Goal: Task Accomplishment & Management: Use online tool/utility

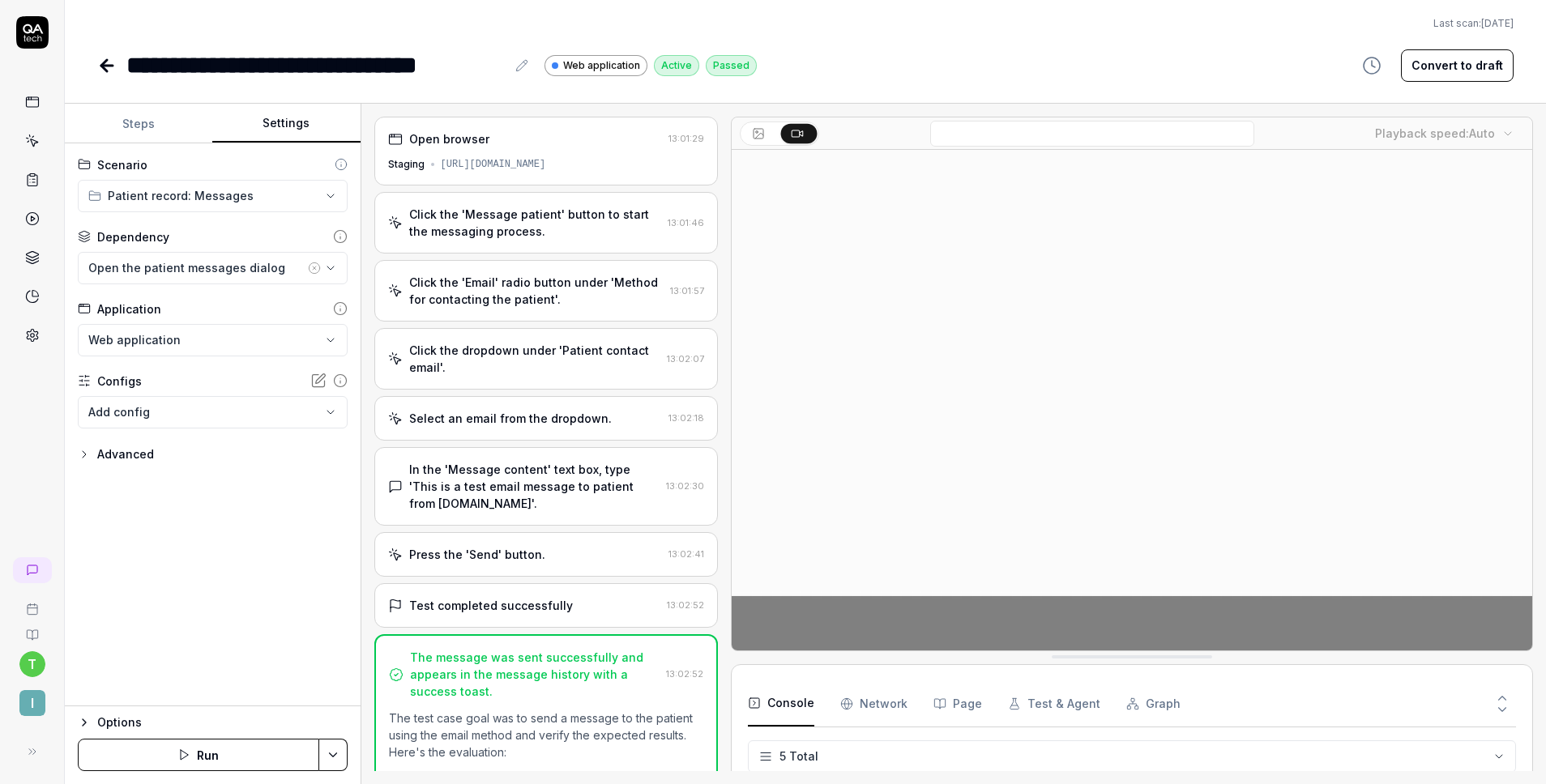
scroll to position [46, 0]
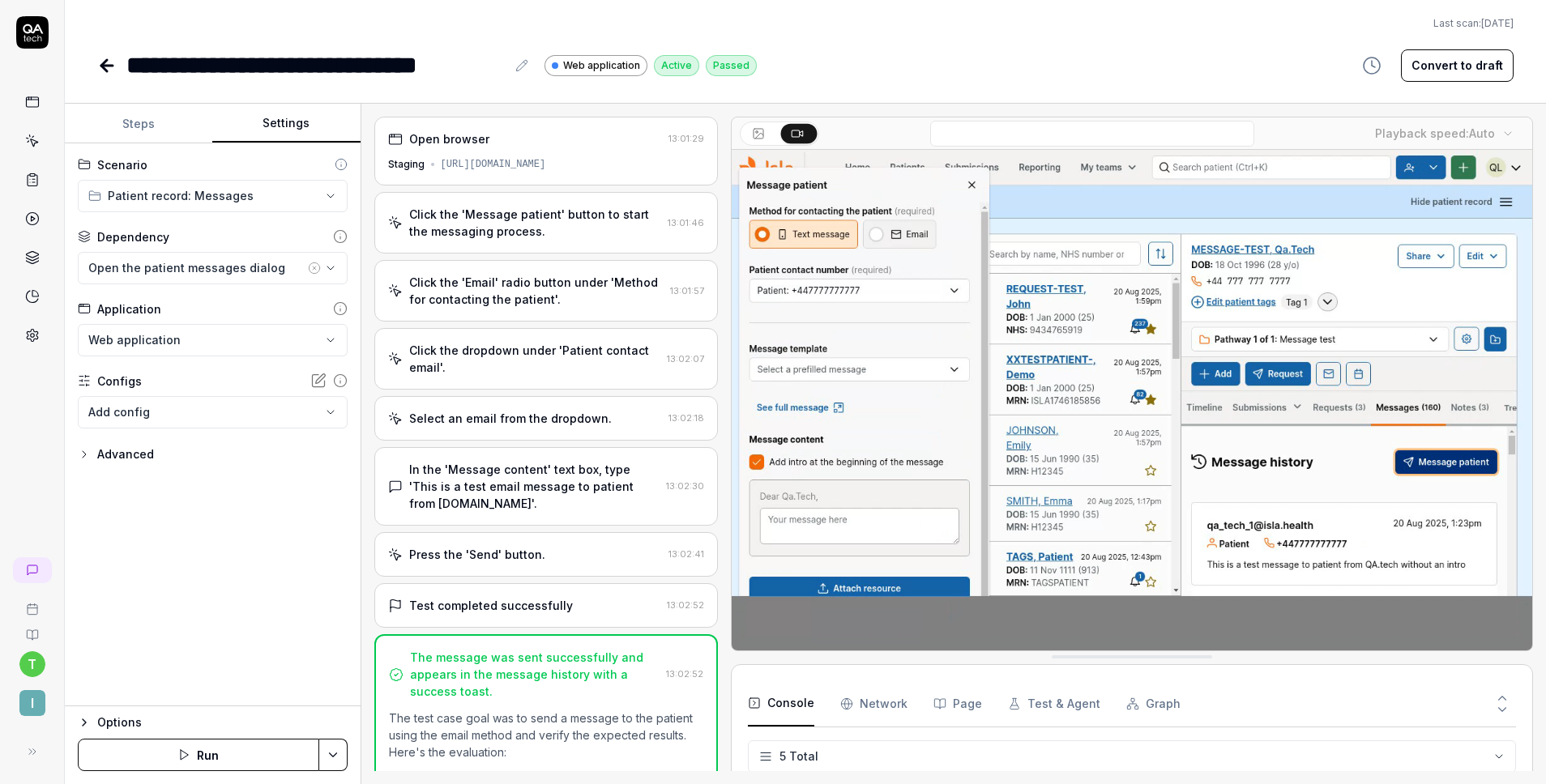
click at [99, 61] on icon at bounding box center [107, 65] width 19 height 19
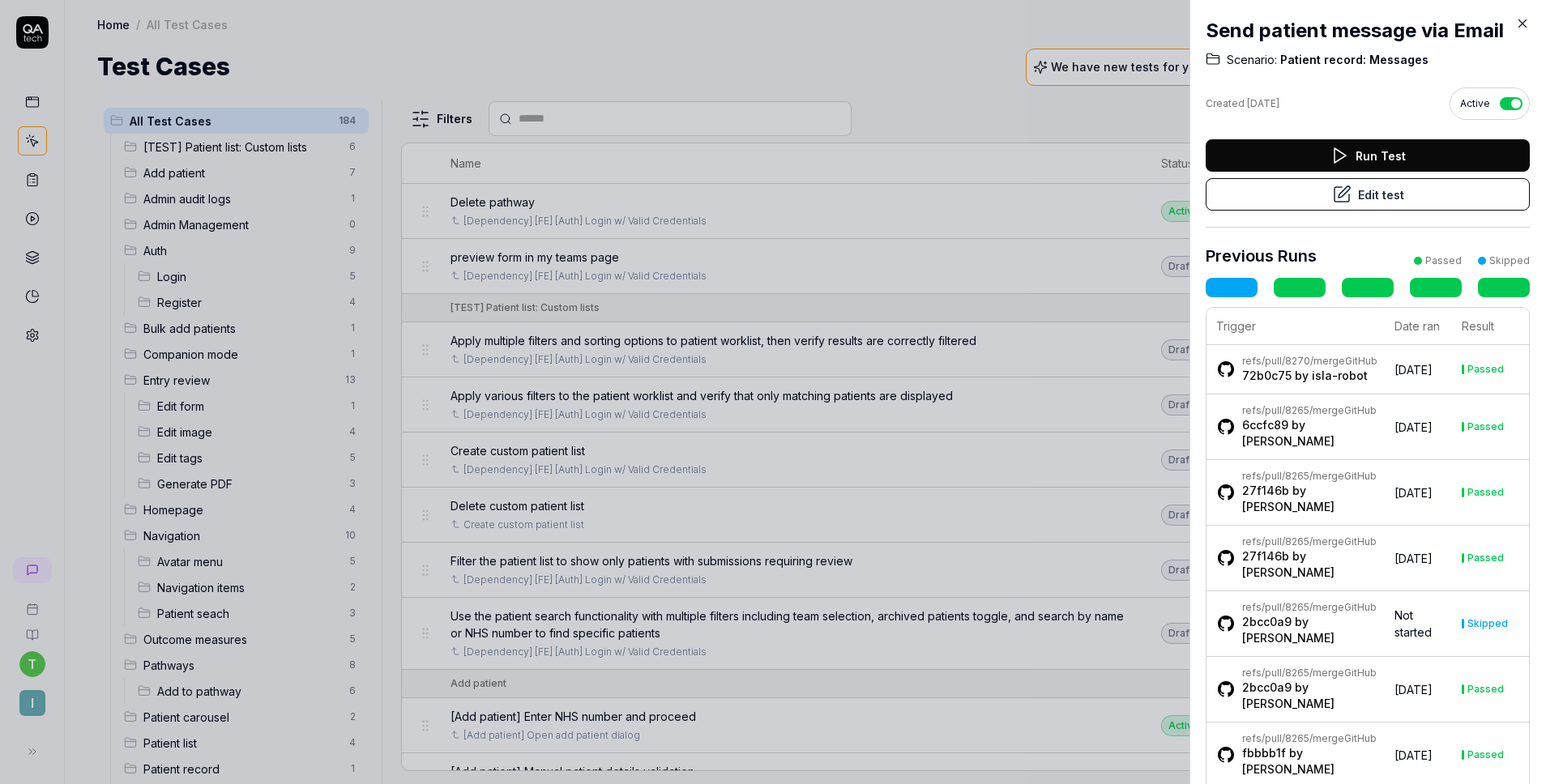
click at [1526, 22] on icon at bounding box center [1521, 23] width 14 height 14
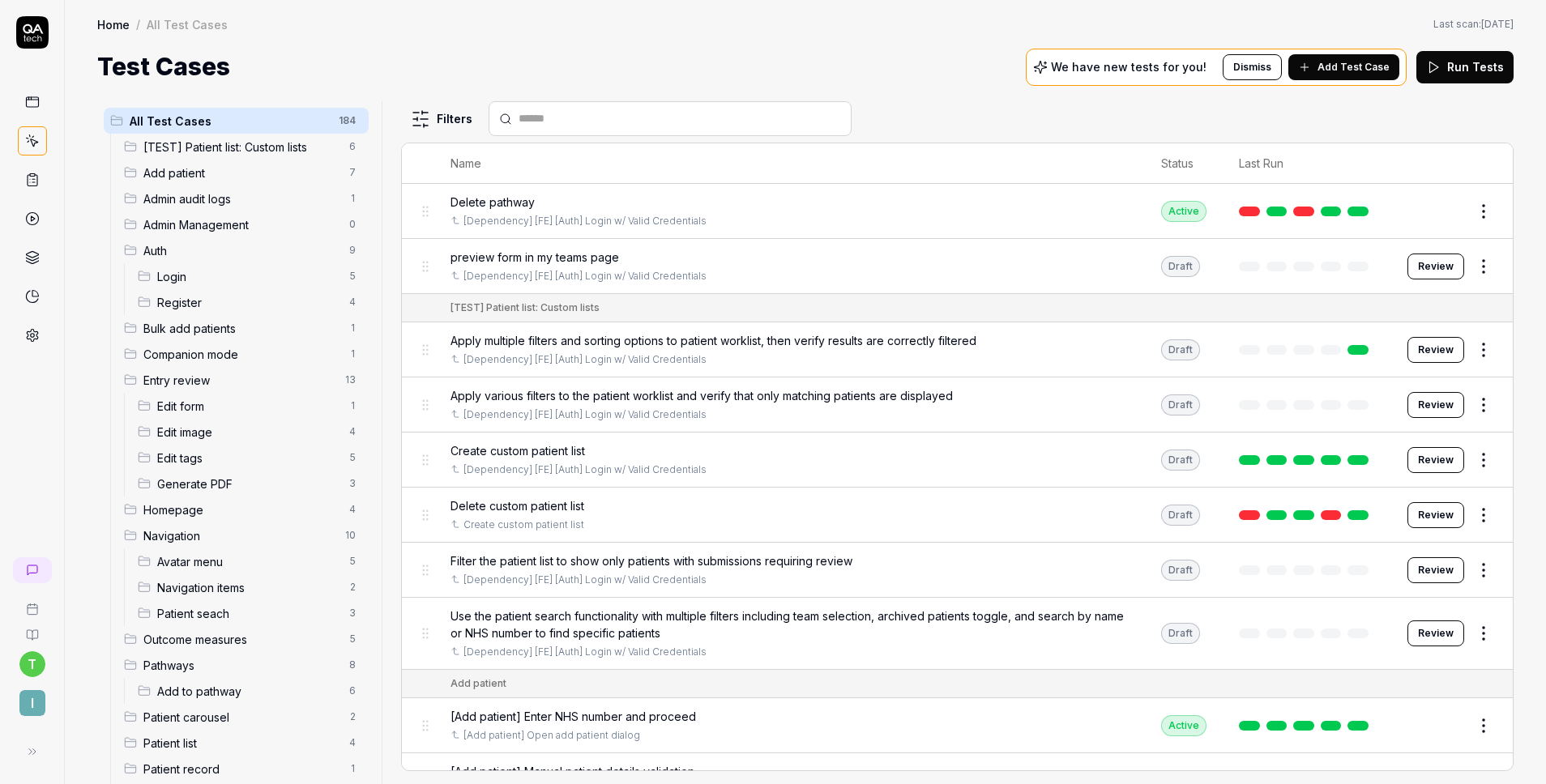
scroll to position [672, 0]
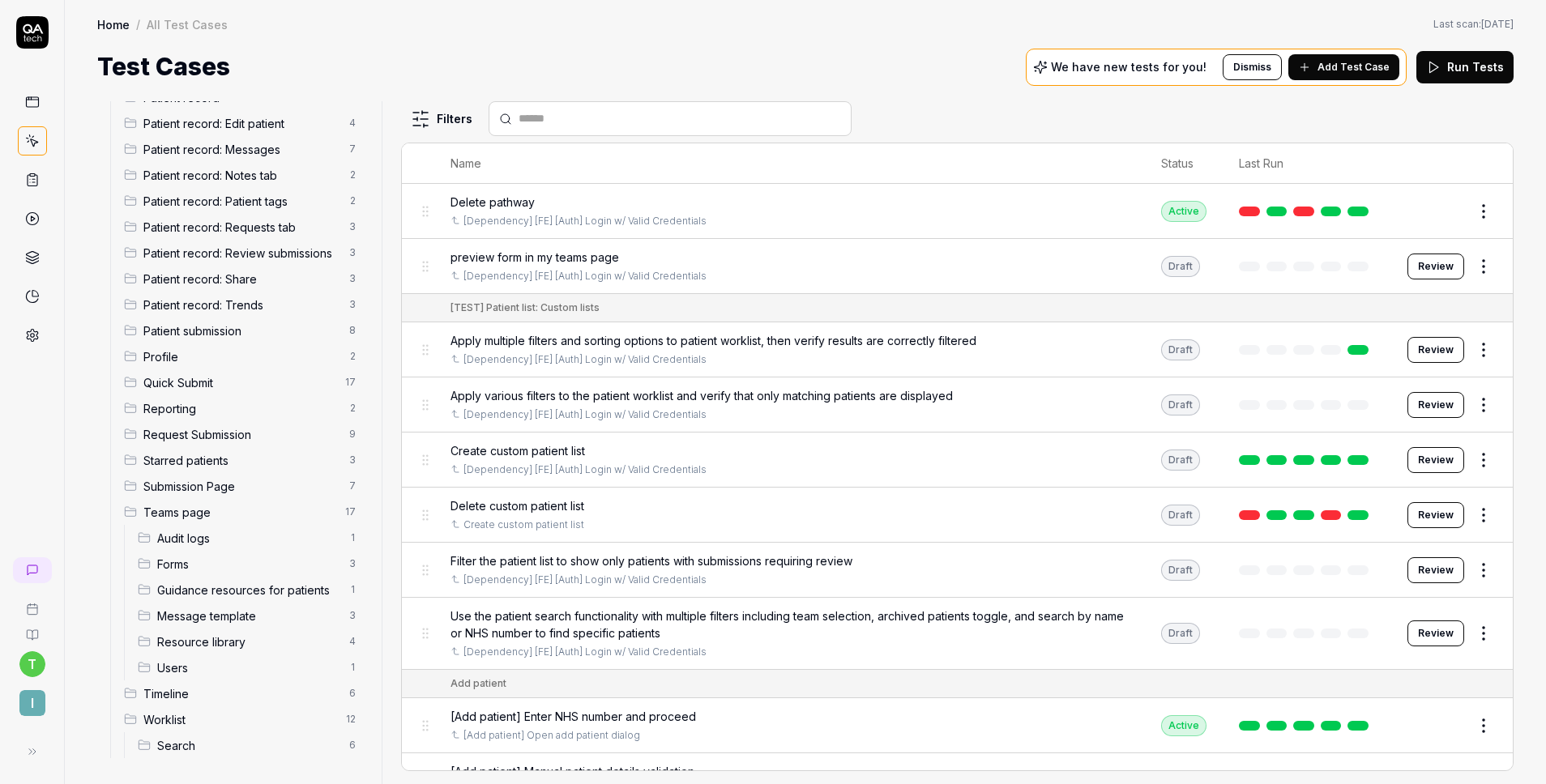
click at [202, 535] on span "Audit logs" at bounding box center [248, 538] width 182 height 17
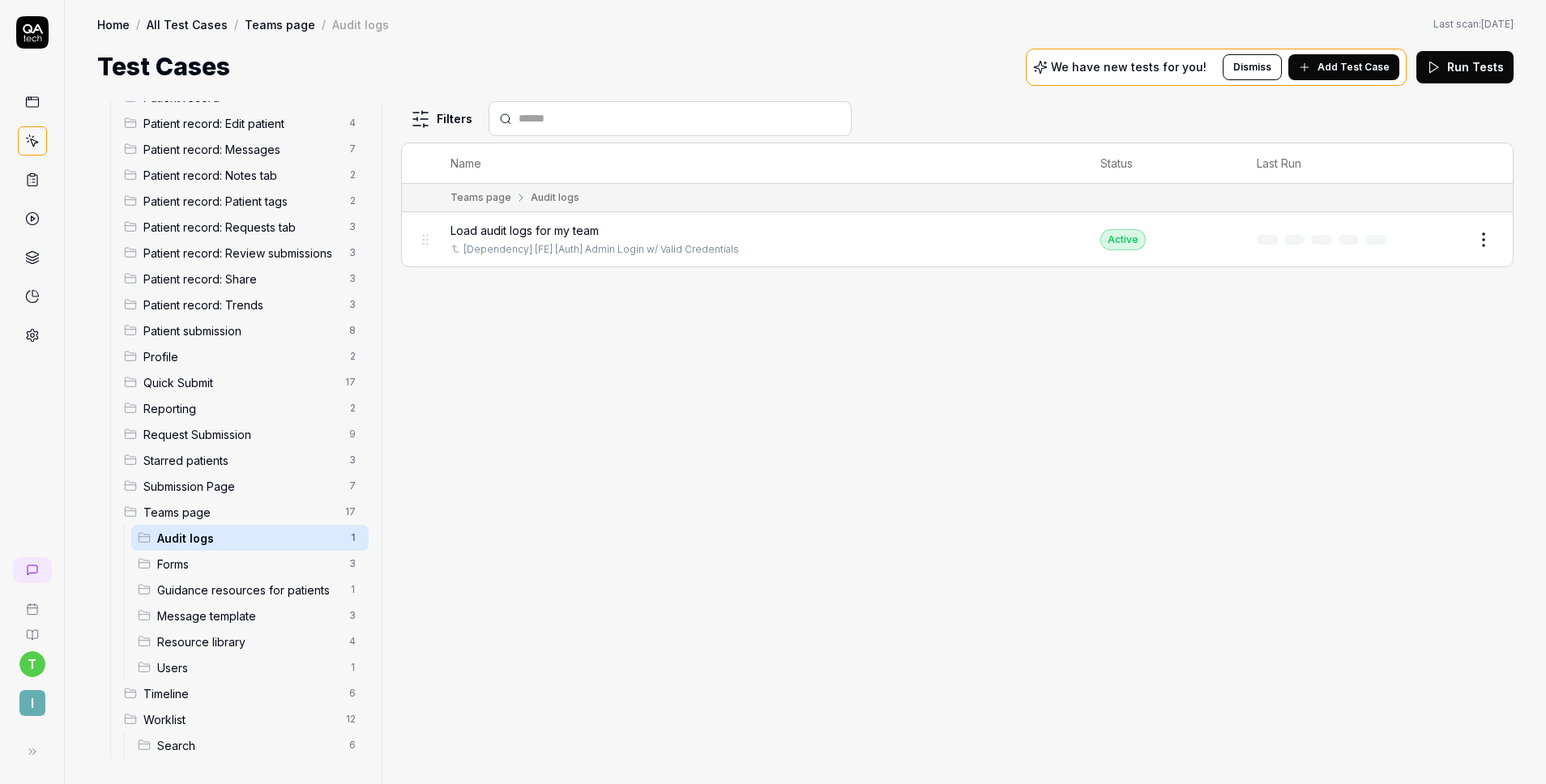
click at [1367, 79] on div "We have new tests for you! Dismiss Add Test Case" at bounding box center [1216, 67] width 381 height 37
click at [1360, 67] on span "Add Test Case" at bounding box center [1353, 67] width 72 height 14
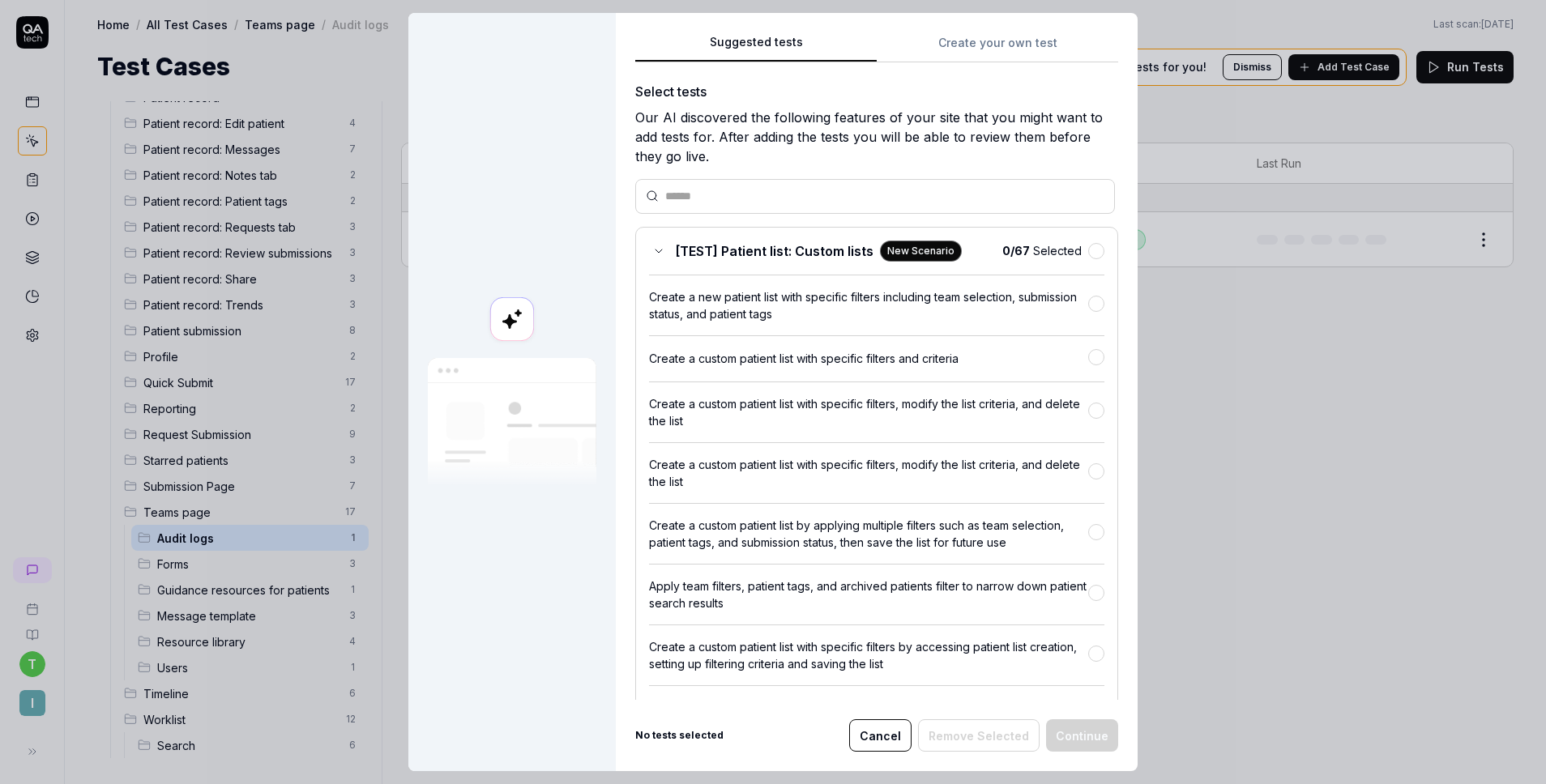
click at [980, 36] on div "Suggested tests Create your own test Select tests Our AI discovered the followi…" at bounding box center [877, 392] width 522 height 758
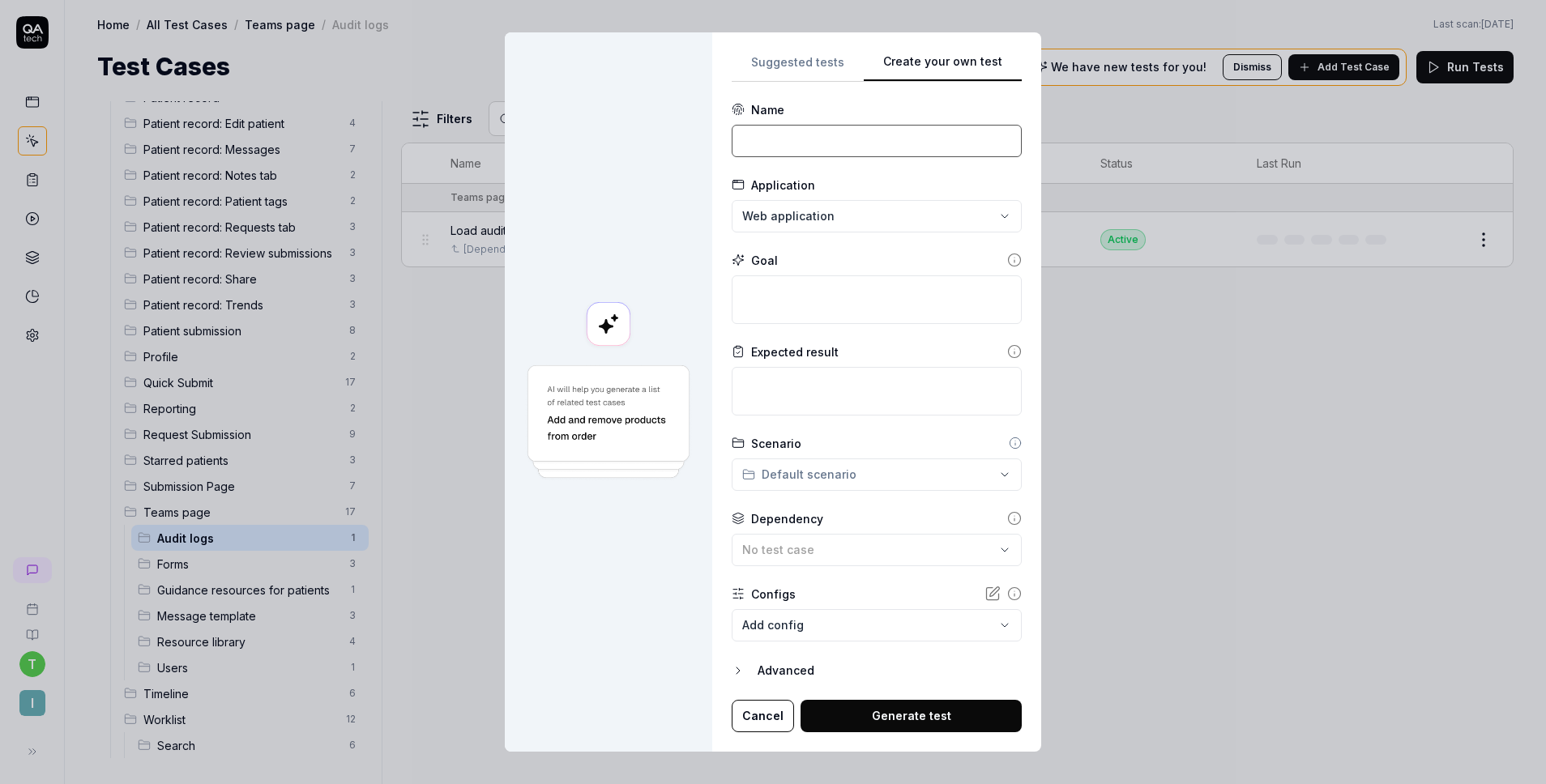
click at [867, 140] on input at bounding box center [877, 140] width 290 height 32
type input "Search audit logs for my team"
click at [828, 550] on div "No test case" at bounding box center [868, 550] width 253 height 17
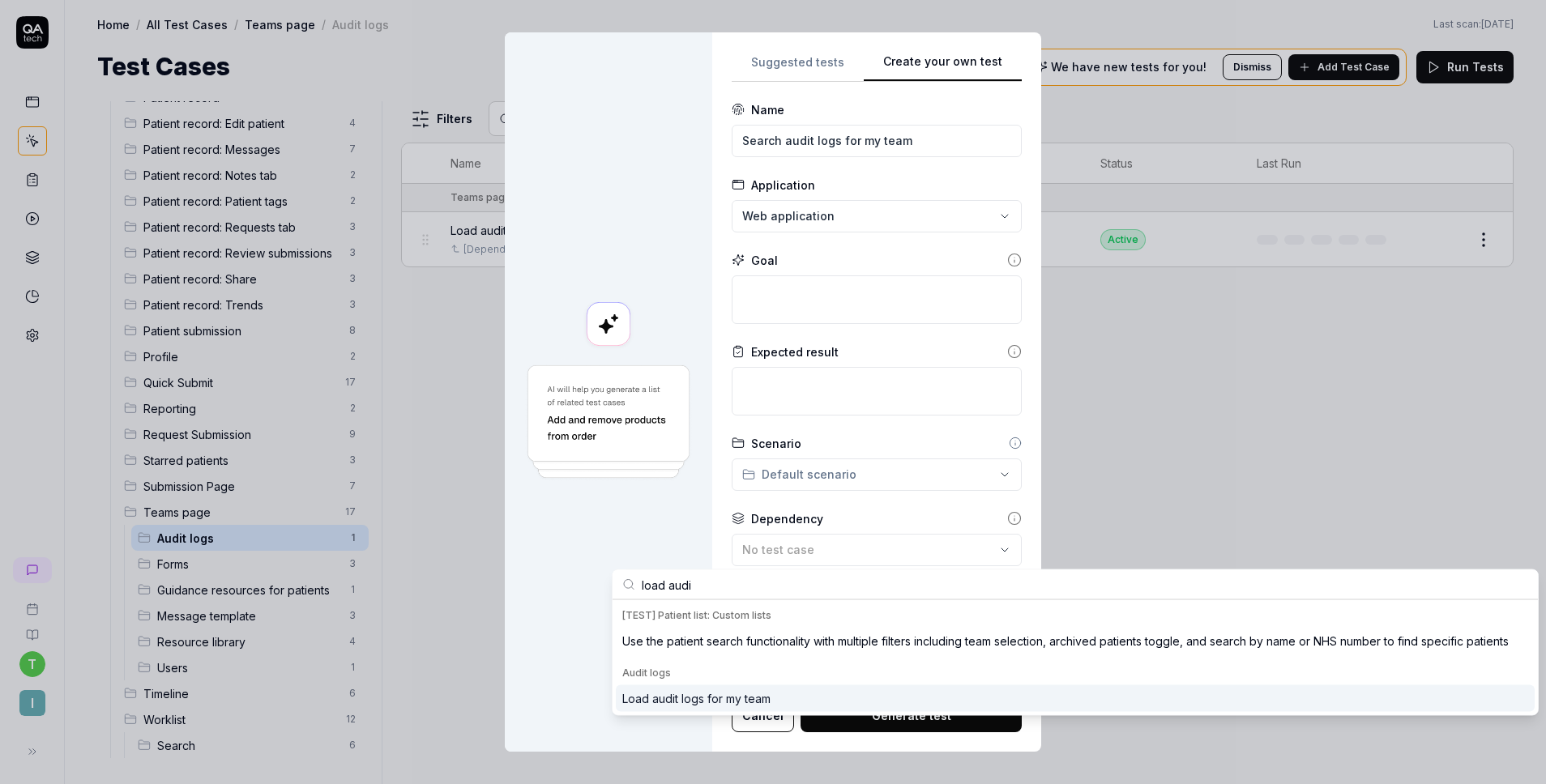
type input "load audi"
click at [745, 696] on div "Load audit logs for my team" at bounding box center [696, 699] width 148 height 17
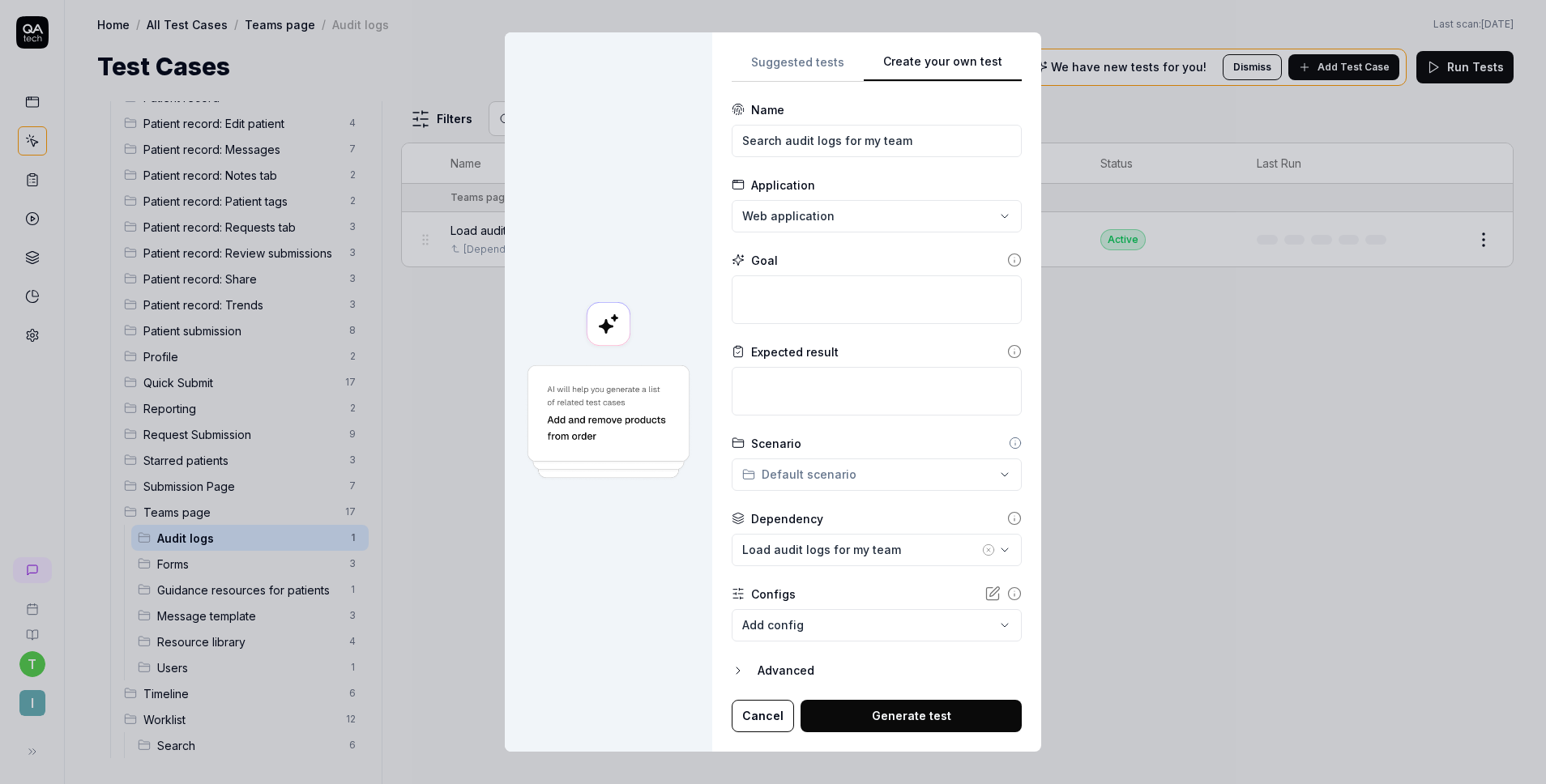
click at [861, 485] on div "**********" at bounding box center [773, 392] width 1546 height 784
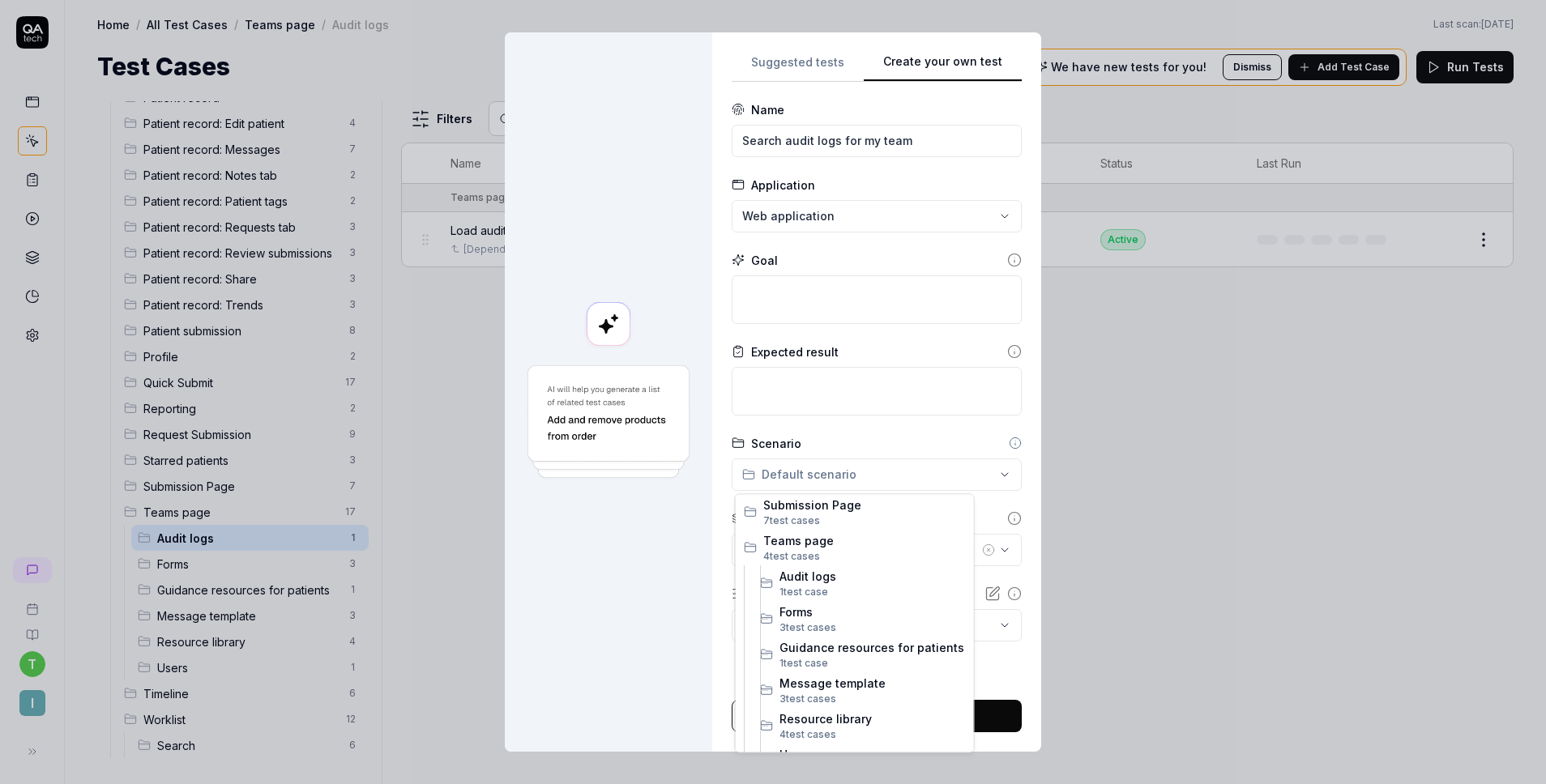
scroll to position [1340, 0]
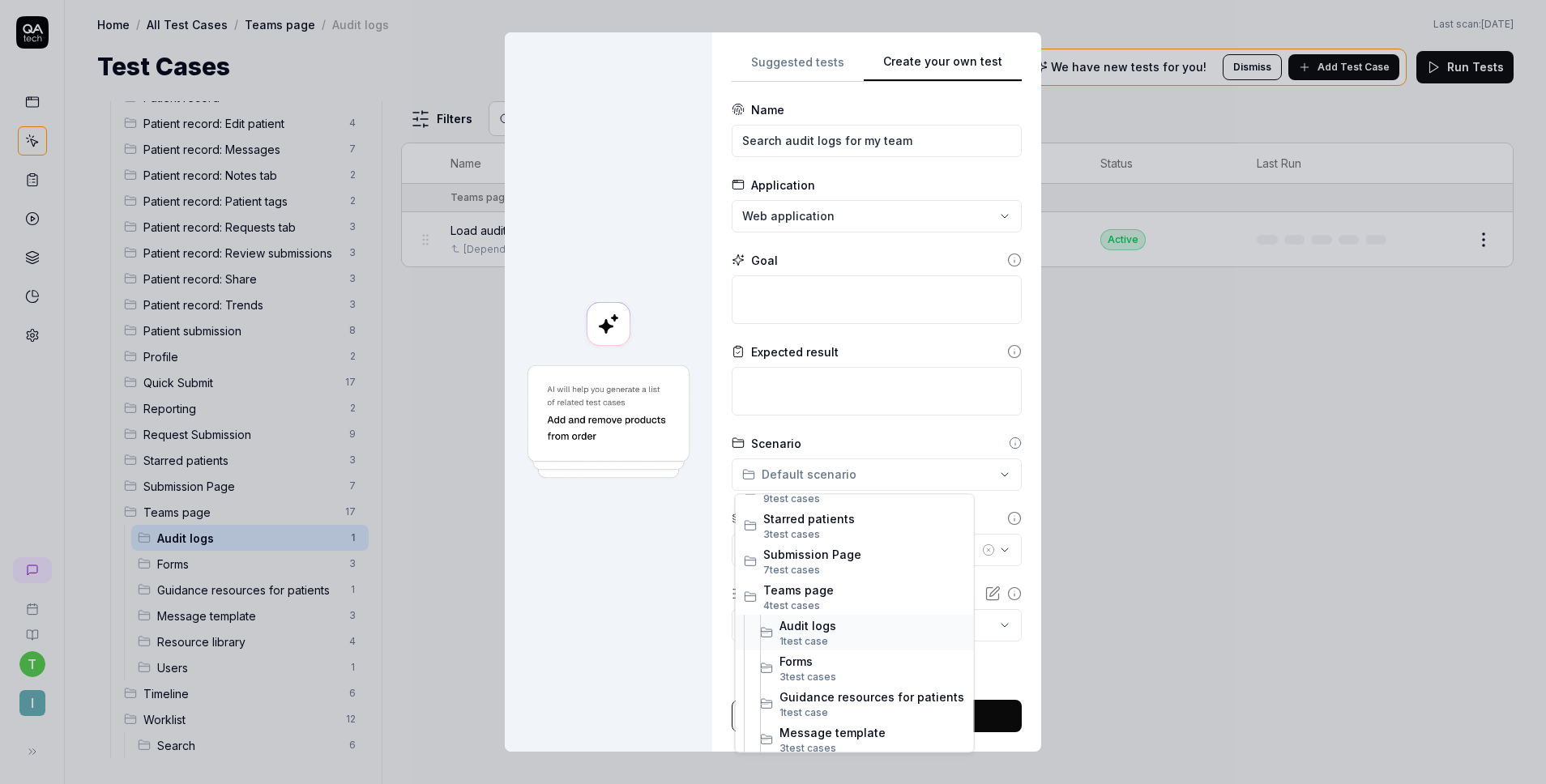
click at [843, 636] on span "1 test case" at bounding box center [872, 641] width 186 height 14
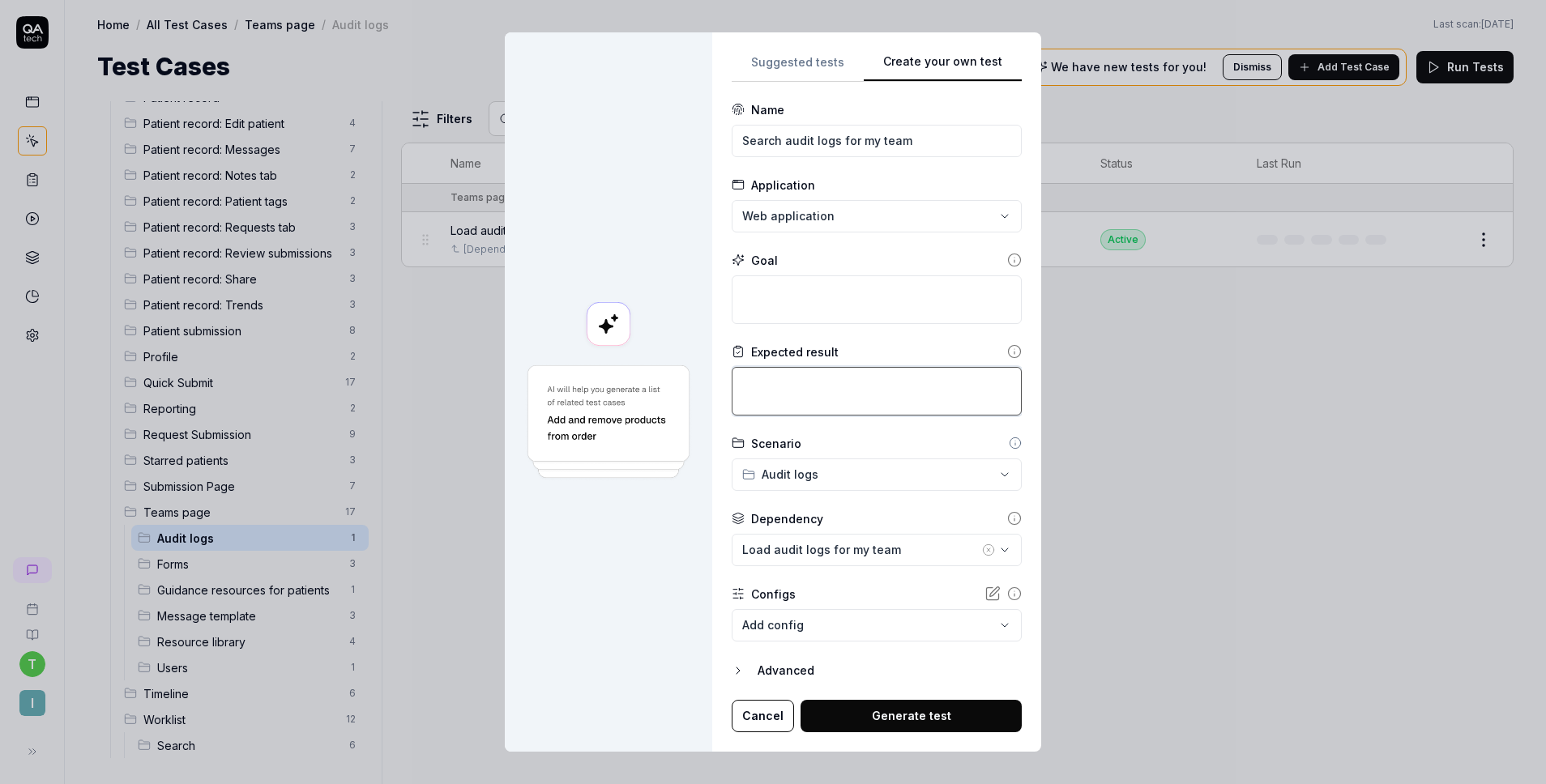
click at [856, 398] on textarea at bounding box center [877, 391] width 290 height 48
click at [790, 283] on textarea at bounding box center [877, 299] width 290 height 48
type textarea "*"
type textarea "O"
type textarea "*"
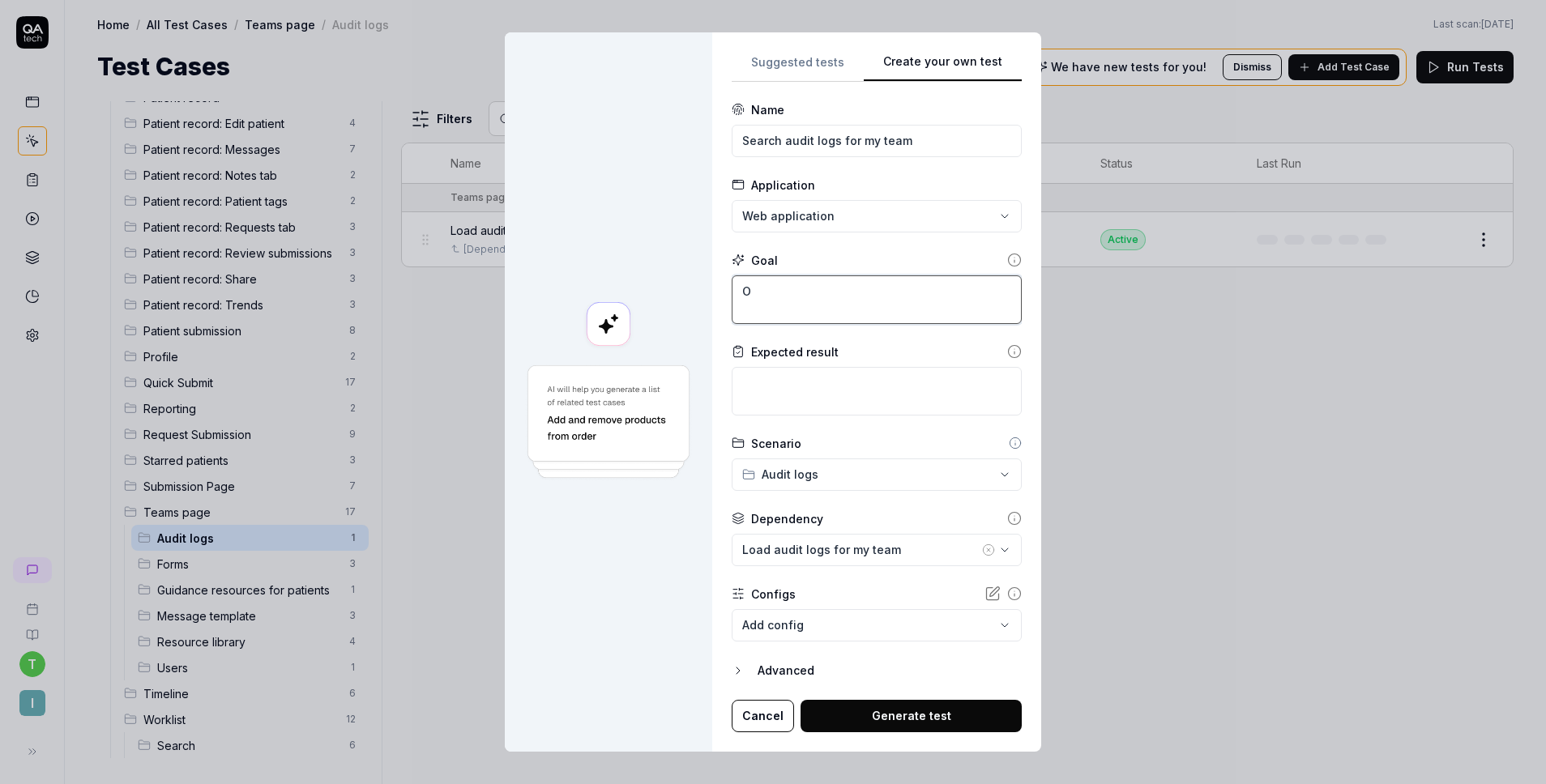
type textarea "On"
type textarea "*"
type textarea "Onc"
type textarea "*"
type textarea "Once"
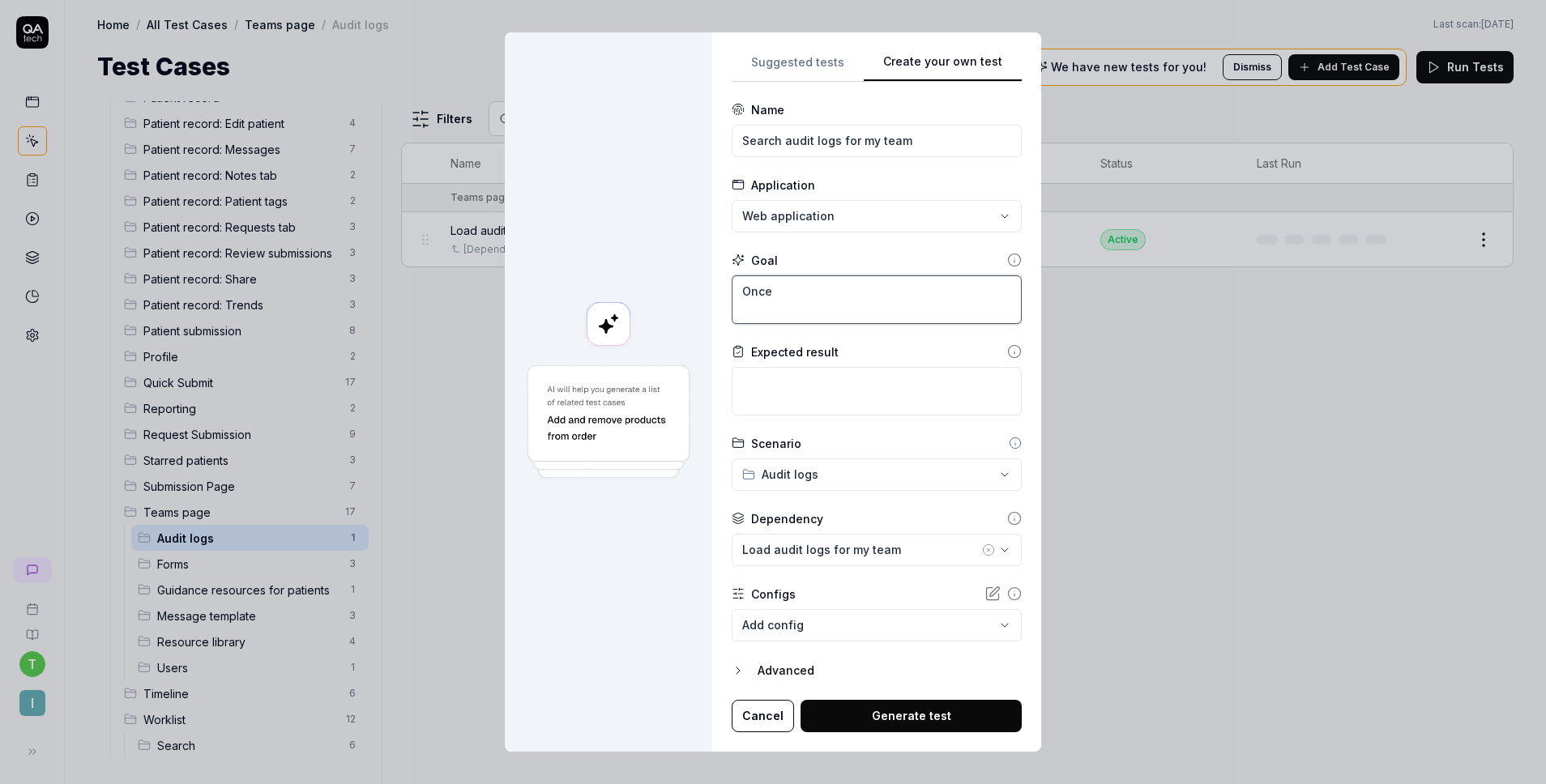
type textarea "*"
type textarea "Once"
type textarea "*"
type textarea "Once t"
type textarea "*"
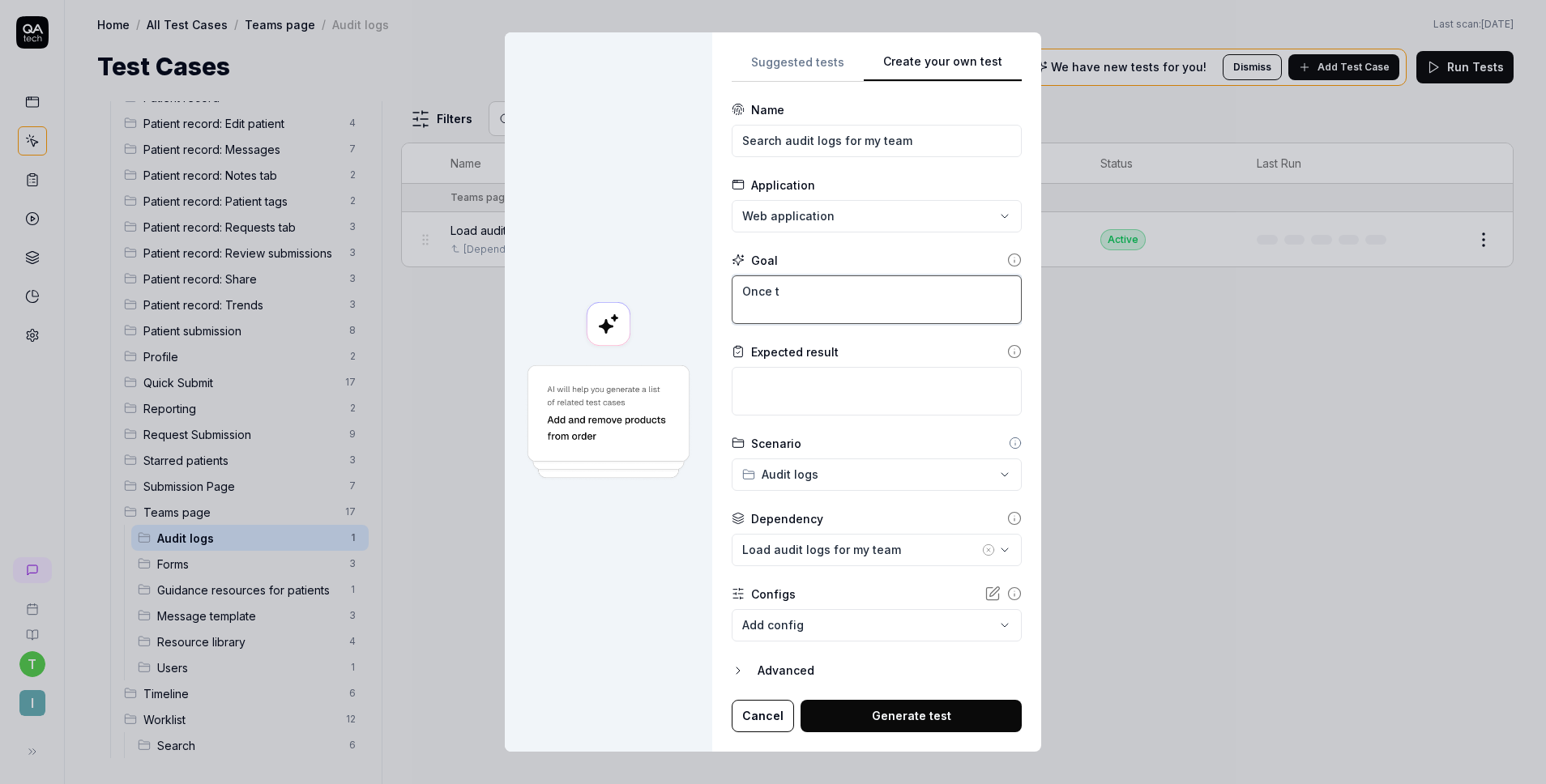
type textarea "Once th"
type textarea "*"
type textarea "Once the"
type textarea "*"
type textarea "Once the"
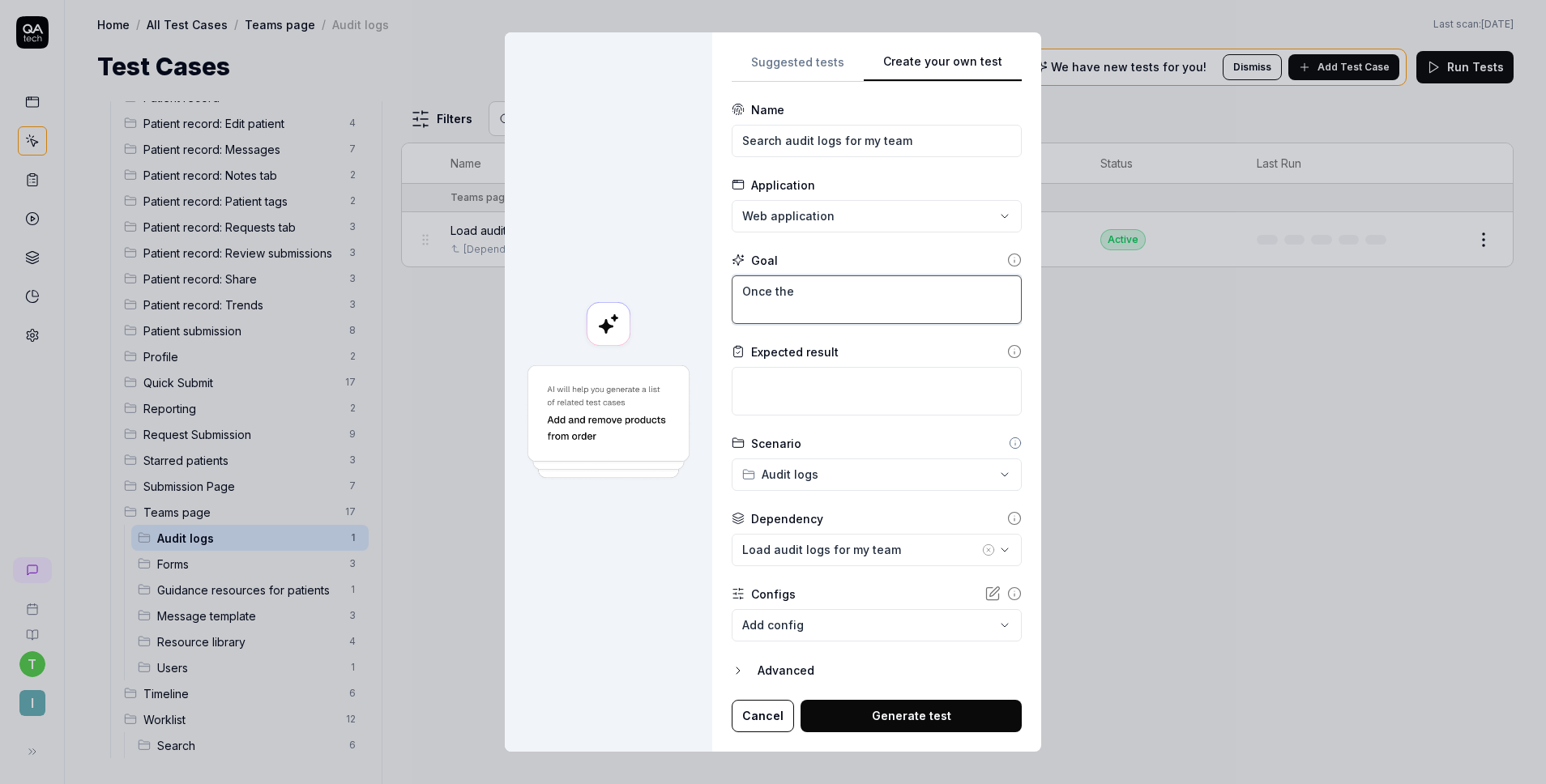
type textarea "*"
type textarea "Once the a"
type textarea "*"
type textarea "Once the au"
type textarea "*"
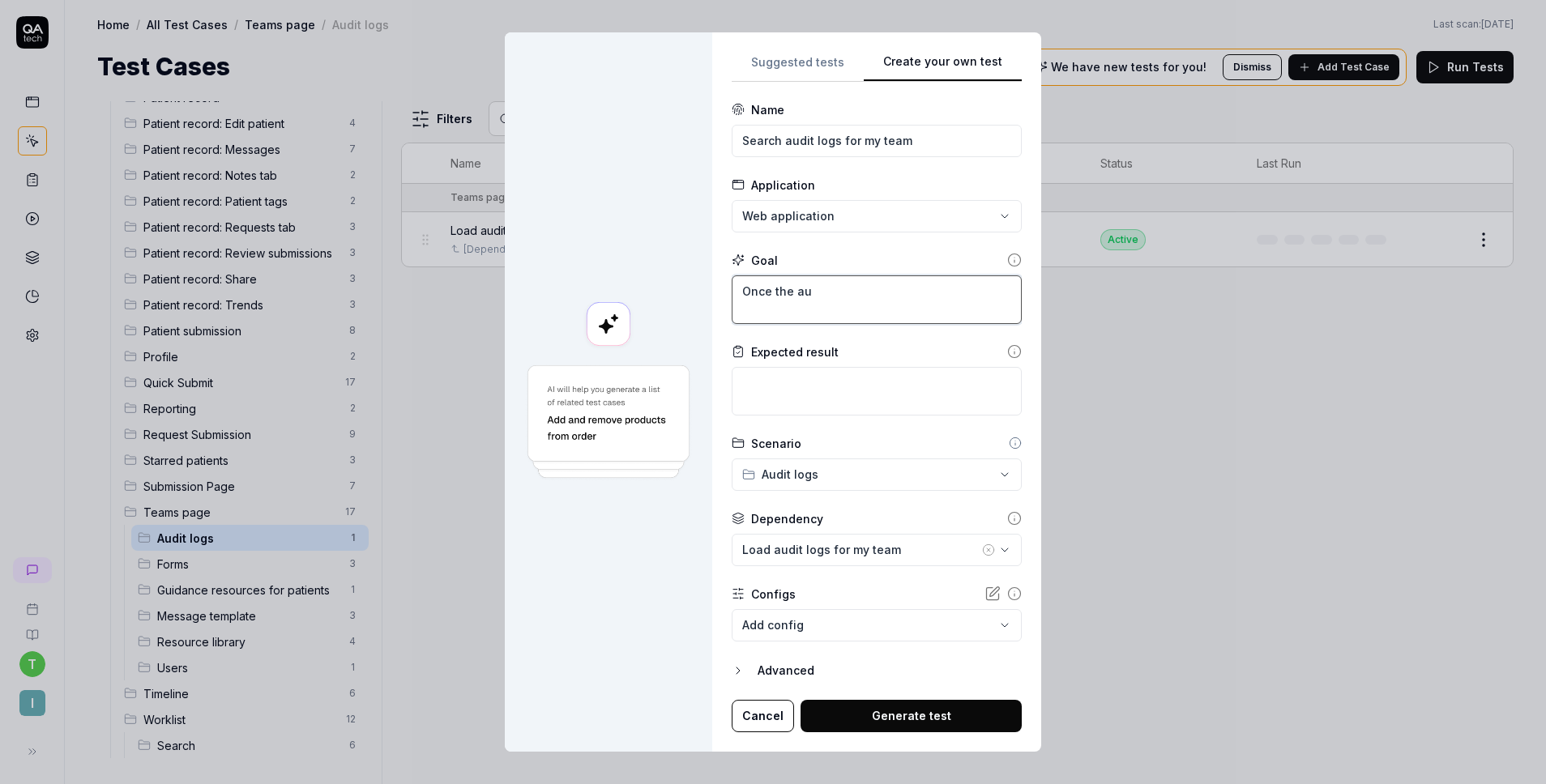
type textarea "Once the aud"
type textarea "*"
type textarea "Once the audi"
type textarea "*"
type textarea "Once the audit"
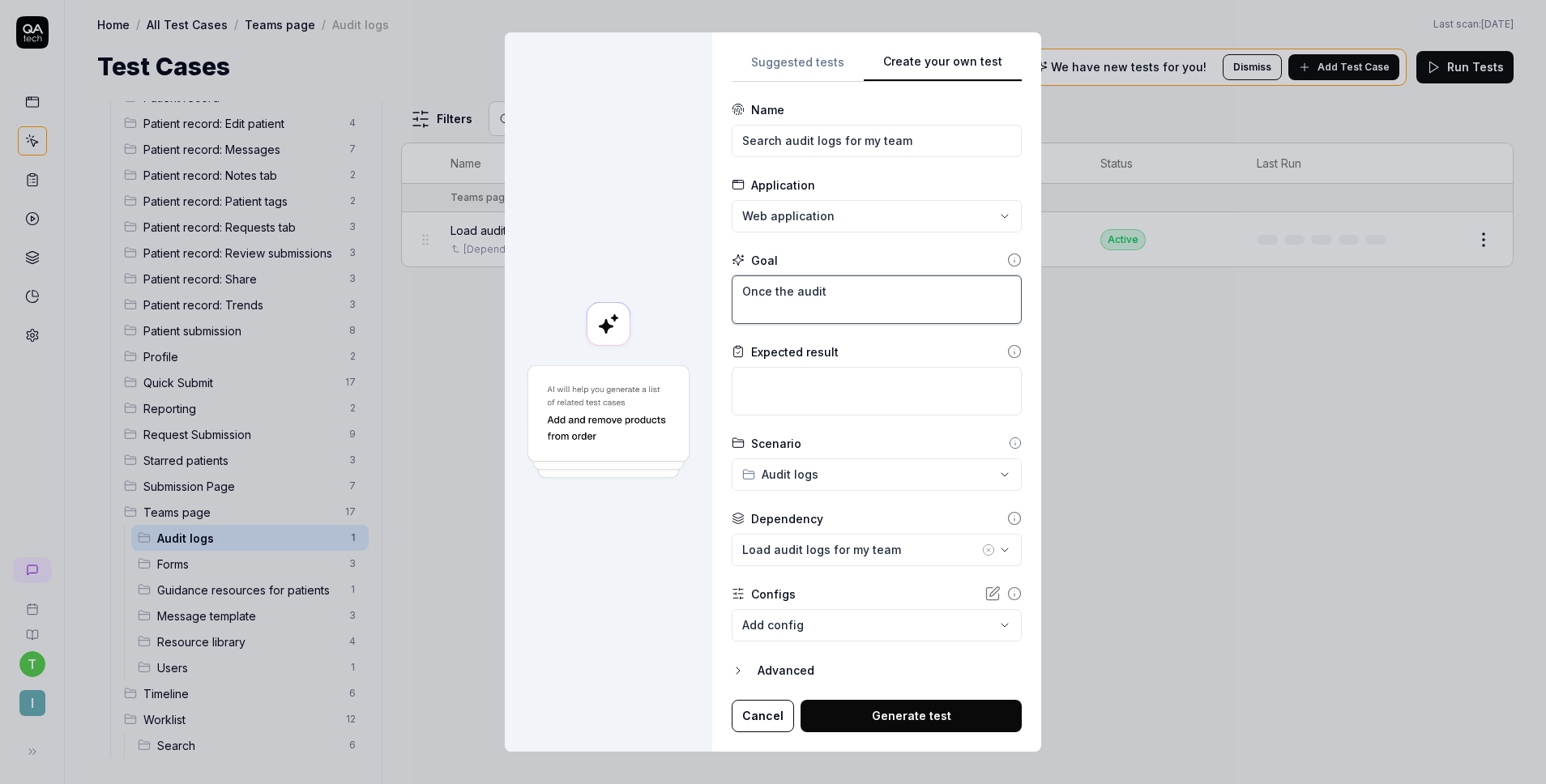
type textarea "*"
type textarea "Once the audit"
type textarea "*"
type textarea "Once the audit l"
type textarea "*"
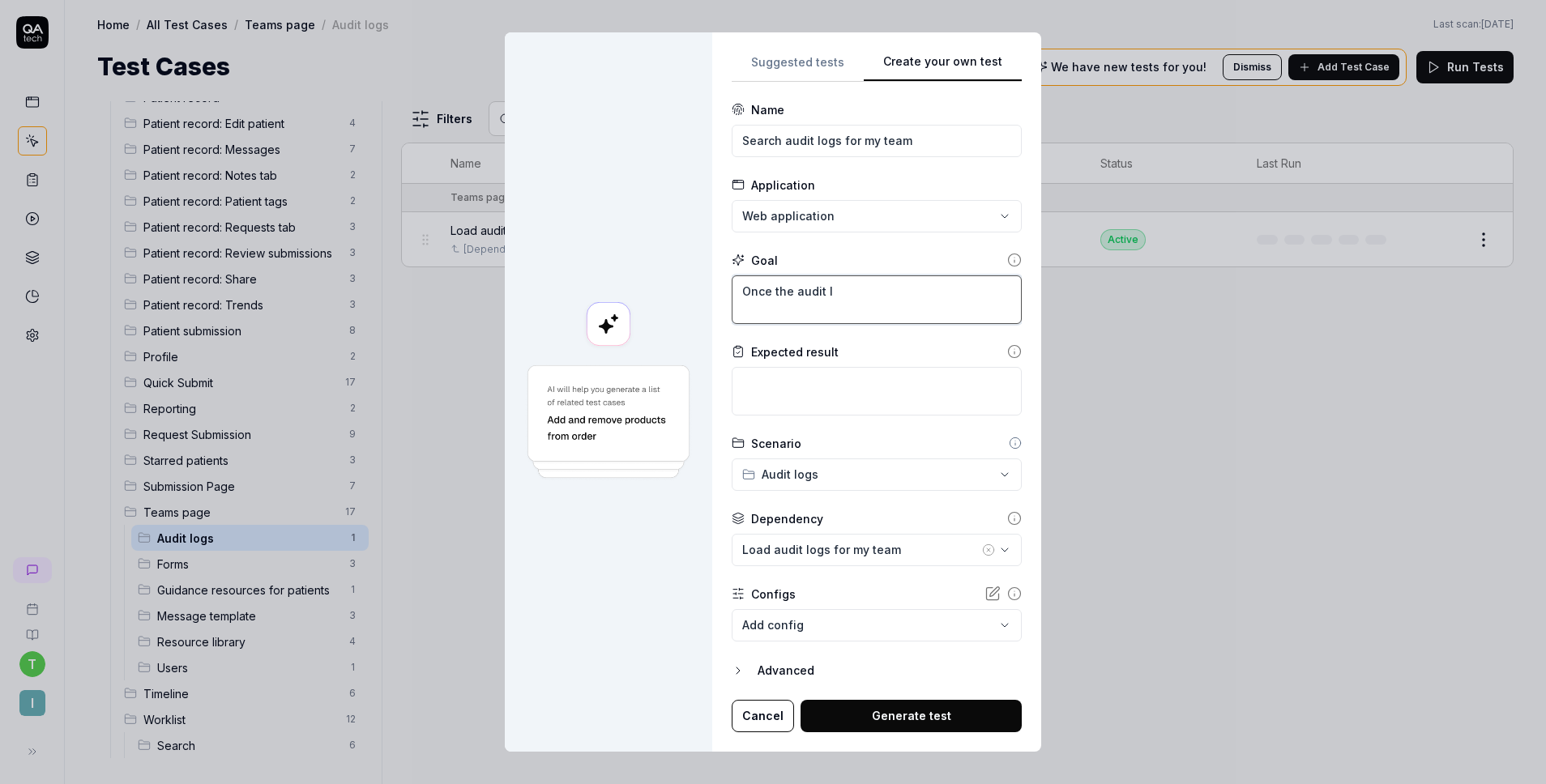
type textarea "Once the audit lo"
type textarea "*"
type textarea "Once the audit log"
type textarea "*"
type textarea "Once the audit logs"
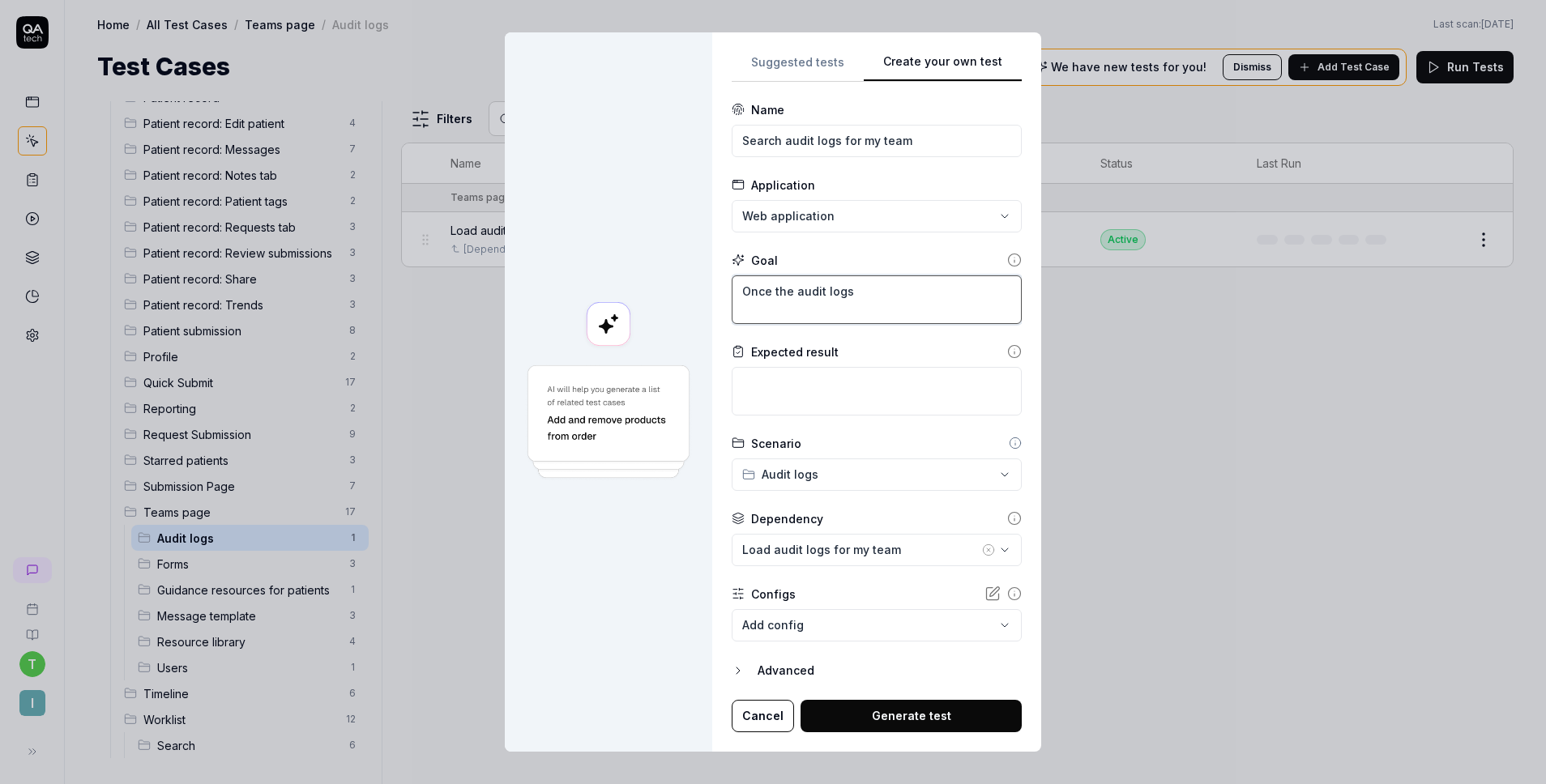
type textarea "*"
type textarea "Once the audit logs"
type textarea "*"
type textarea "Once the audit logs h"
type textarea "*"
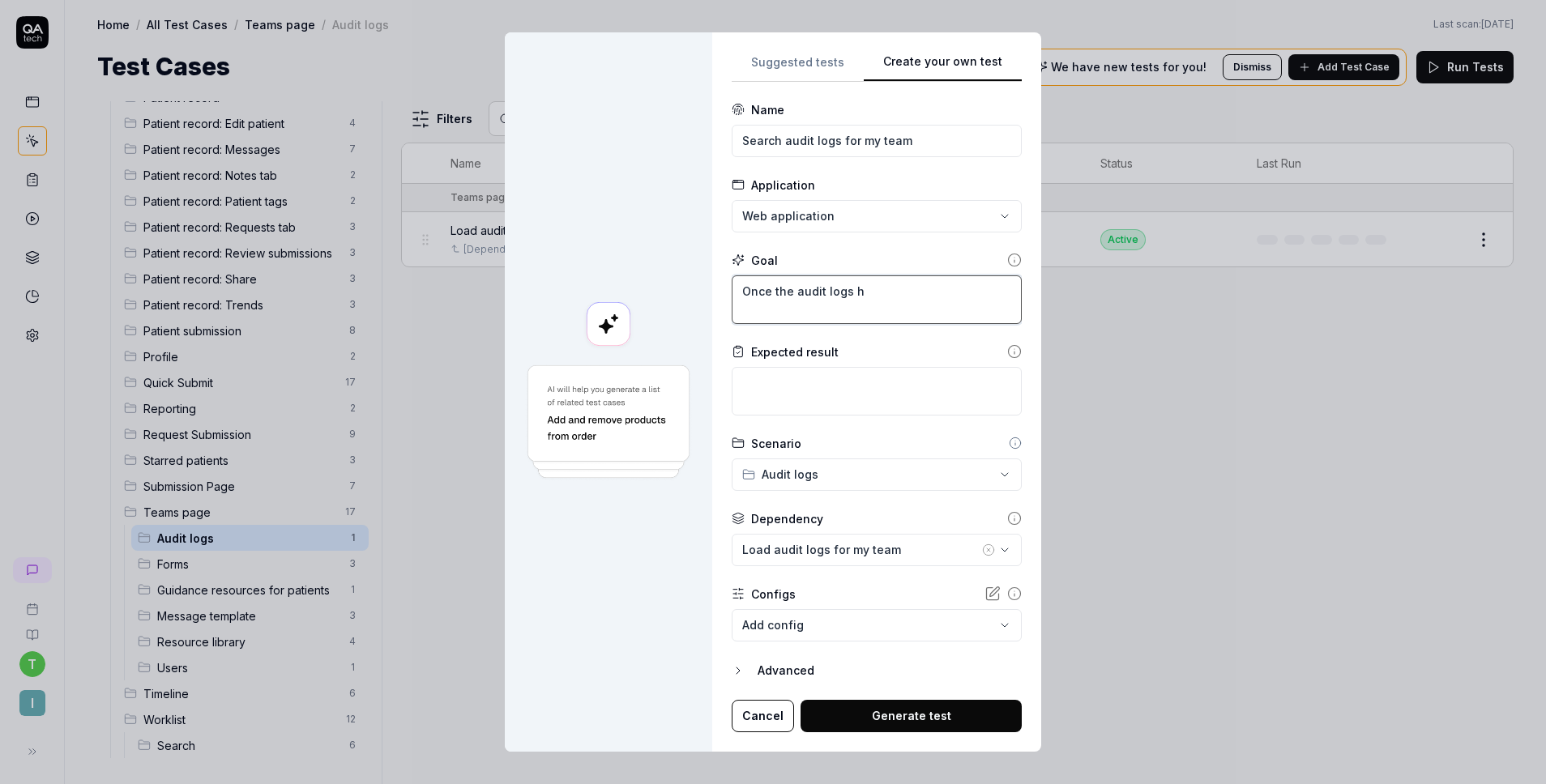
type textarea "Once the audit logs ha"
type textarea "*"
type textarea "Once the audit logs hav"
type textarea "*"
type textarea "Once the audit logs have"
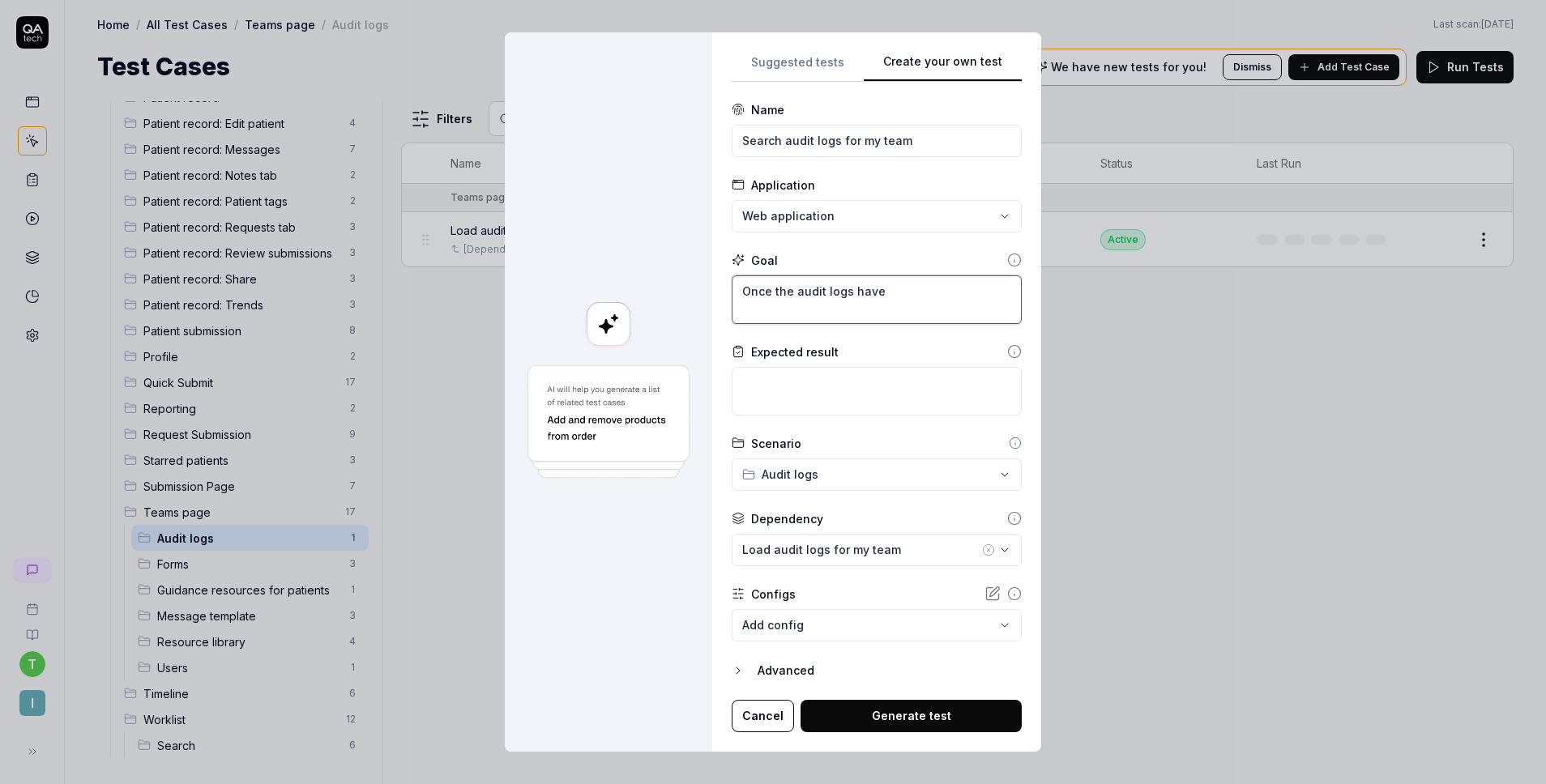
type textarea "*"
type textarea "Once the audit logs have"
type textarea "*"
type textarea "Once the audit logs have l"
type textarea "*"
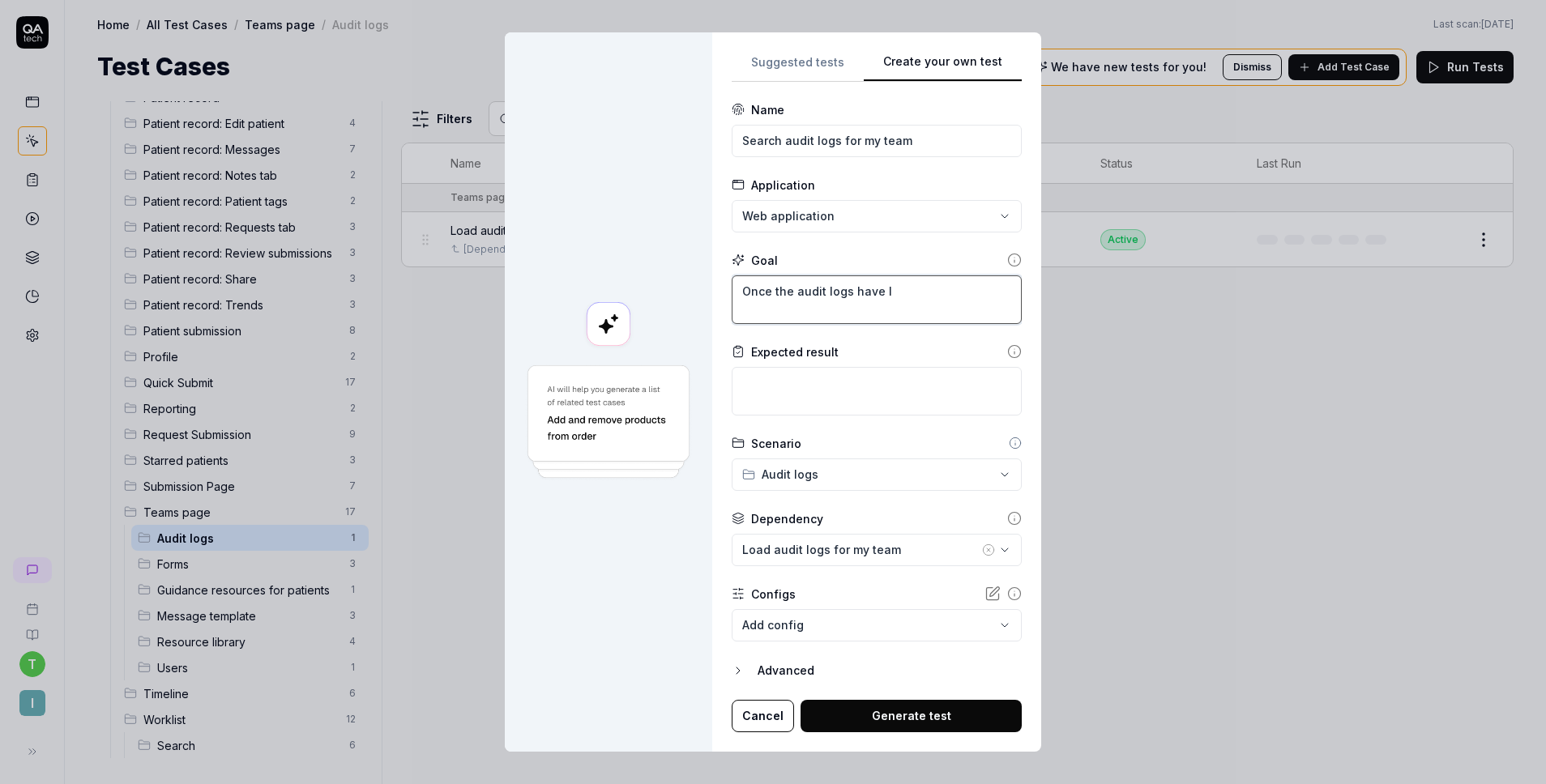
type textarea "Once the audit logs have lo"
type textarea "*"
type textarea "Once the audit logs have loa"
type textarea "*"
type textarea "Once the audit logs have load"
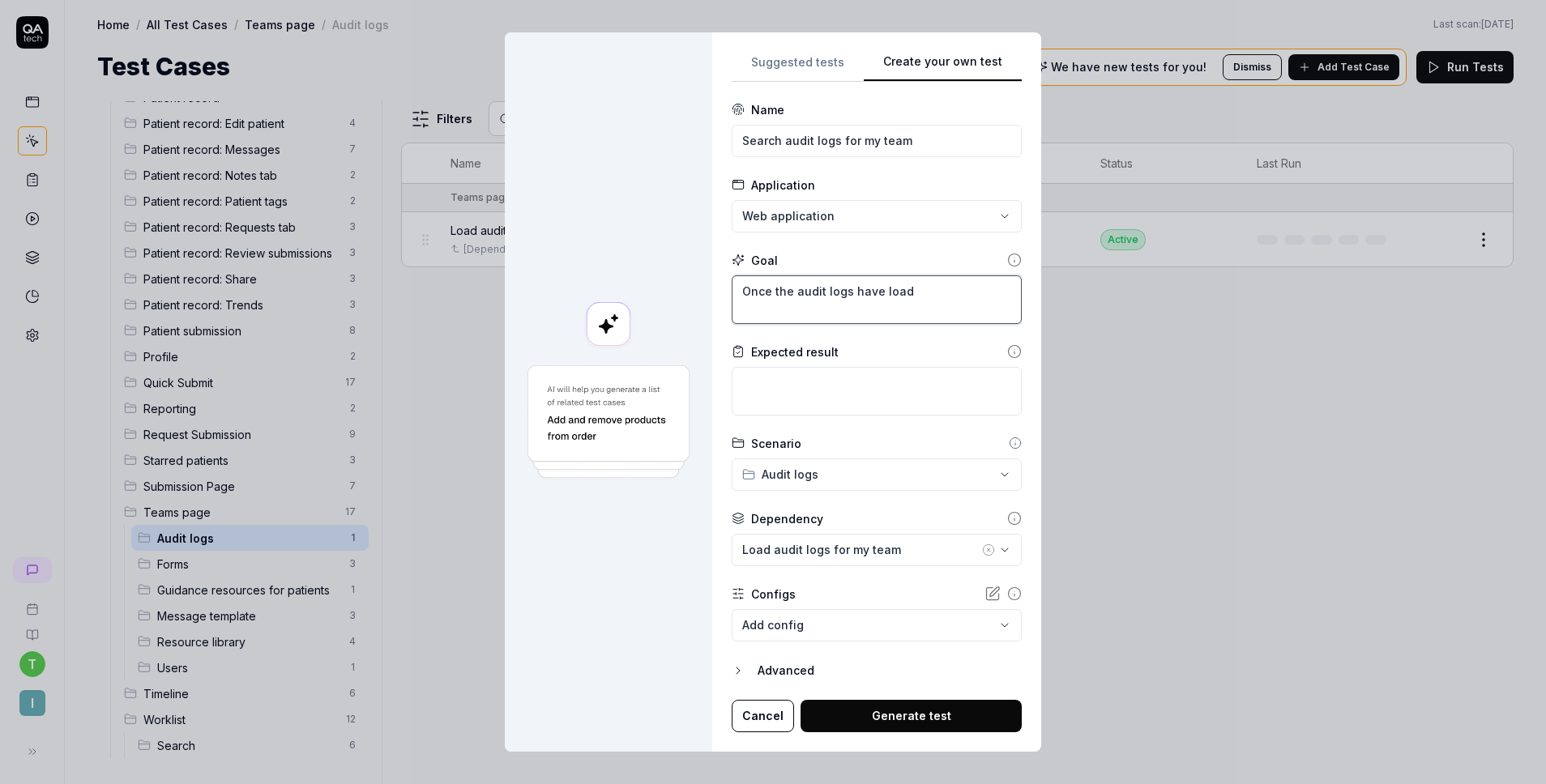
type textarea "*"
type textarea "Once the audit logs have loade"
type textarea "*"
type textarea "Once the audit logs have loaded"
type textarea "*"
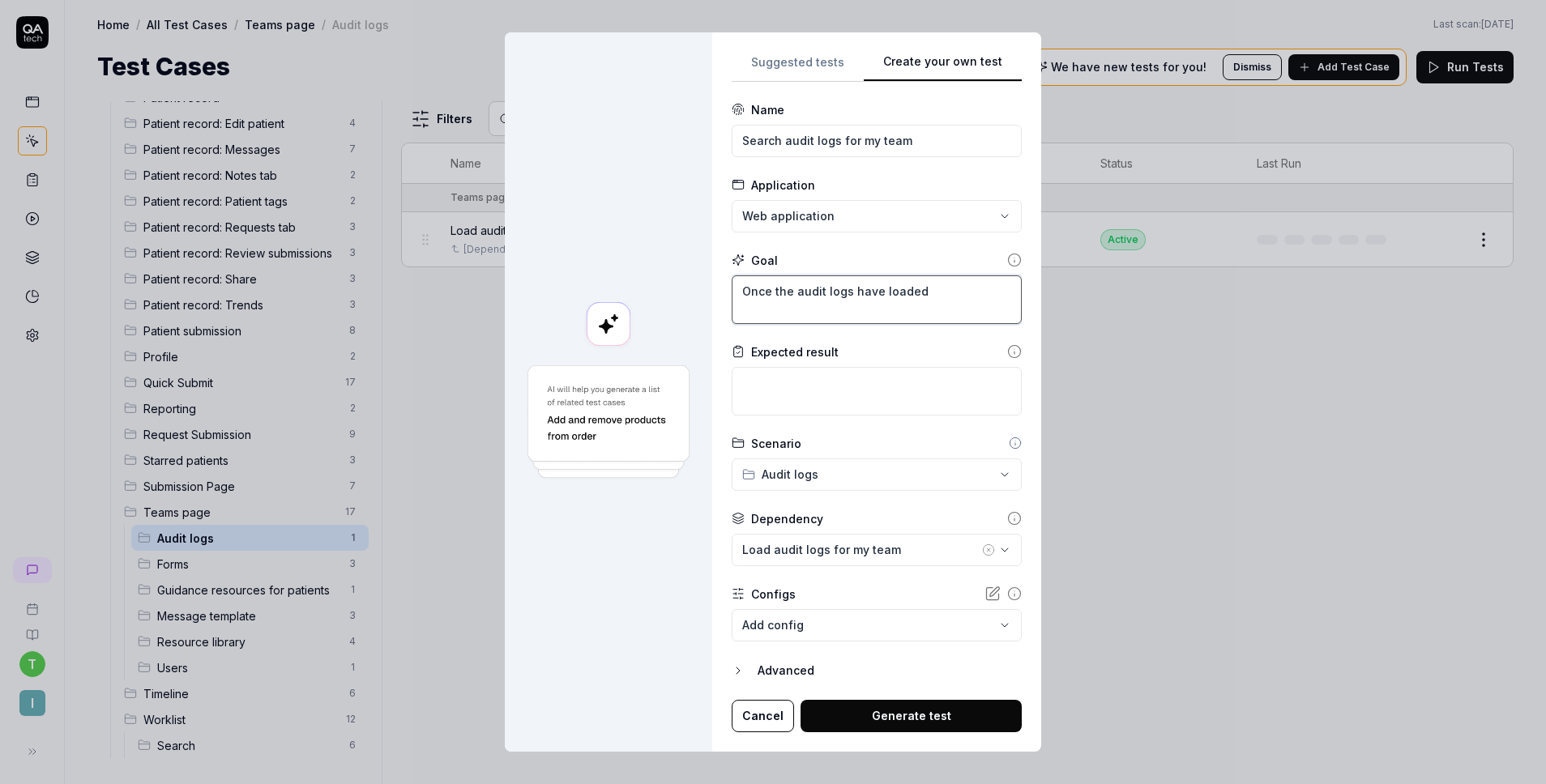
type textarea "Once the audit logs have loaded"
type textarea "*"
type textarea "Once the audit logs have loaded i"
type textarea "*"
type textarea "Once the audit logs have loaded in"
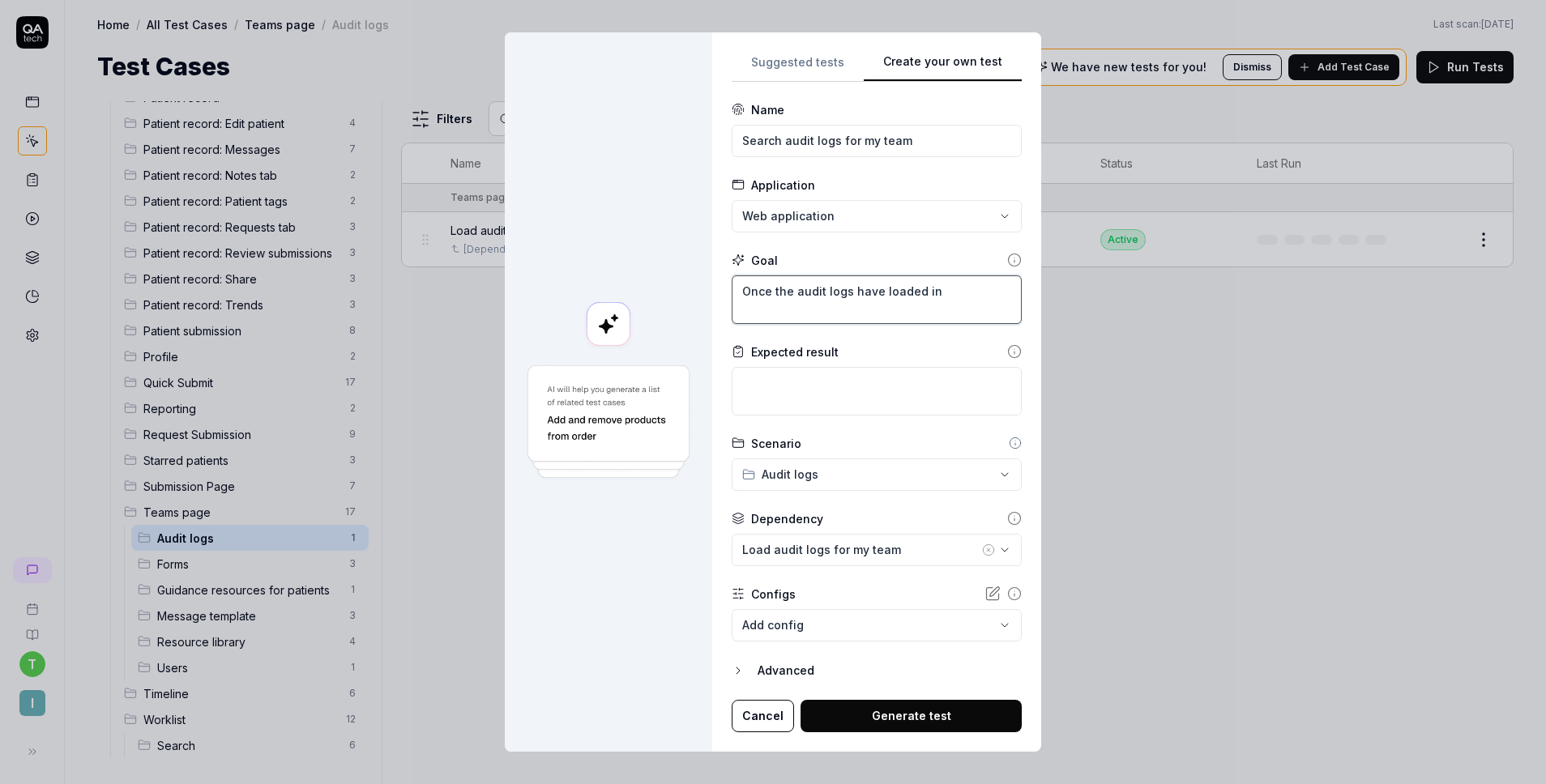
type textarea "*"
type textarea "Once the audit logs have loaded in"
type textarea "*"
type textarea "Once the audit logs have loaded in t"
type textarea "*"
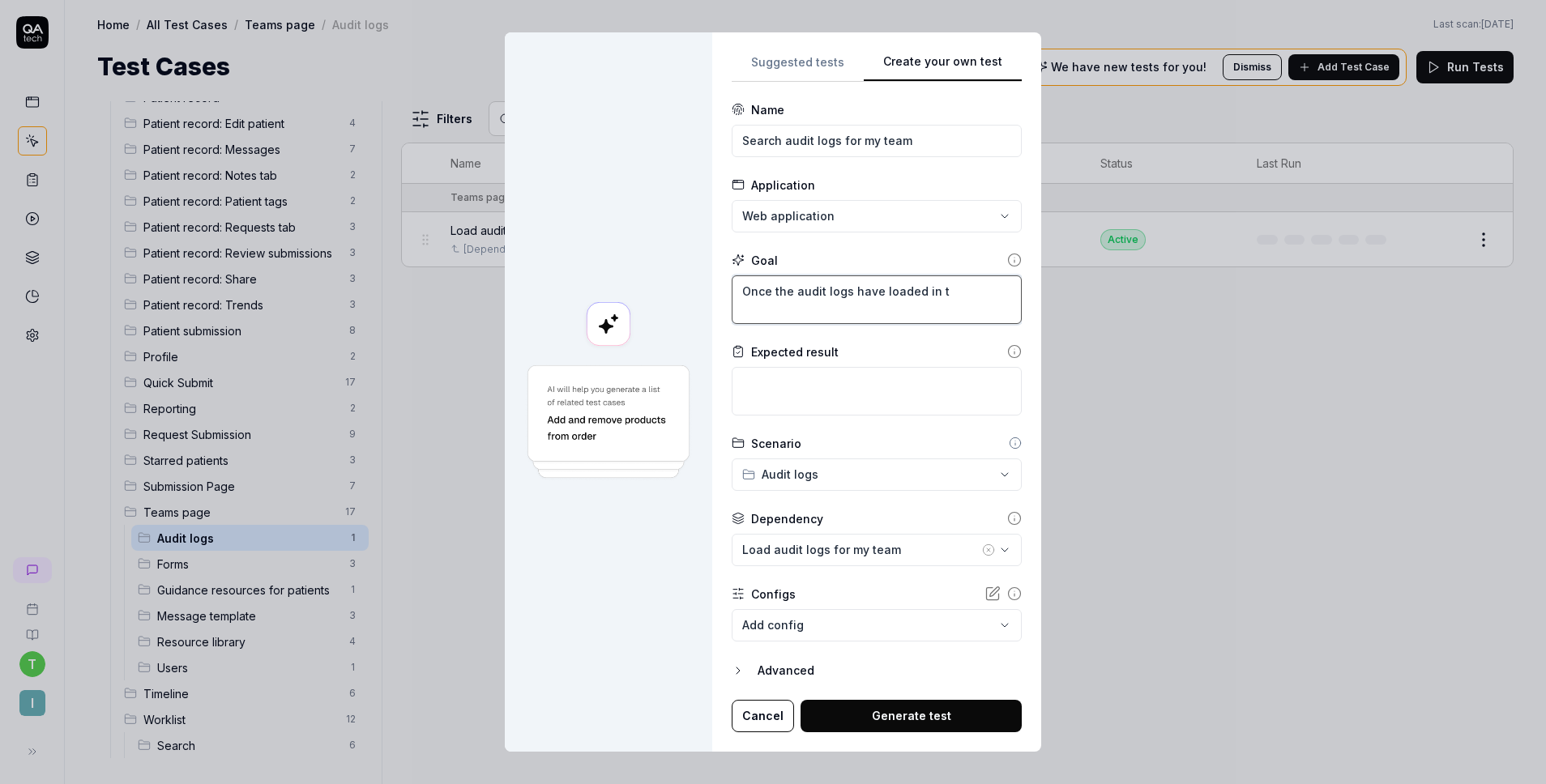
type textarea "Once the audit logs have loaded in th"
type textarea "*"
type textarea "Once the audit logs have loaded in the"
type textarea "*"
type textarea "Once the audit logs have loaded in the"
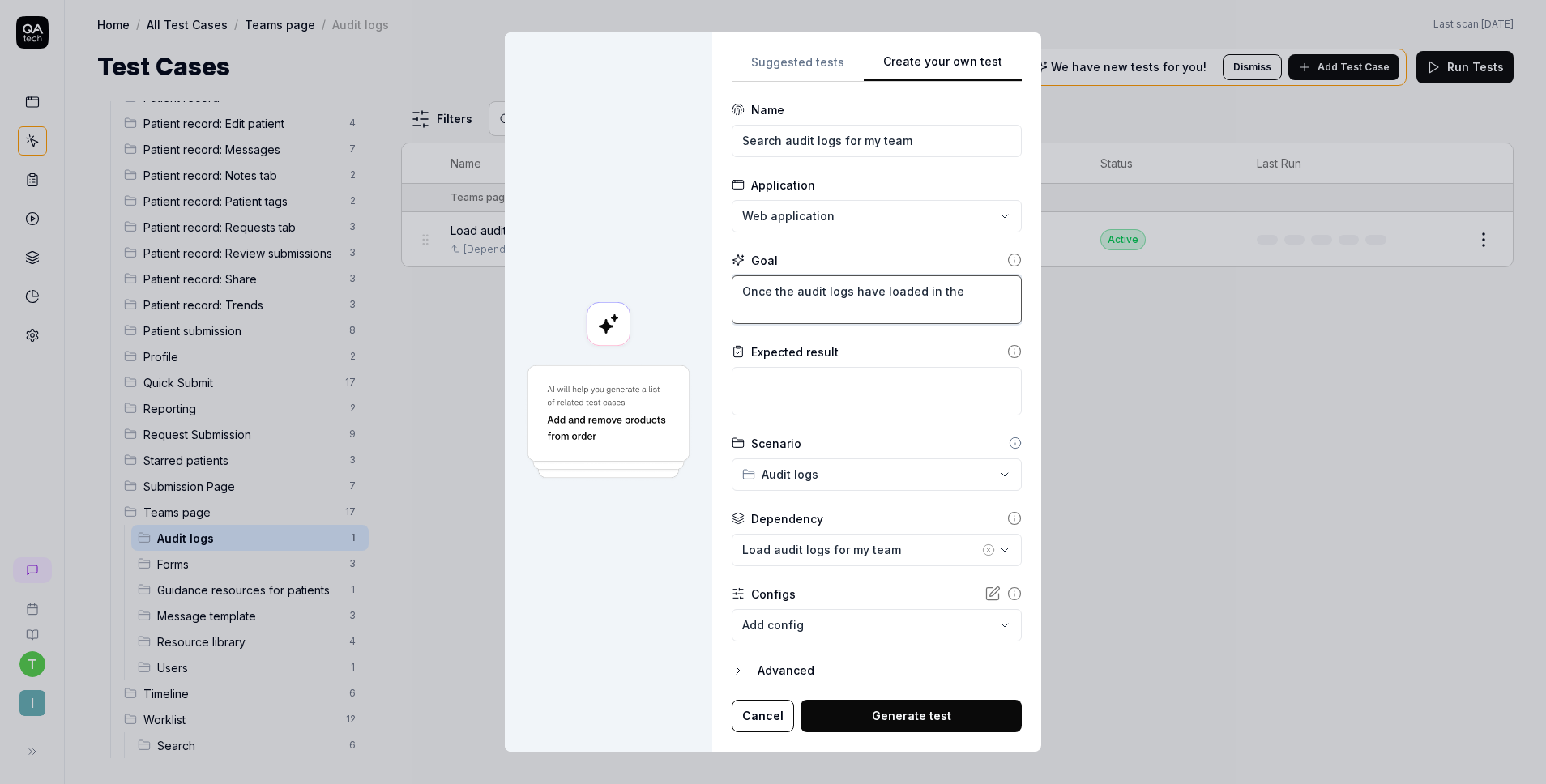
type textarea "*"
type textarea "Once the audit logs have loaded in the t"
type textarea "*"
type textarea "Once the audit logs have loaded in the ta"
type textarea "*"
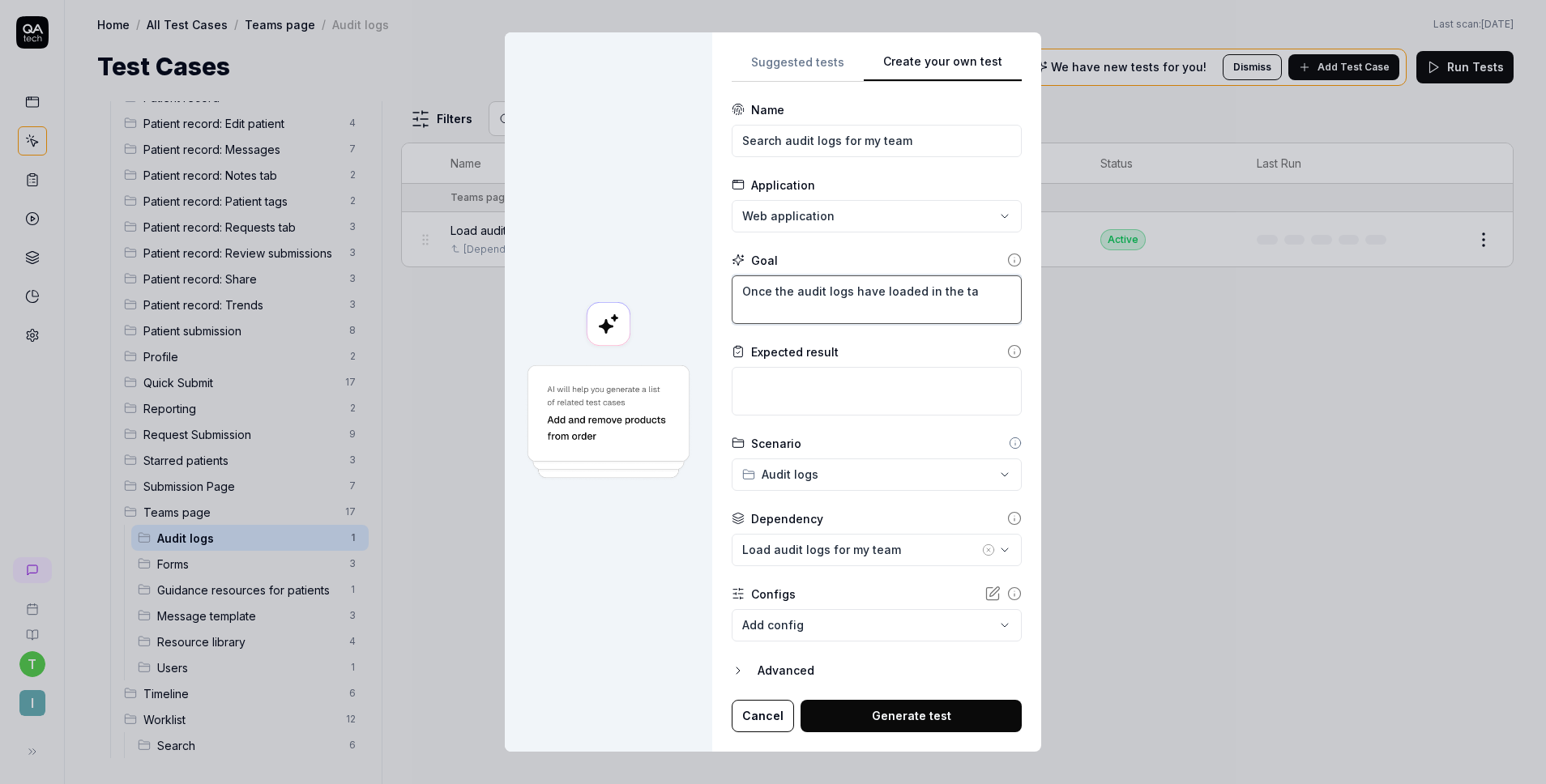
type textarea "Once the audit logs have loaded in the tab"
type textarea "*"
type textarea "Once the audit logs have loaded in the tabl"
type textarea "*"
type textarea "Once the audit logs have loaded in the table"
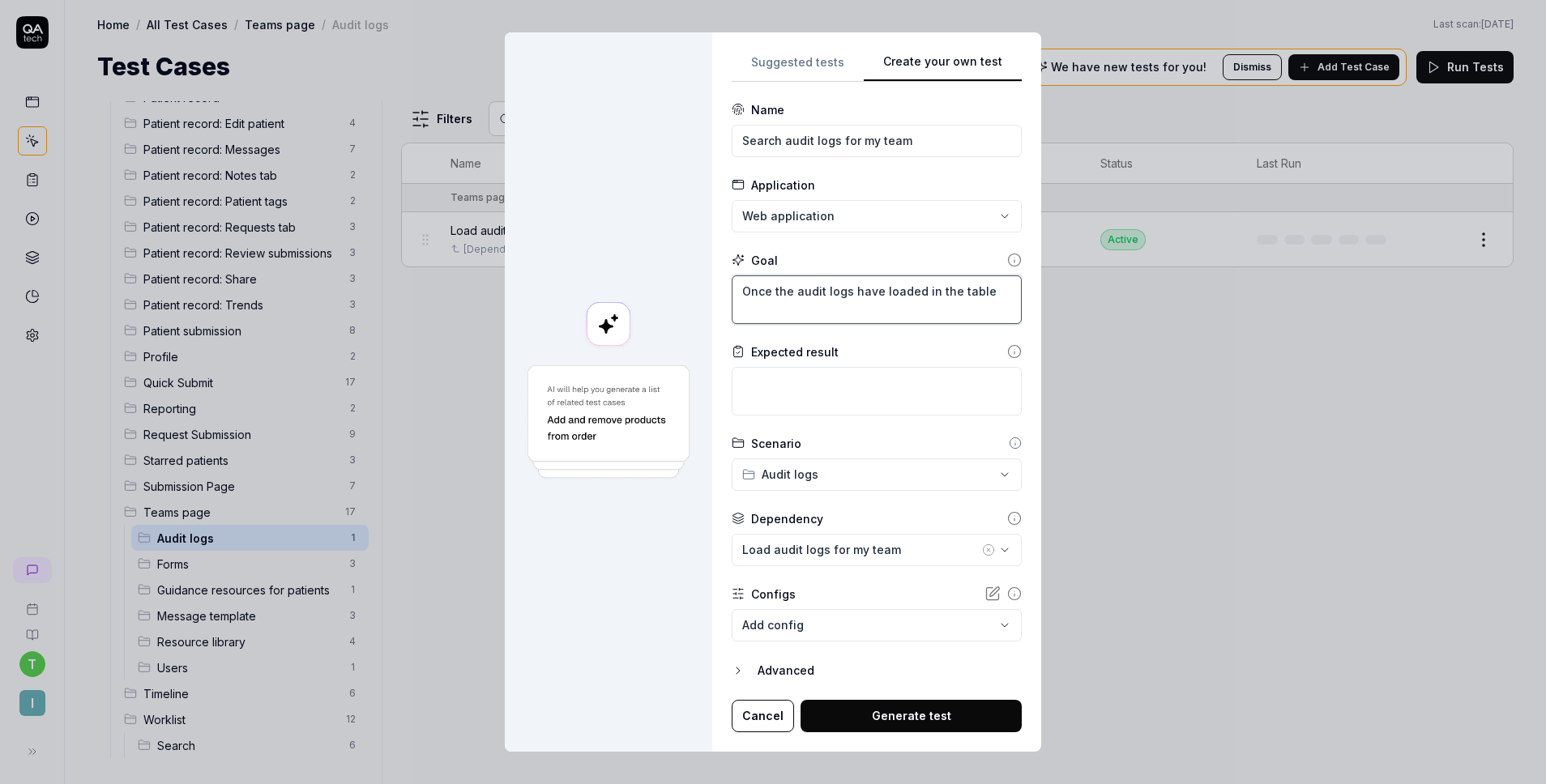
type textarea "*"
type textarea "Once the audit logs have loaded in the tablem"
type textarea "*"
type textarea "Once the audit logs have loaded in the tablem"
type textarea "*"
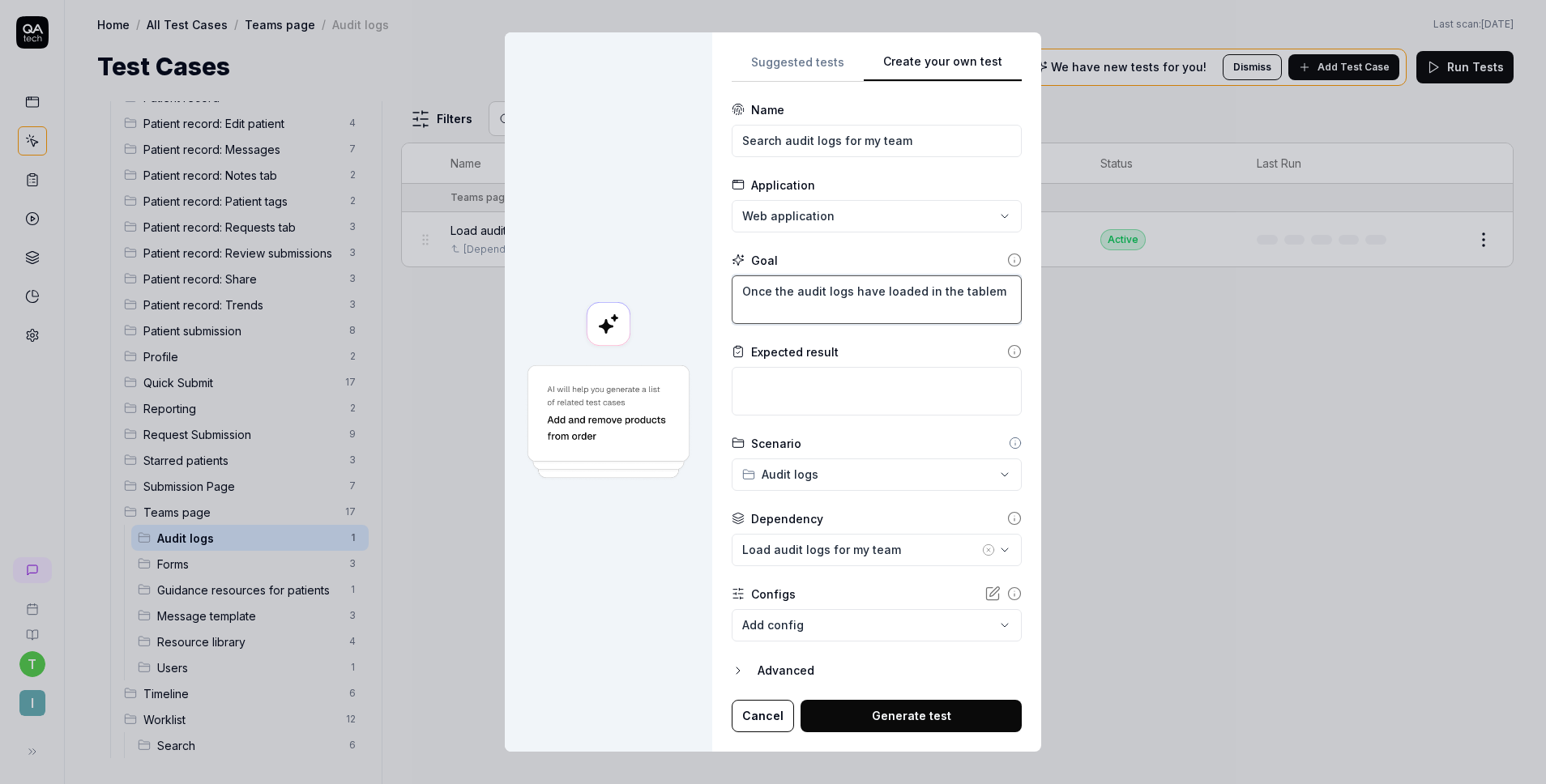
type textarea "Once the audit logs have loaded in the tablem"
type textarea "*"
type textarea "Once the audit logs have loaded in the table"
type textarea "*"
type textarea "Once the audit logs have loaded in the table,"
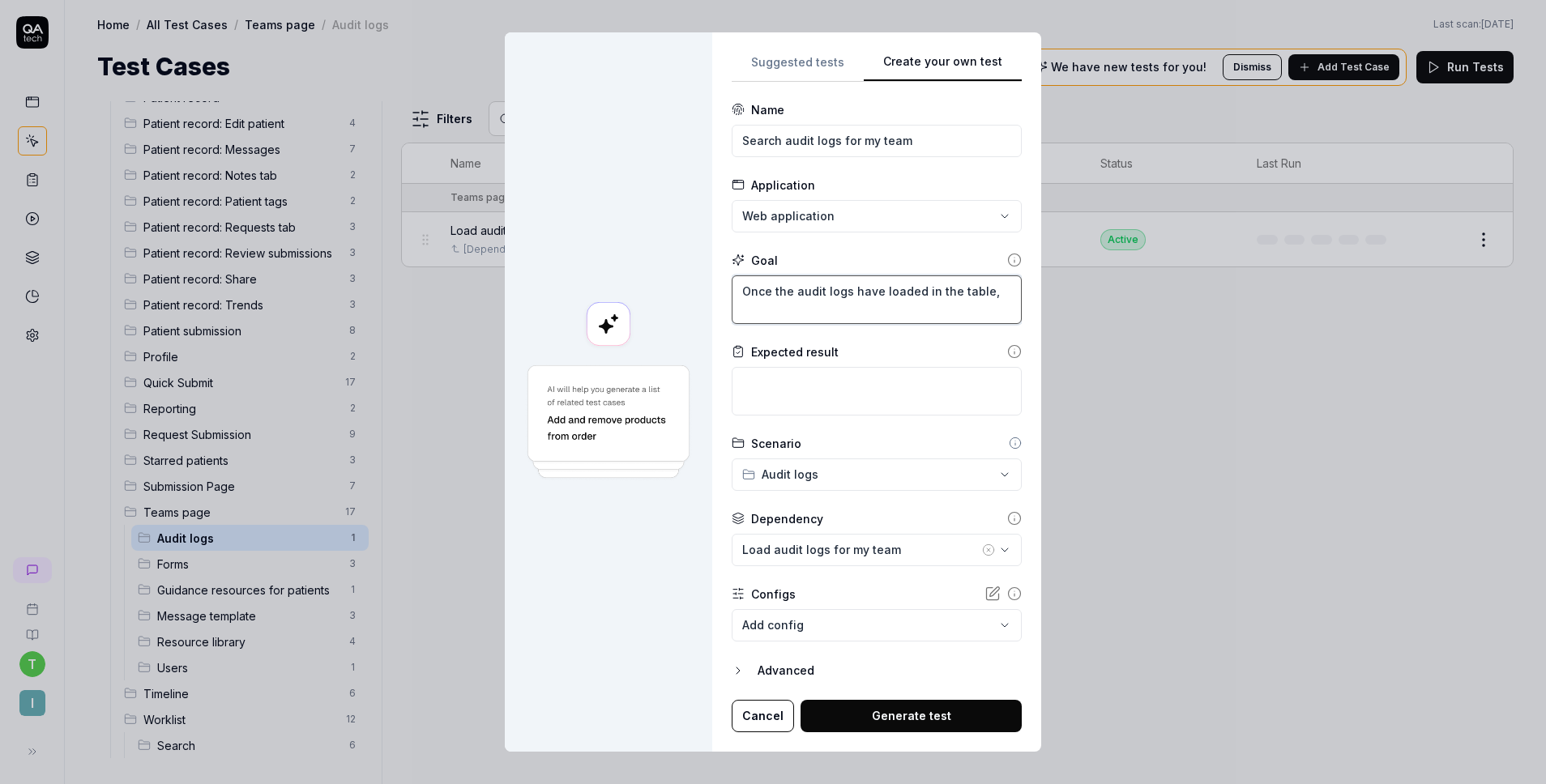
type textarea "*"
type textarea "Once the audit logs have loaded in the table,"
type textarea "*"
type textarea "Once the audit logs have loaded in the table, w"
type textarea "*"
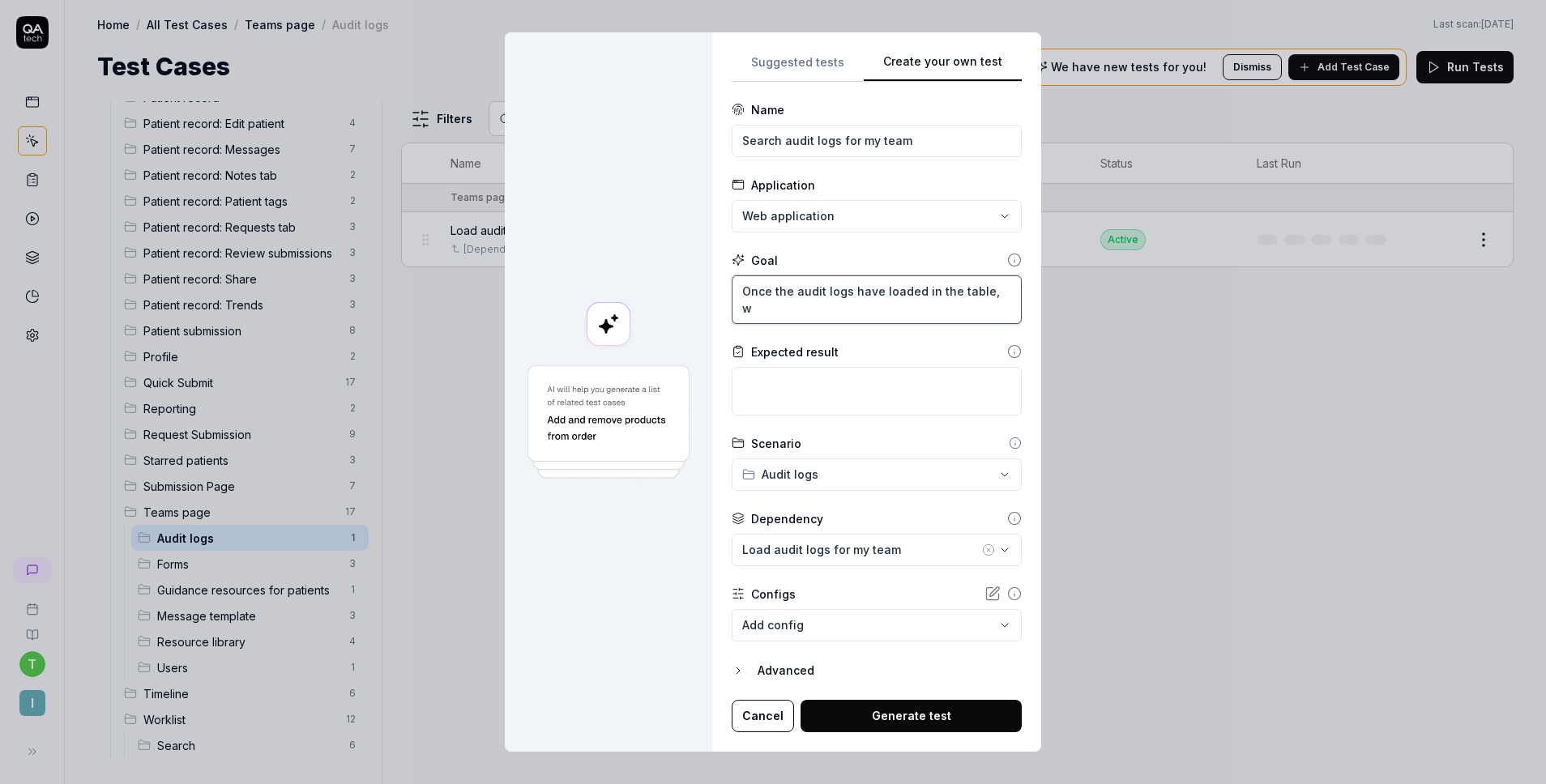
type textarea "Once the audit logs have loaded in the table, we"
type textarea "*"
type textarea "Once the audit logs have loaded in the table, we"
type textarea "*"
type textarea "Once the audit logs have loaded in the table, we w"
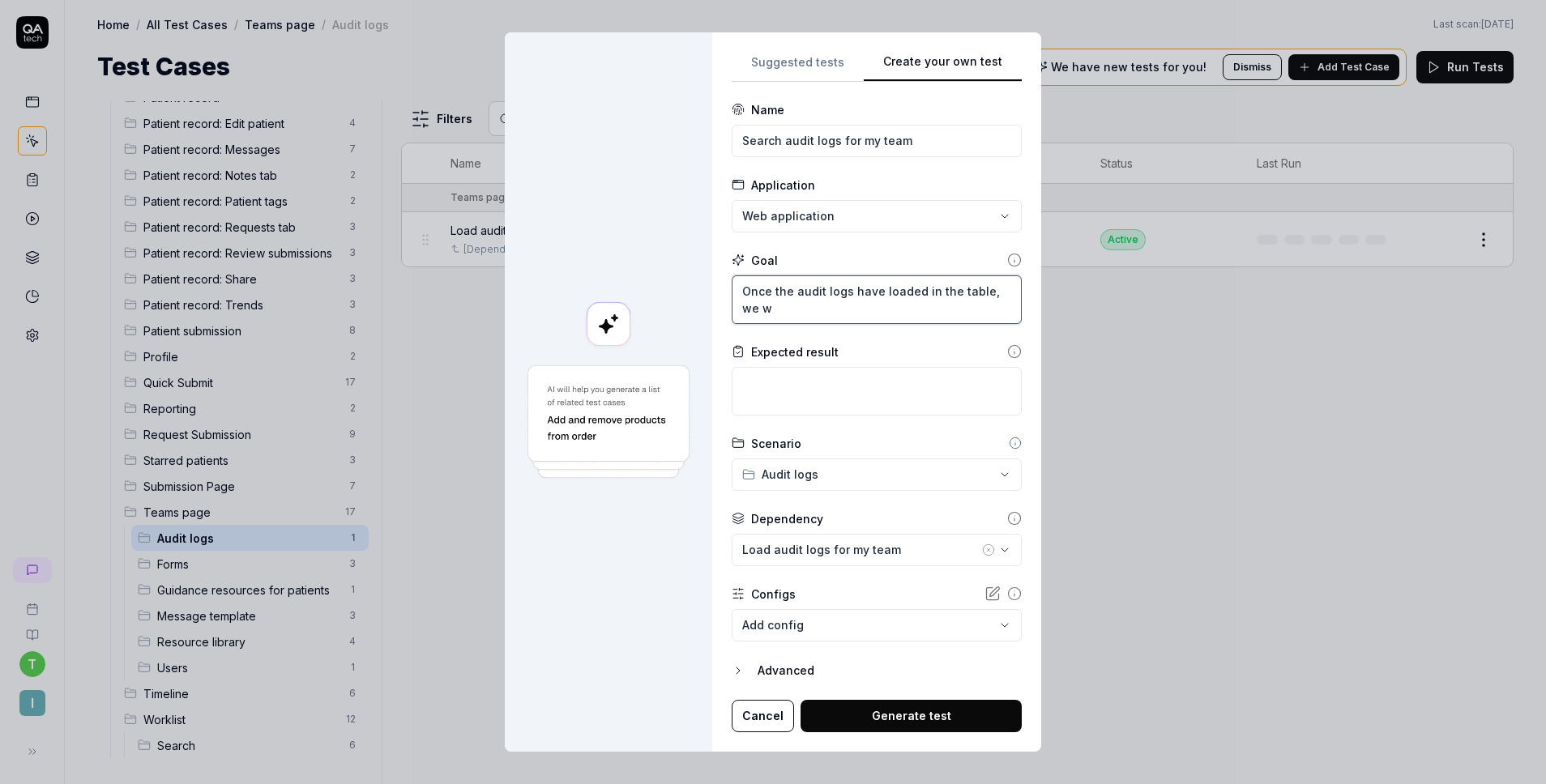
type textarea "*"
type textarea "Once the audit logs have loaded in the table, we wa"
type textarea "*"
type textarea "Once the audit logs have loaded in the table, we wan"
type textarea "*"
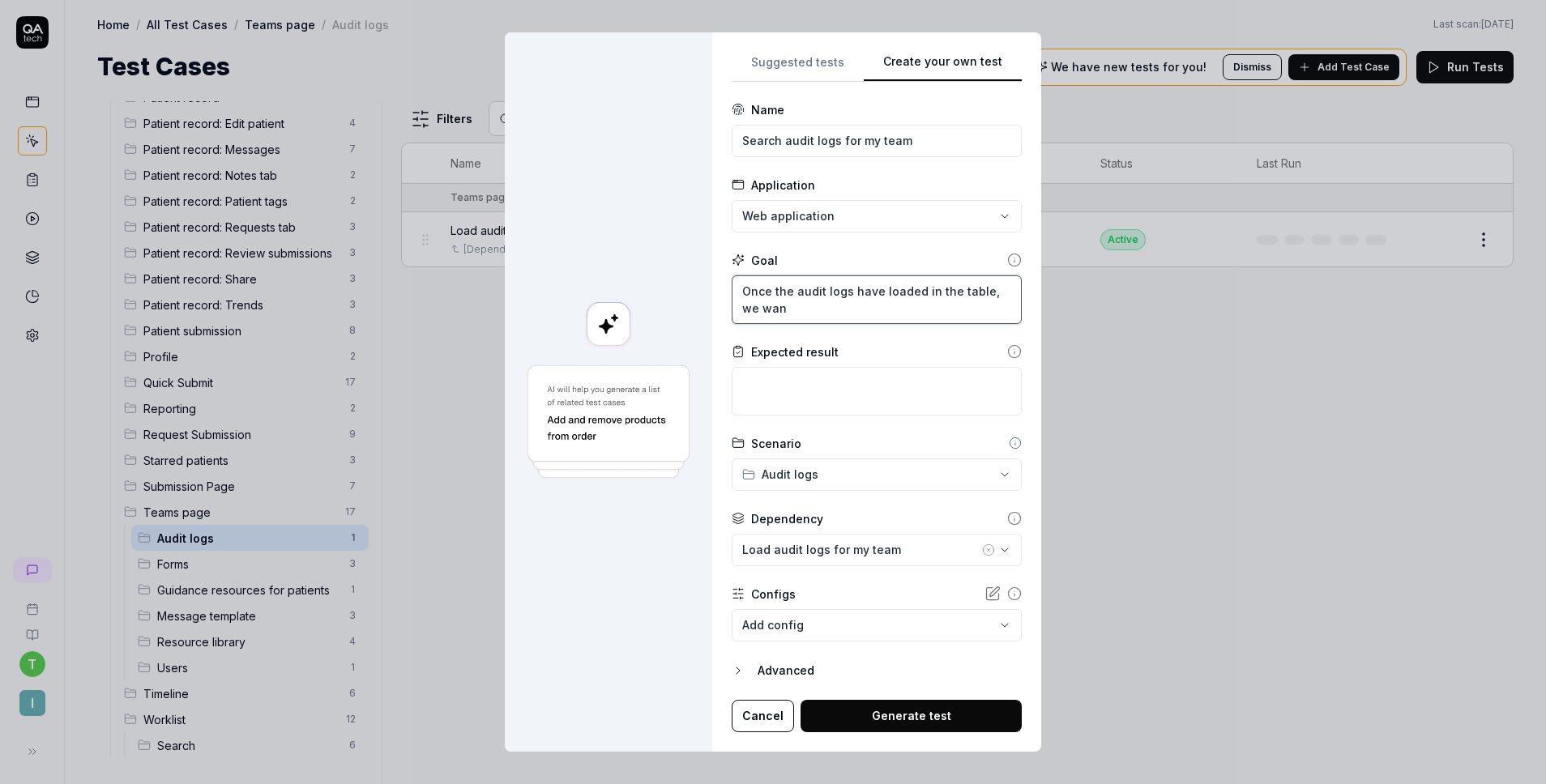
type textarea "Once the audit logs have loaded in the table, we want"
type textarea "*"
type textarea "Once the audit logs have loaded in the table, we want"
type textarea "*"
type textarea "Once the audit logs have loaded in the table, we want t"
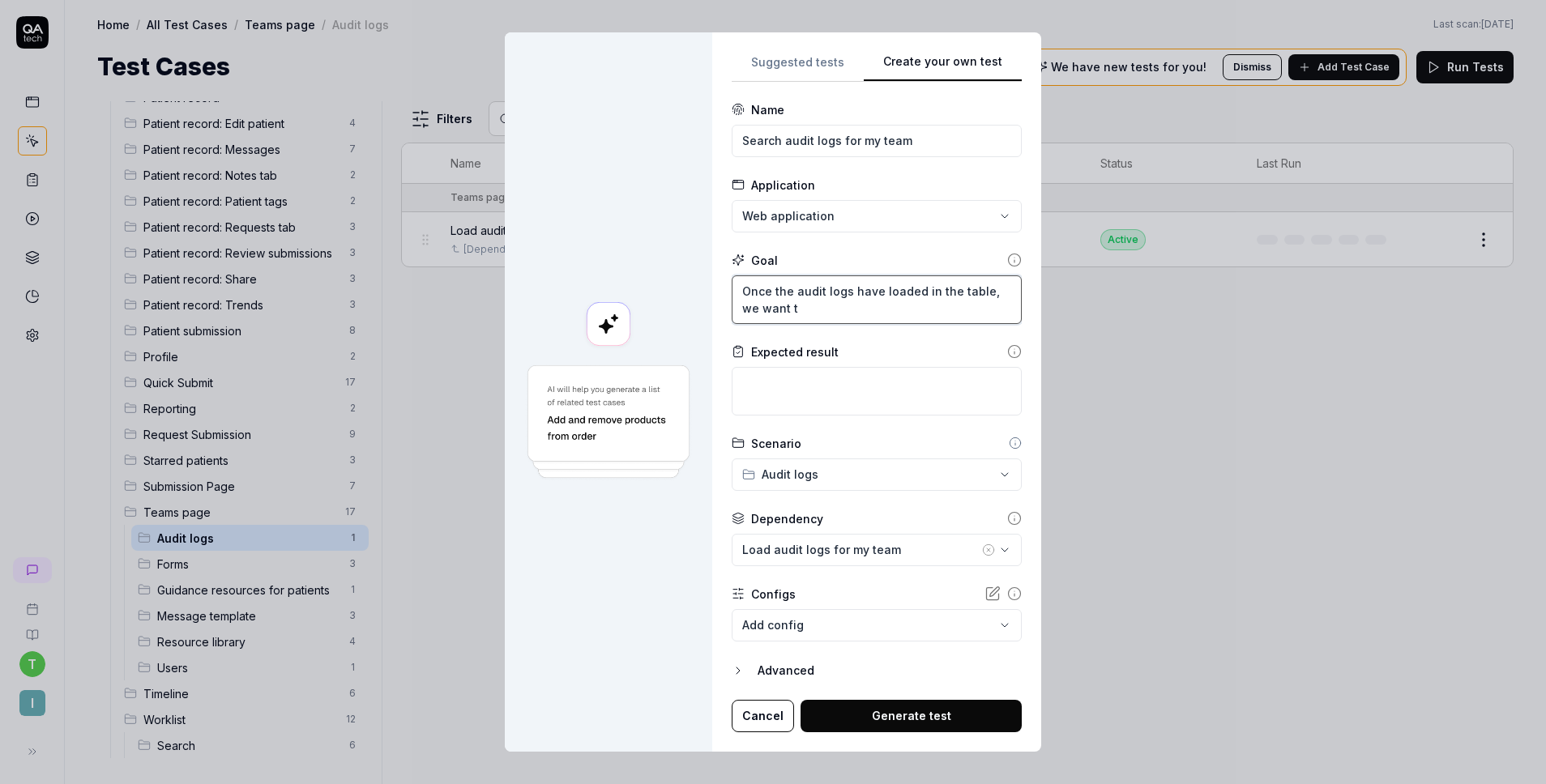
type textarea "*"
type textarea "Once the audit logs have loaded in the table, we want to"
type textarea "*"
type textarea "Once the audit logs have loaded in the table, we want to"
type textarea "*"
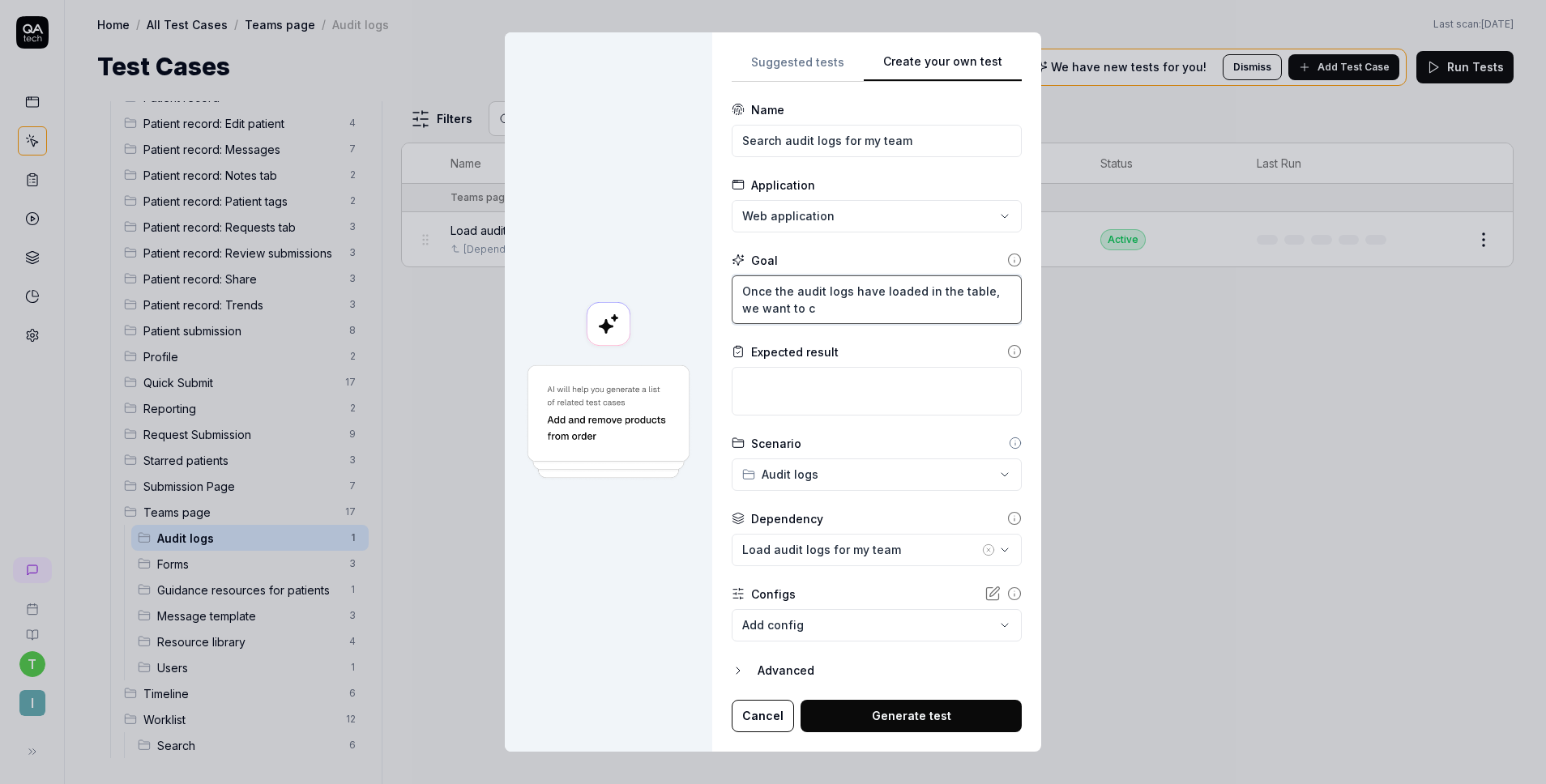
type textarea "Once the audit logs have loaded in the table, we want to cl"
type textarea "*"
type textarea "Once the audit logs have loaded in the table, we want to cli"
type textarea "*"
type textarea "Once the audit logs have loaded in the table, we want to clic"
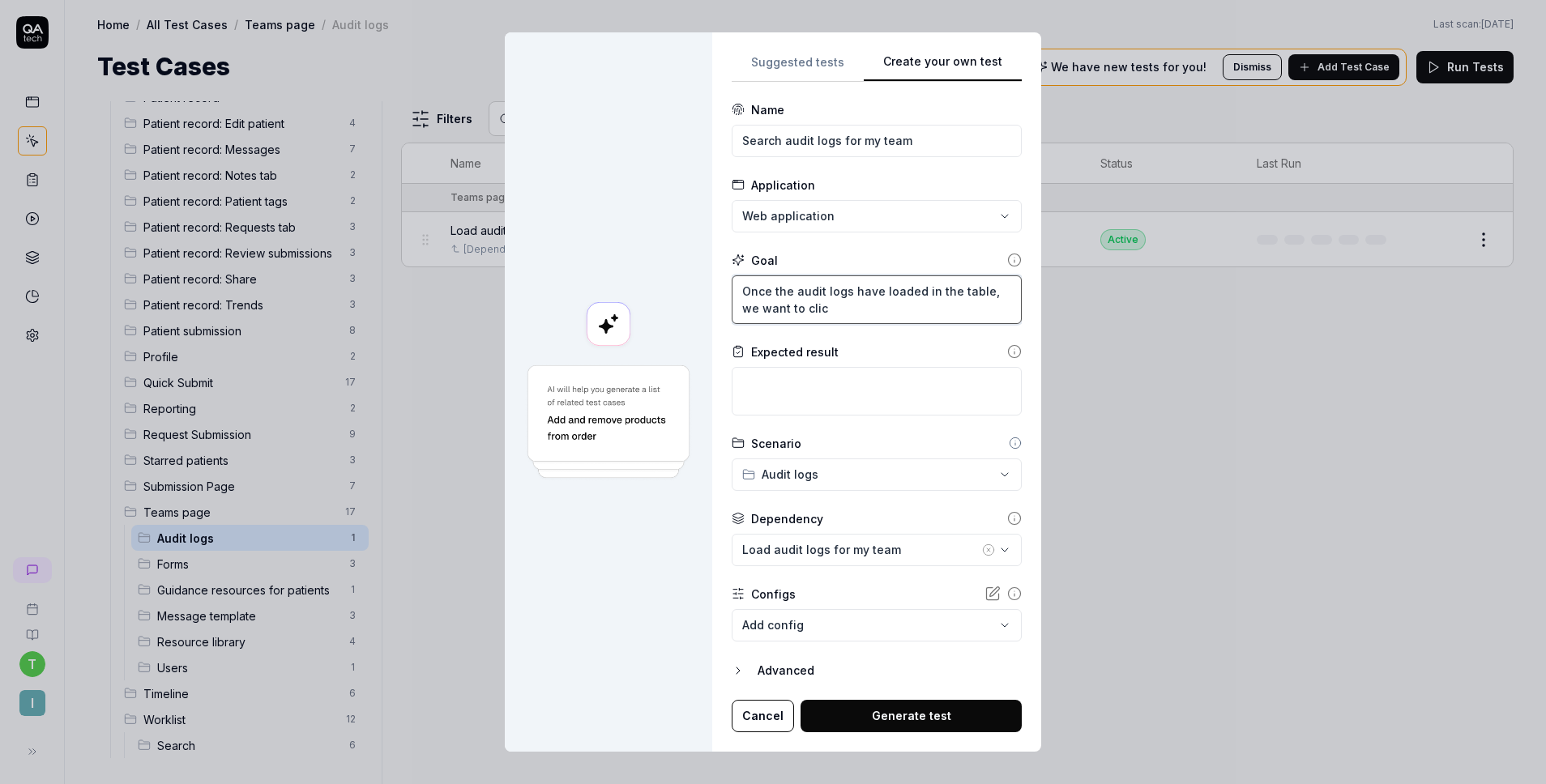
type textarea "*"
type textarea "Once the audit logs have loaded in the table, we want to click"
type textarea "*"
type textarea "Once the audit logs have loaded in the table, we want to click"
type textarea "*"
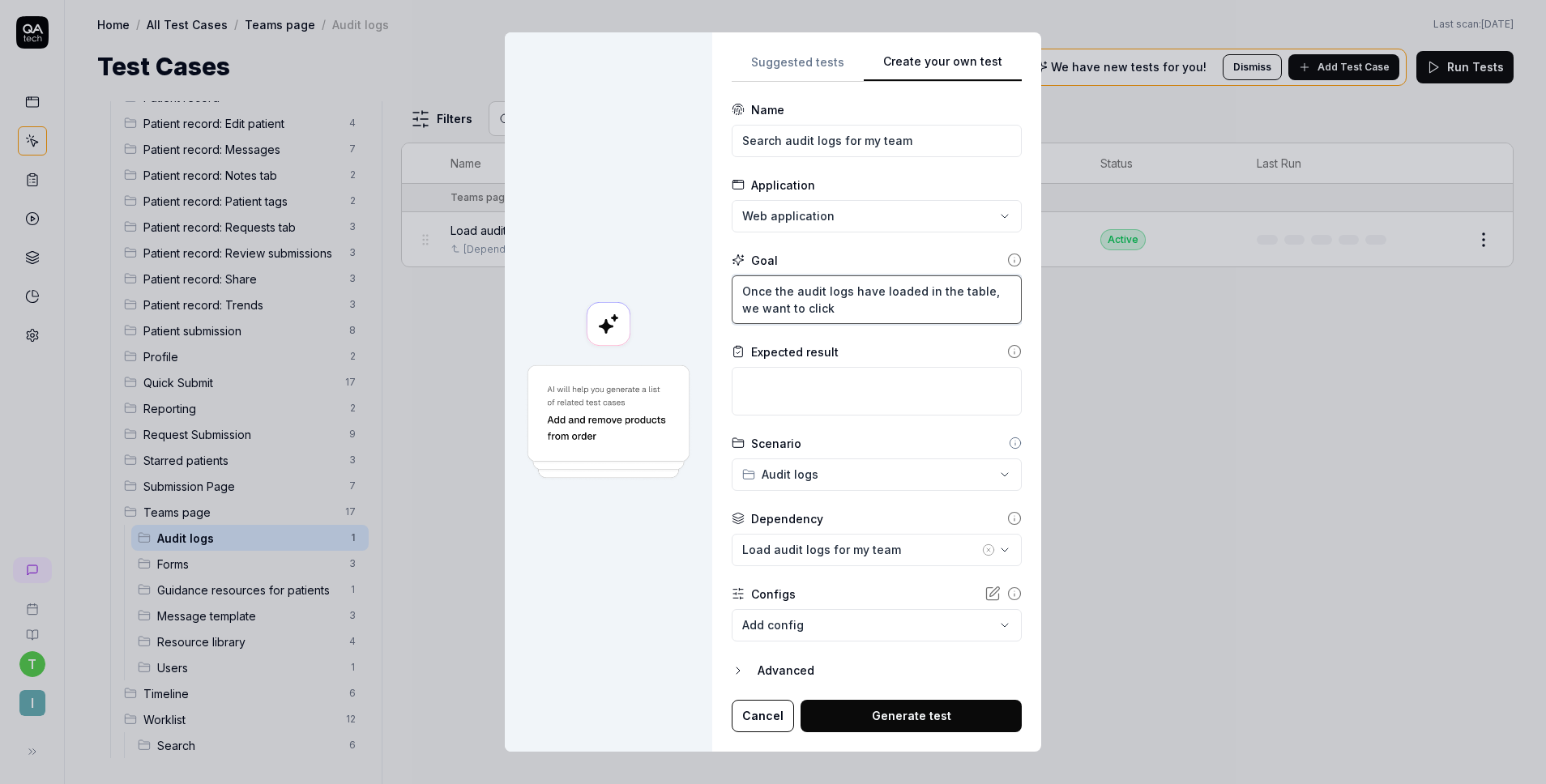
type textarea "Once the audit logs have loaded in the table, we want to click o"
type textarea "*"
type textarea "Once the audit logs have loaded in the table, we want to click on"
type textarea "*"
type textarea "Once the audit logs have loaded in the table, we want to click on"
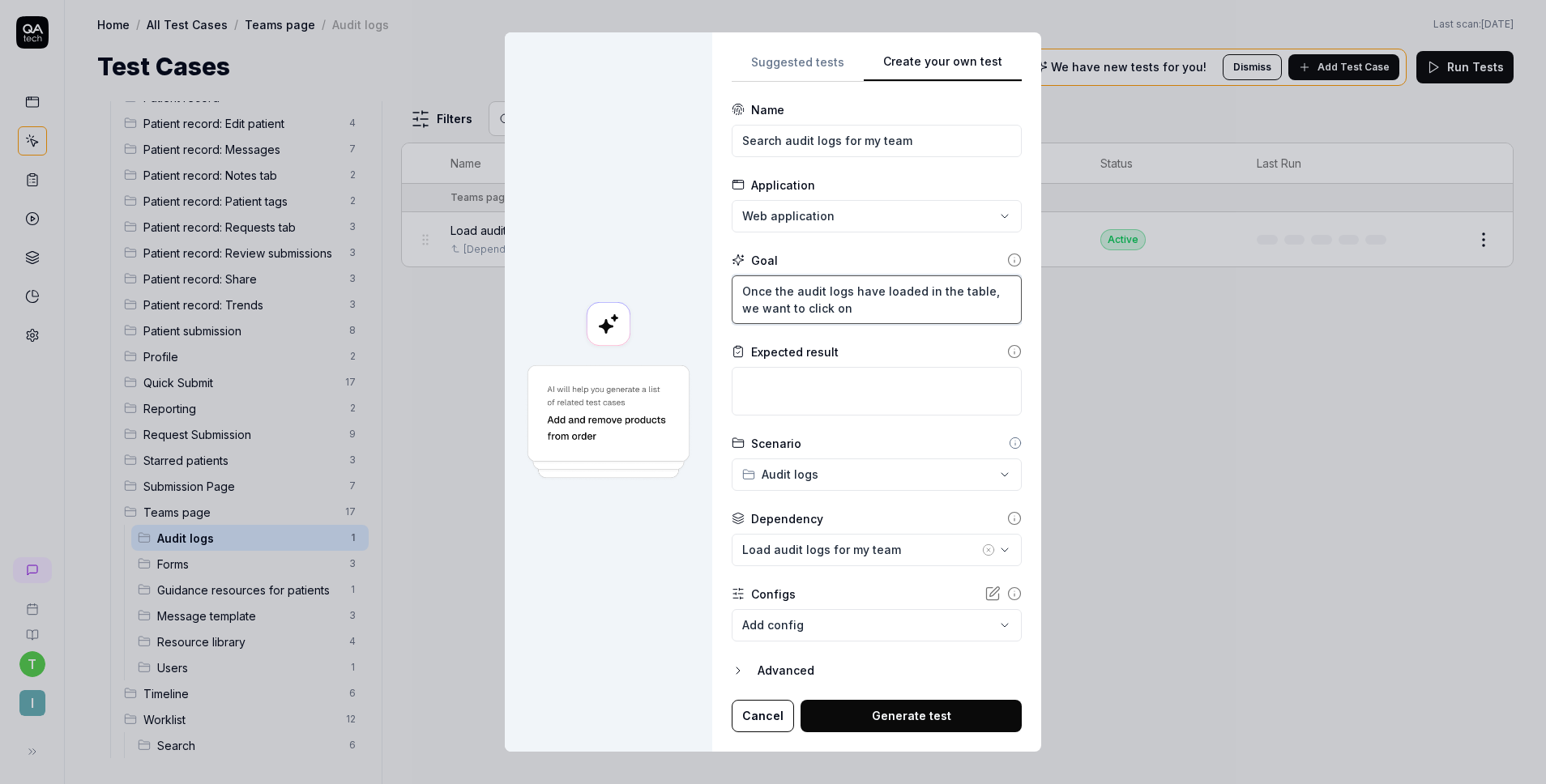
type textarea "*"
type textarea "Once the audit logs have loaded in the table, we want to click on t"
type textarea "*"
type textarea "Once the audit logs have loaded in the table, we want to click on th"
type textarea "*"
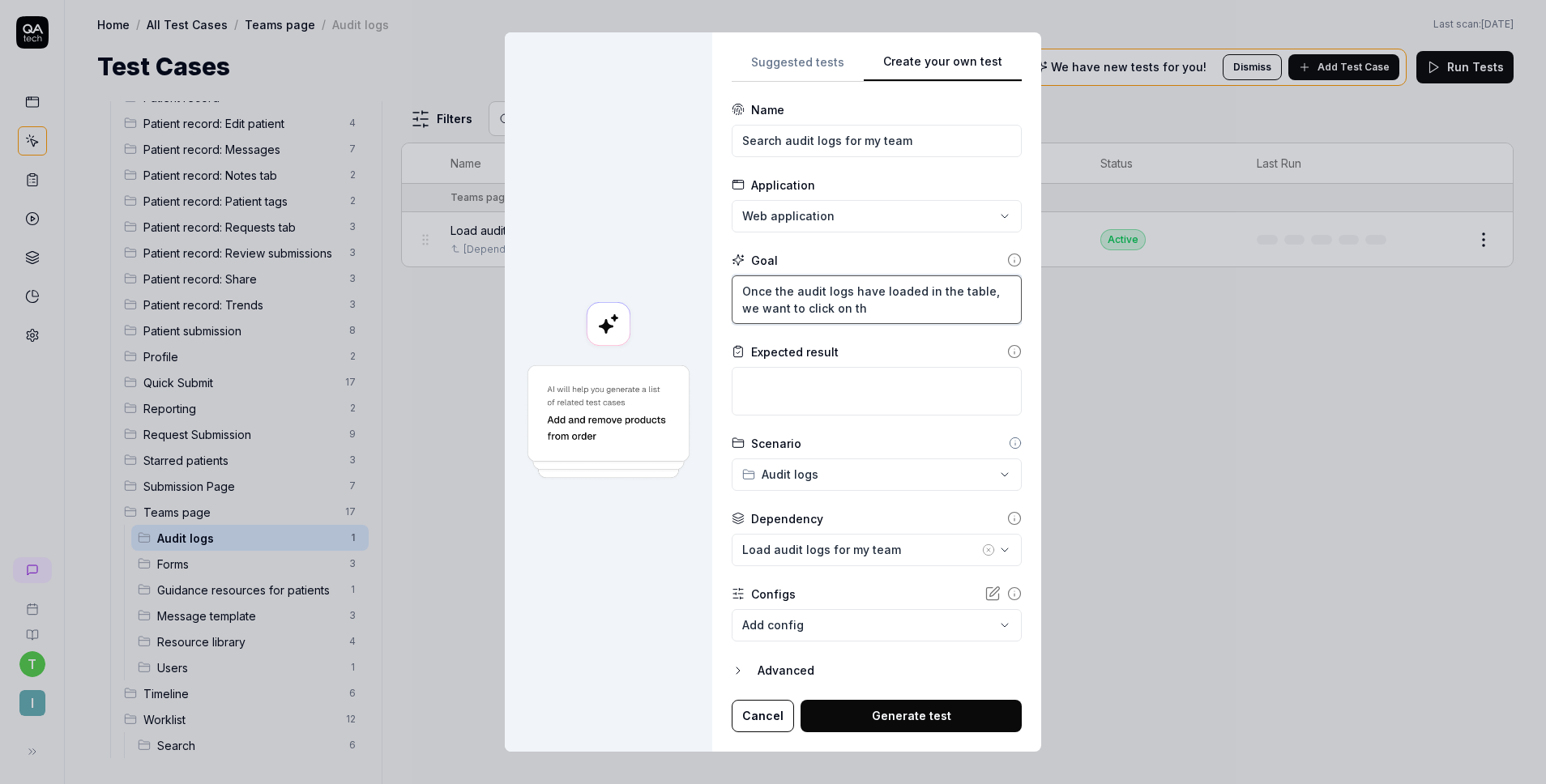
type textarea "Once the audit logs have loaded in the table, we want to click on the"
type textarea "*"
type textarea "Once the audit logs have loaded in the table, we want to click on the"
type textarea "*"
type textarea "Once the audit logs have loaded in the table, we want to click on the s"
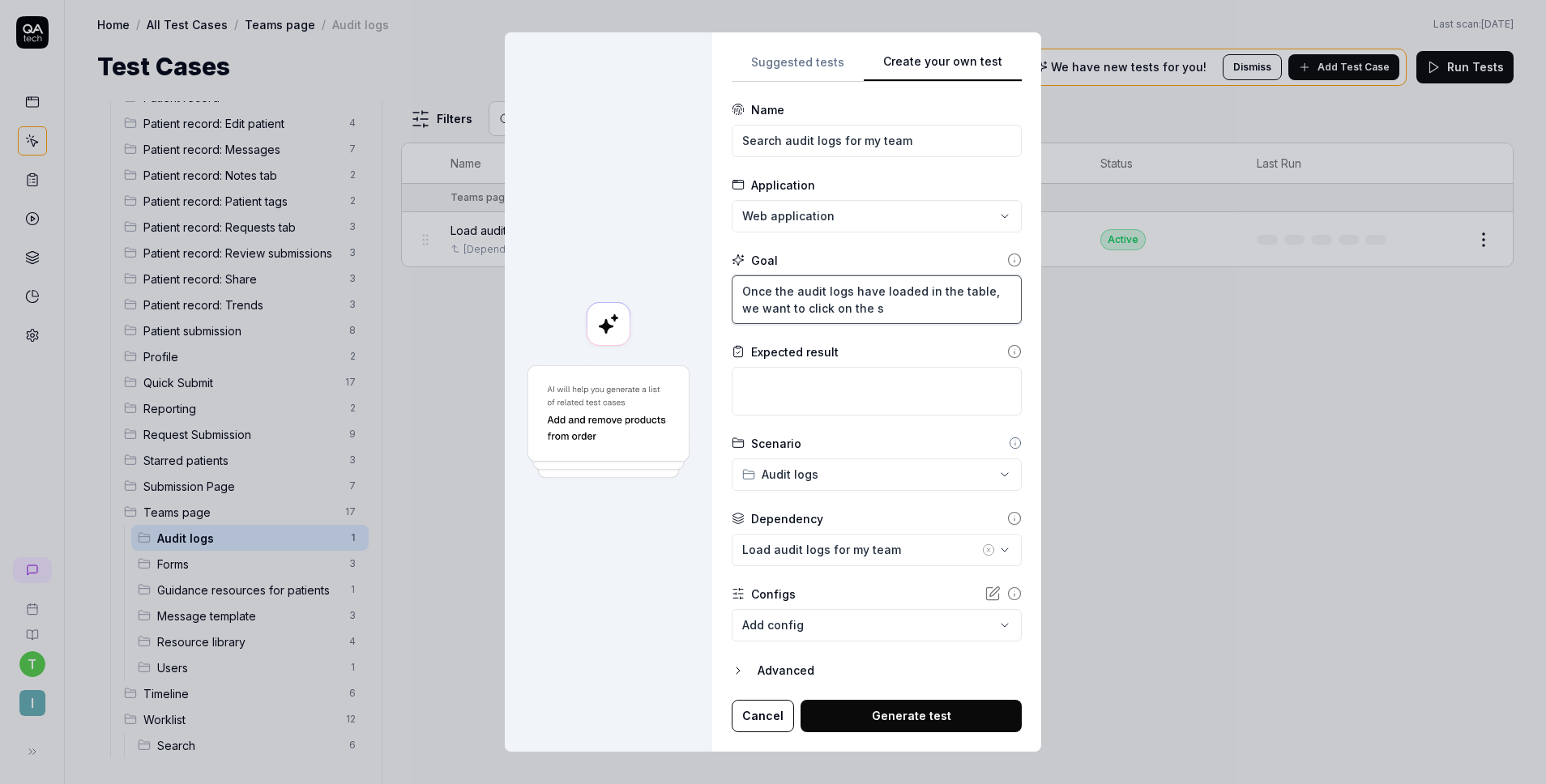
type textarea "*"
type textarea "Once the audit logs have loaded in the table, we want to click on the se"
type textarea "*"
type textarea "Once the audit logs have loaded in the table, we want to click on the sea"
type textarea "*"
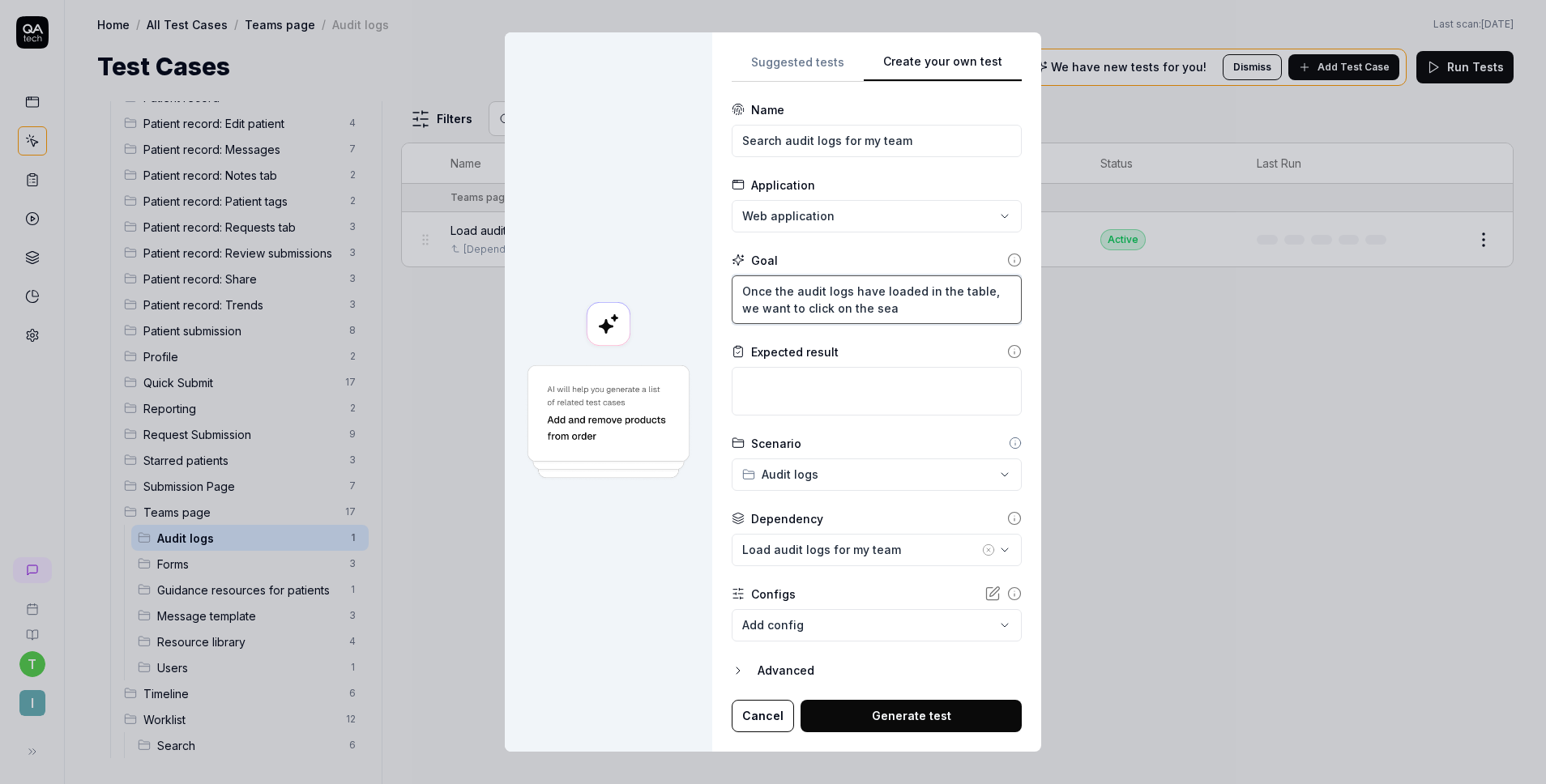
type textarea "Once the audit logs have loaded in the table, we want to click on the sear"
type textarea "*"
type textarea "Once the audit logs have loaded in the table, we want to click on the searc"
type textarea "*"
type textarea "Once the audit logs have loaded in the table, we want to click on the search"
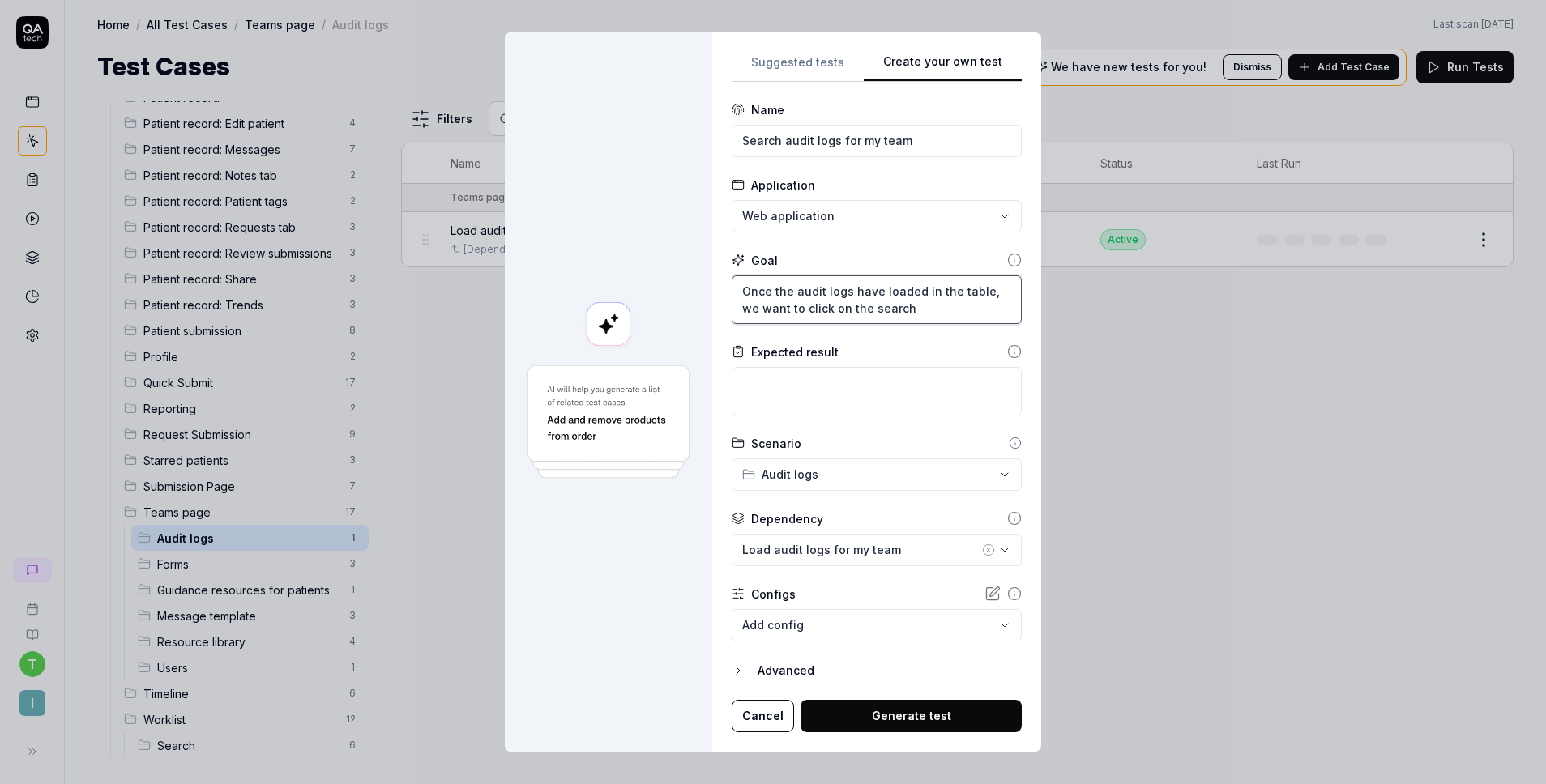
type textarea "*"
type textarea "Once the audit logs have loaded in the table, we want to click on the search"
type textarea "*"
type textarea "Once the audit logs have loaded in the table, we want to click on the search b"
type textarea "*"
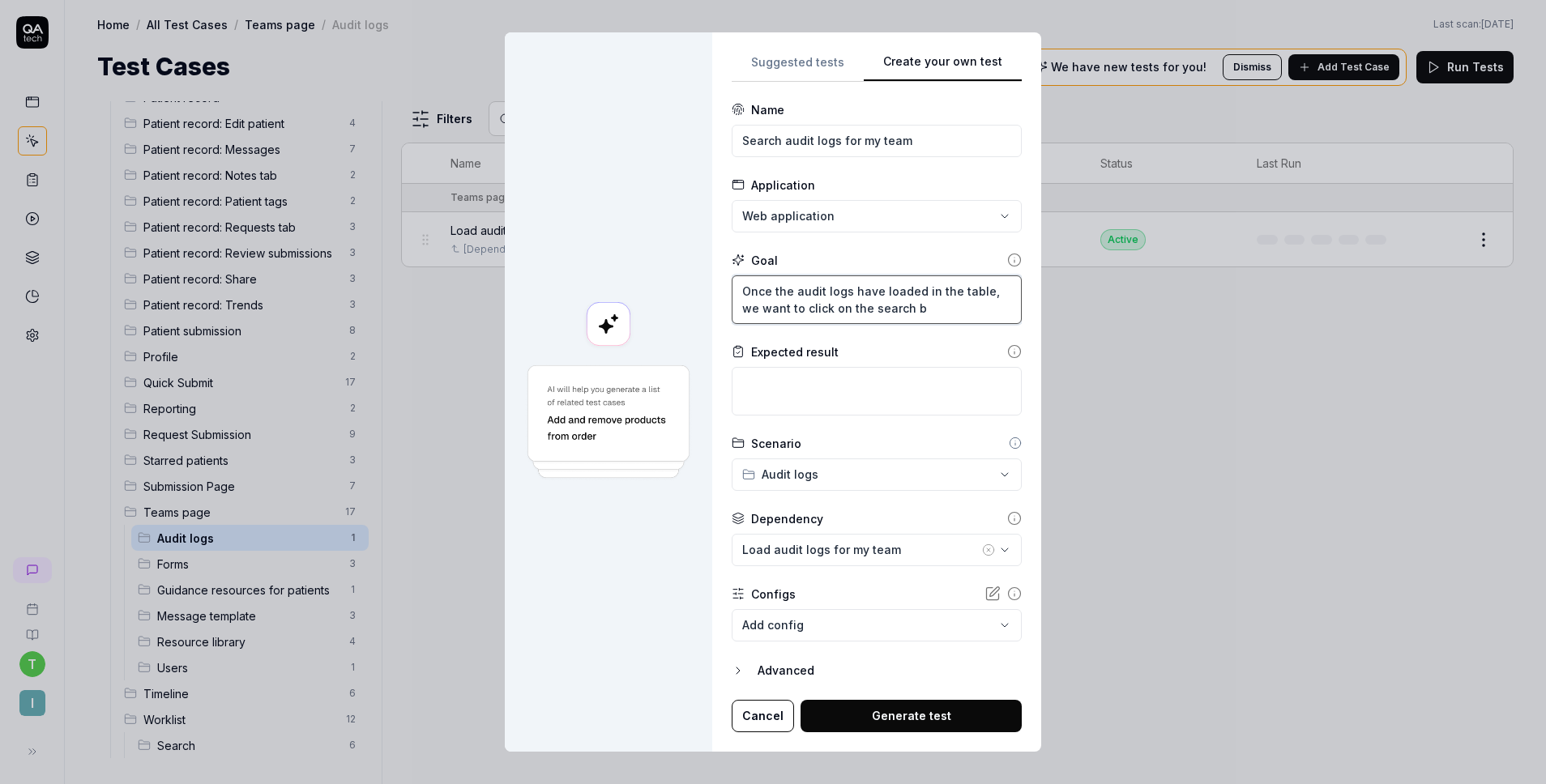
type textarea "Once the audit logs have loaded in the table, we want to click on the search ba"
type textarea "*"
type textarea "Once the audit logs have loaded in the table, we want to click on the search bar"
type textarea "*"
type textarea "Once the audit logs have loaded in the table, we want to click on the search bar"
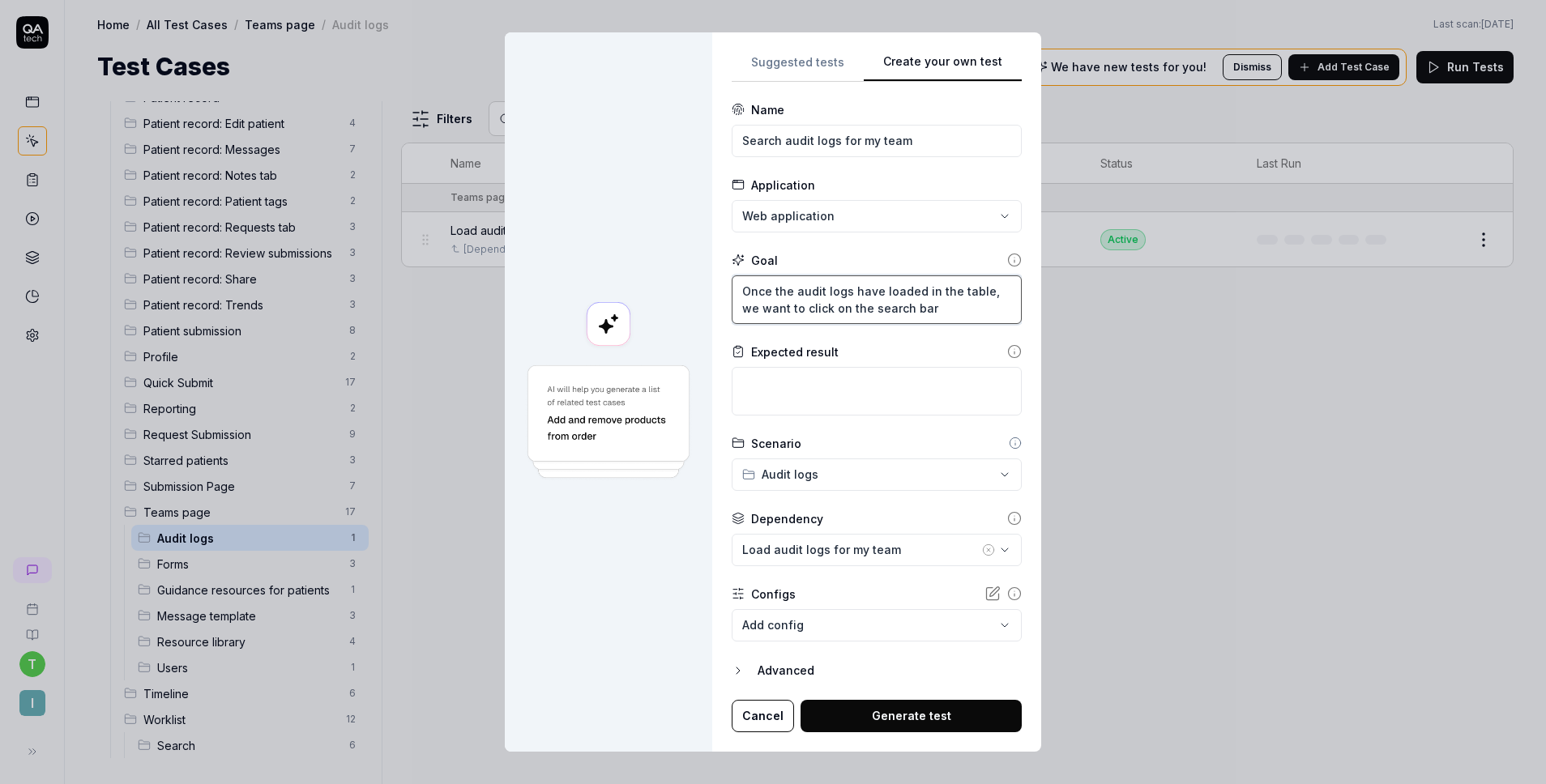
type textarea "*"
type textarea "Once the audit logs have loaded in the table, we want to click on the search ba…"
type textarea "*"
type textarea "Once the audit logs have loaded in the table, we want to click on the search ba…"
type textarea "*"
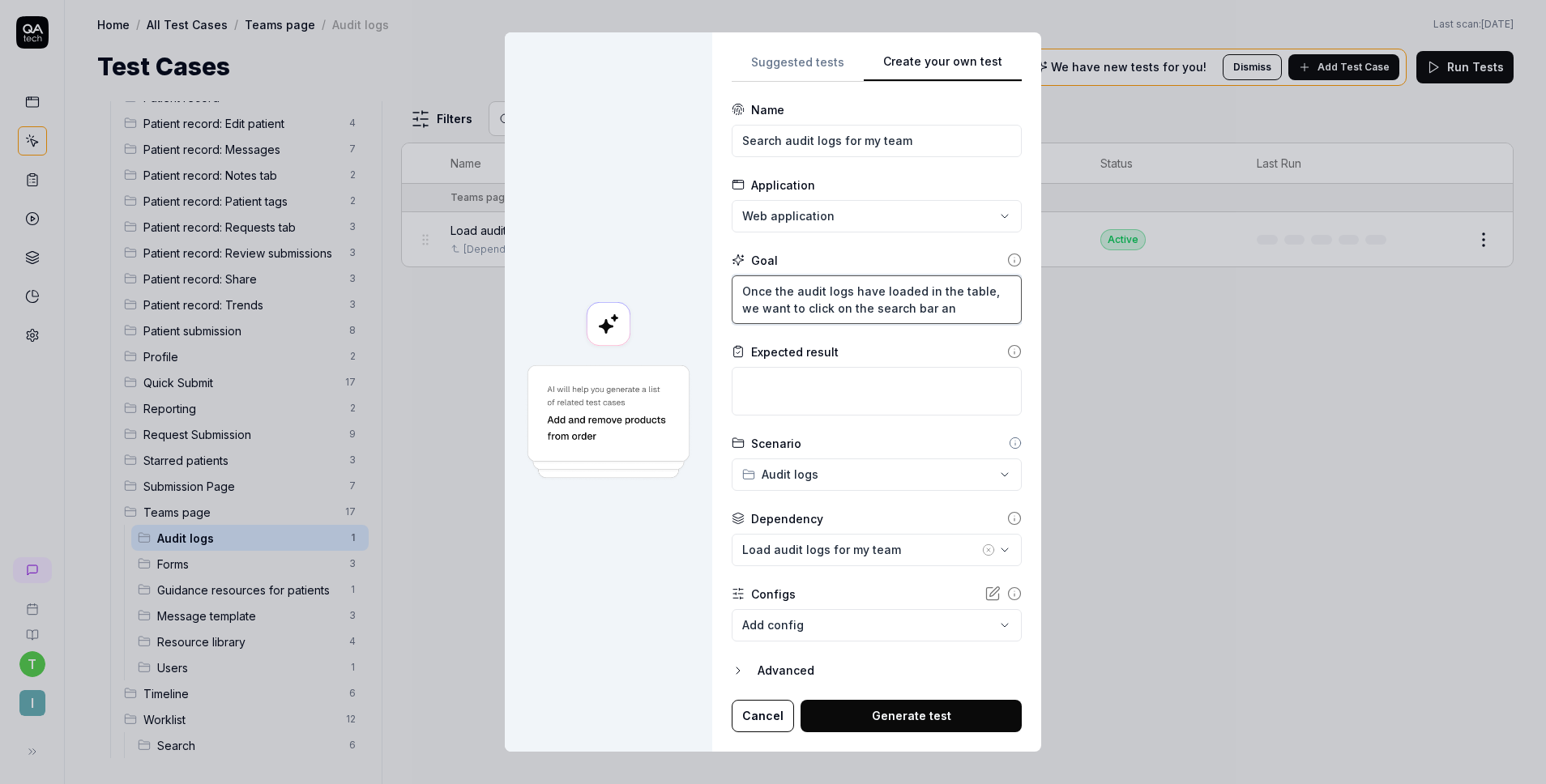
type textarea "Once the audit logs have loaded in the table, we want to click on the search ba…"
type textarea "*"
type textarea "Once the audit logs have loaded in the table, we want to click on the search ba…"
type textarea "*"
type textarea "Once the audit logs have loaded in the table, we want to click on the search ba…"
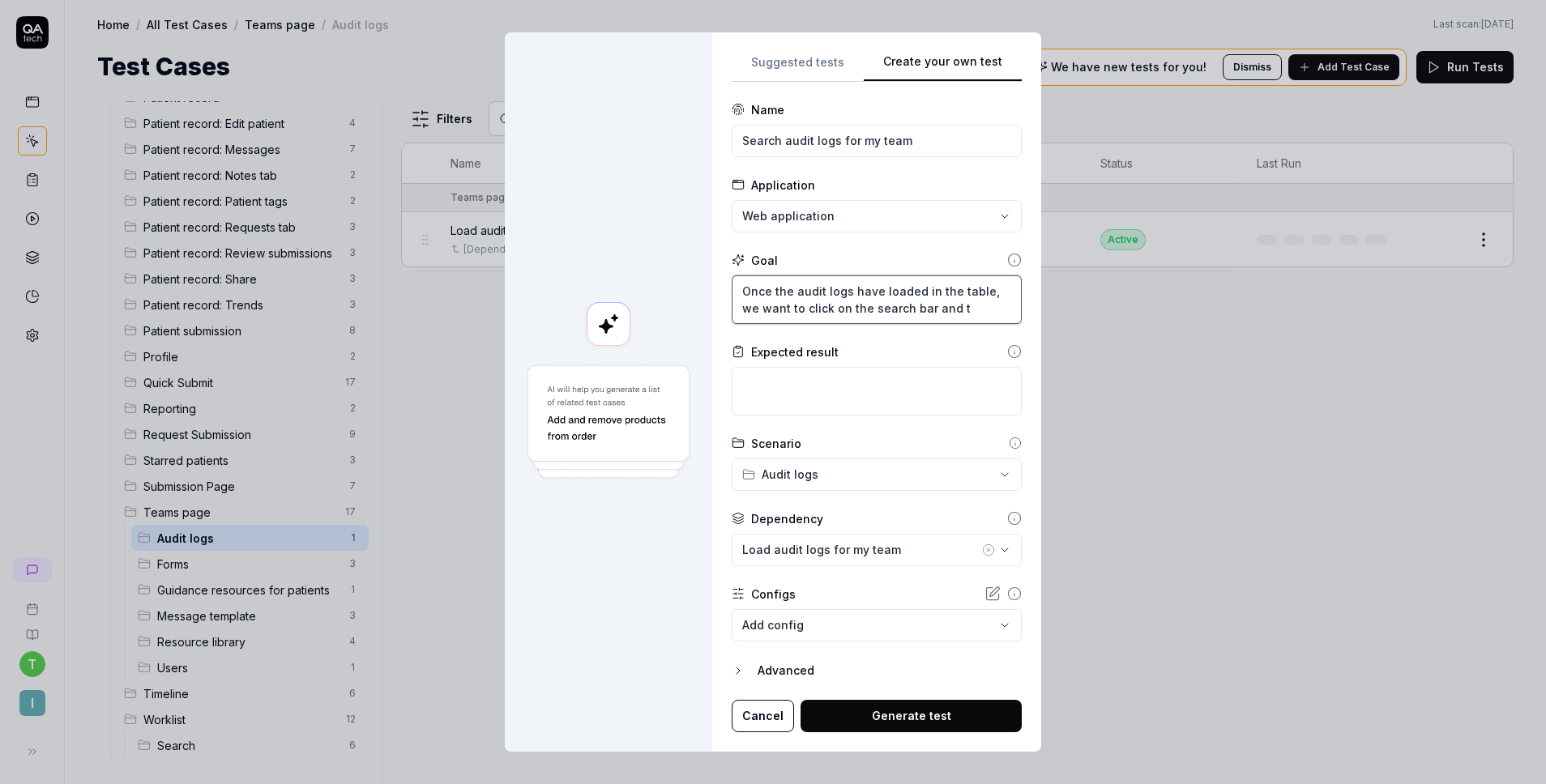
type textarea "*"
type textarea "Once the audit logs have loaded in the table, we want to click on the search ba…"
type textarea "*"
type textarea "Once the audit logs have loaded in the table, we want to click on the search ba…"
type textarea "*"
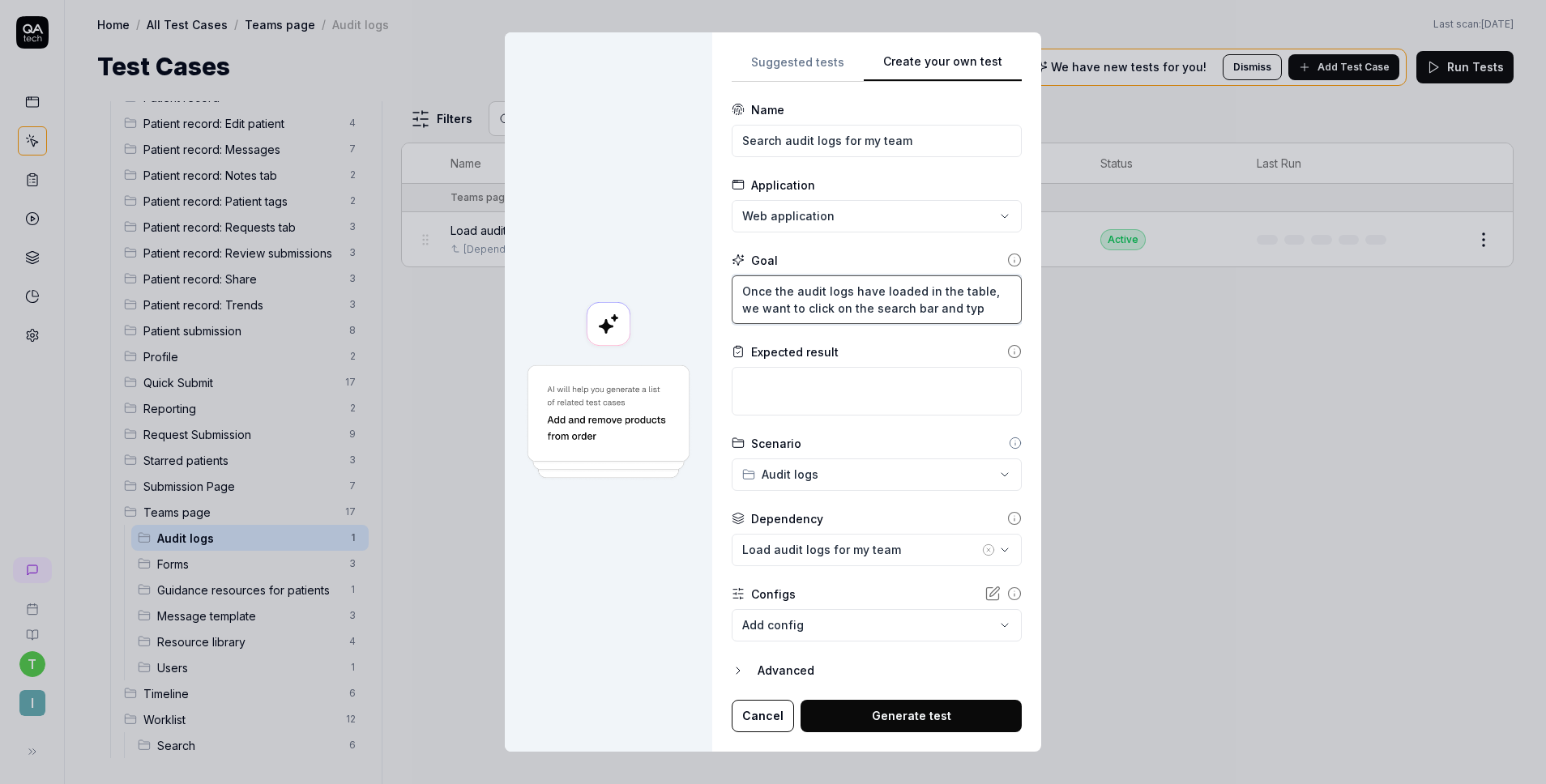
type textarea "Once the audit logs have loaded in the table, we want to click on the search ba…"
type textarea "*"
type textarea "Once the audit logs have loaded in the table, we want to click on the search ba…"
type textarea "*"
type textarea "Once the audit logs have loaded in the table, we want to click on the search ba…"
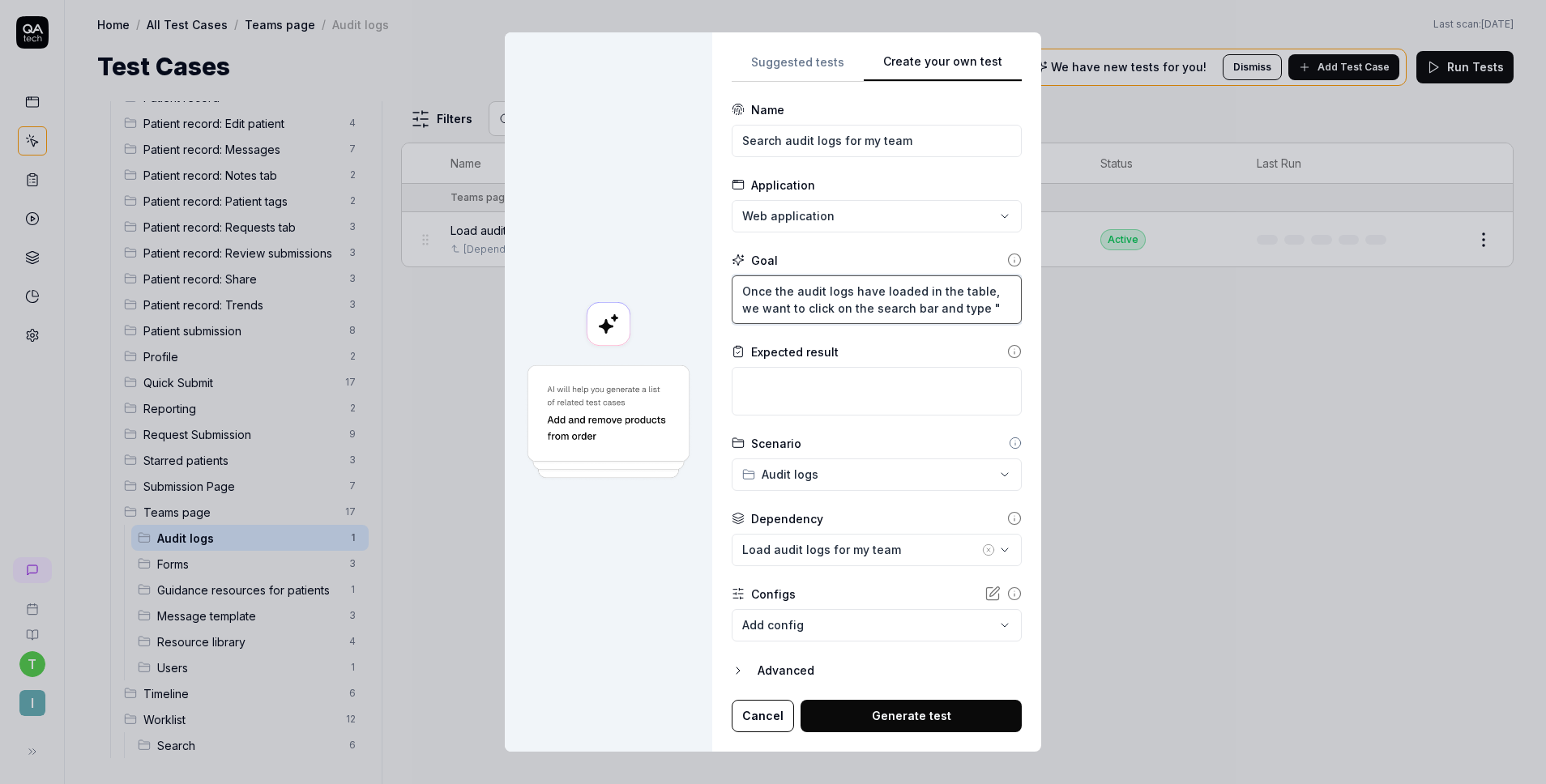
click at [871, 306] on textarea "Once the audit logs have loaded in the table, we want to click on the search ba…" at bounding box center [877, 299] width 290 height 48
type textarea "*"
type textarea "Once the audit logs have loaded in the table, we want to click on the "search b…"
type textarea "*"
type textarea "Once the audit logs have loaded in the table, we want to click on the "Ssearch …"
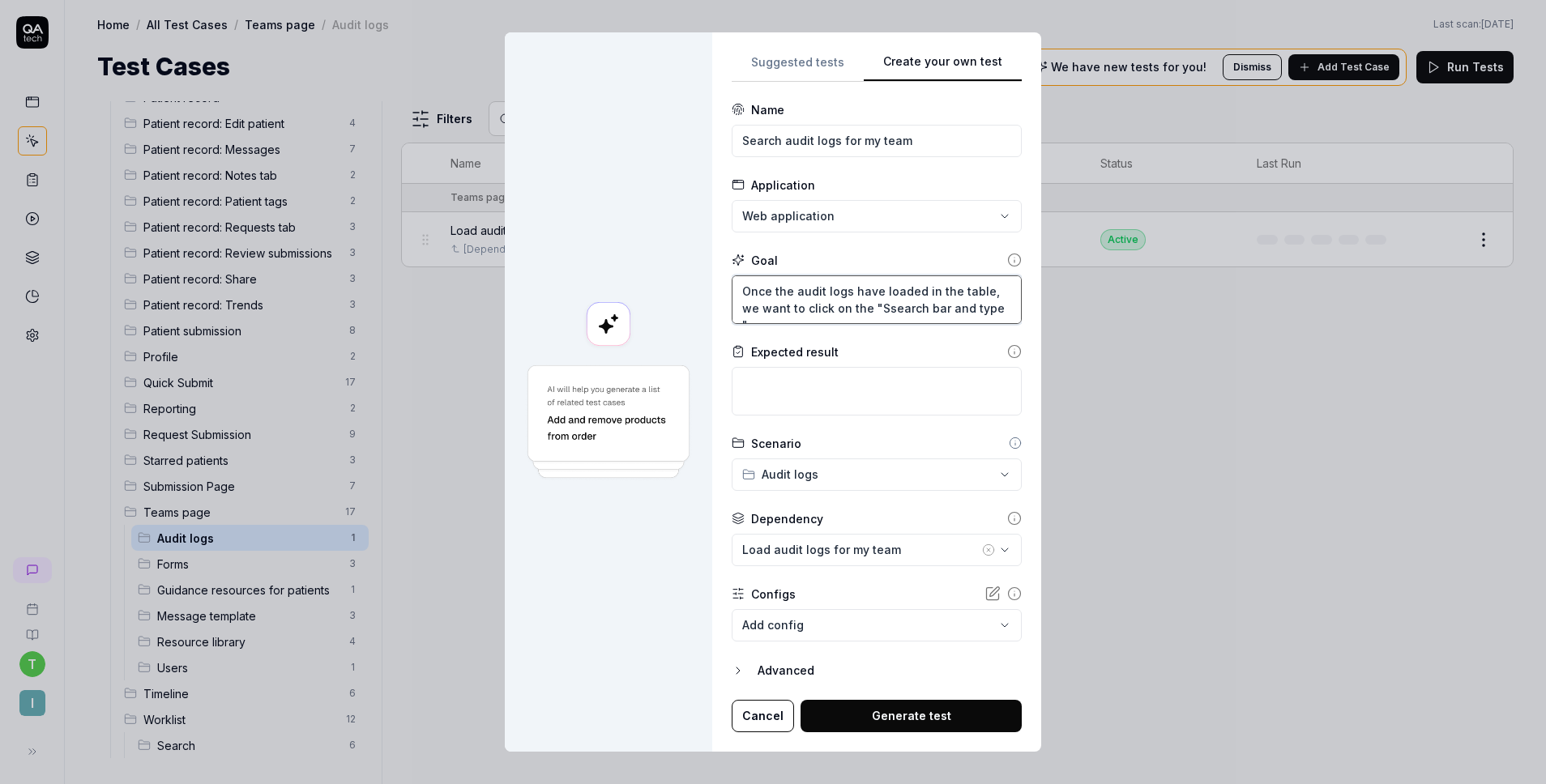
type textarea "*"
type textarea "Once the audit logs have loaded in the table, we want to click on the "Sesearch…"
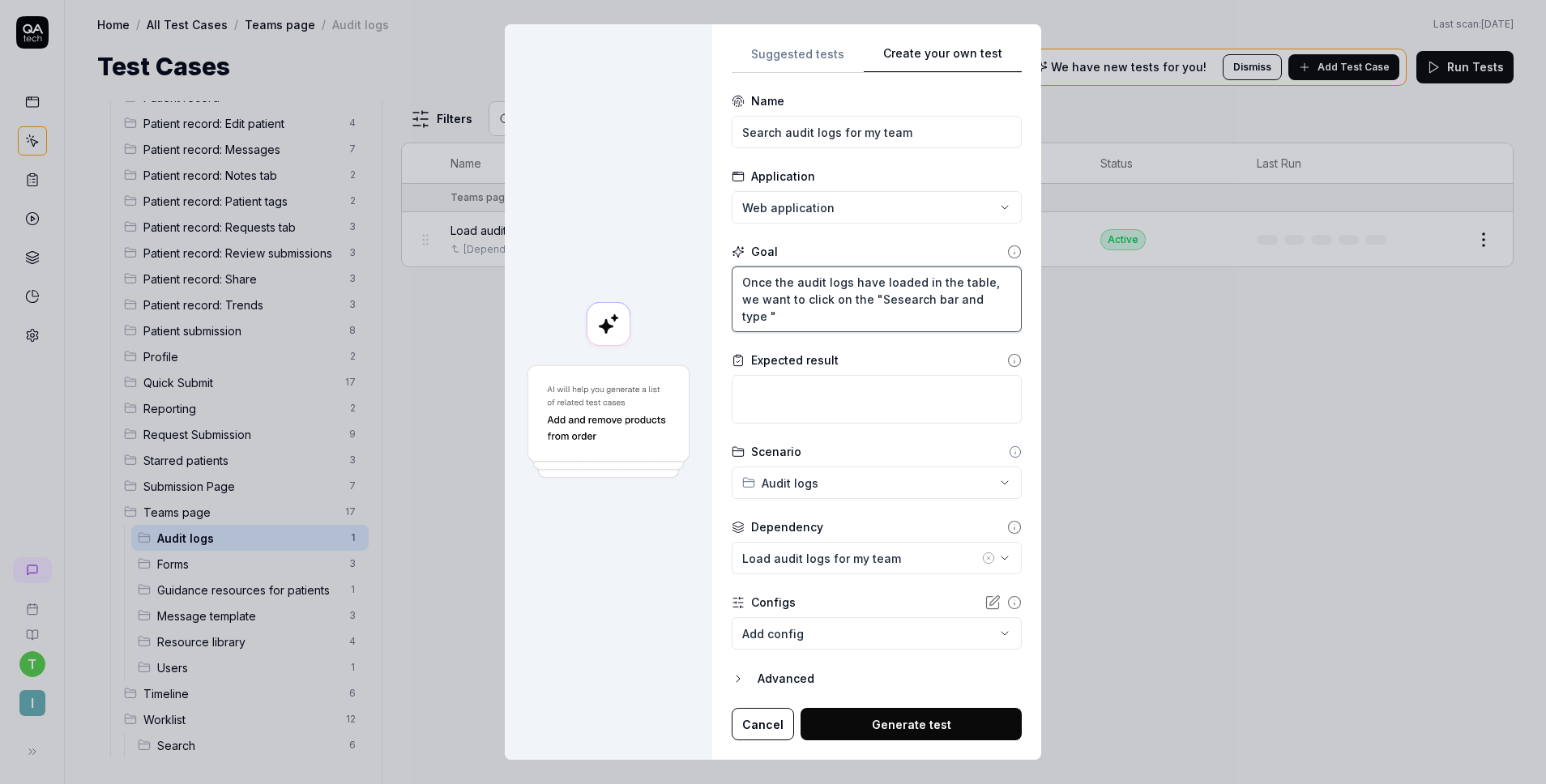
type textarea "*"
type textarea "Once the audit logs have loaded in the table, we want to click on the "Seasearc…"
type textarea "*"
type textarea "Once the audit logs have loaded in the table, we want to click on the "Searsear…"
click at [895, 311] on textarea "Once the audit logs have loaded in the table, we want to click on the "Search b…" at bounding box center [877, 299] width 290 height 66
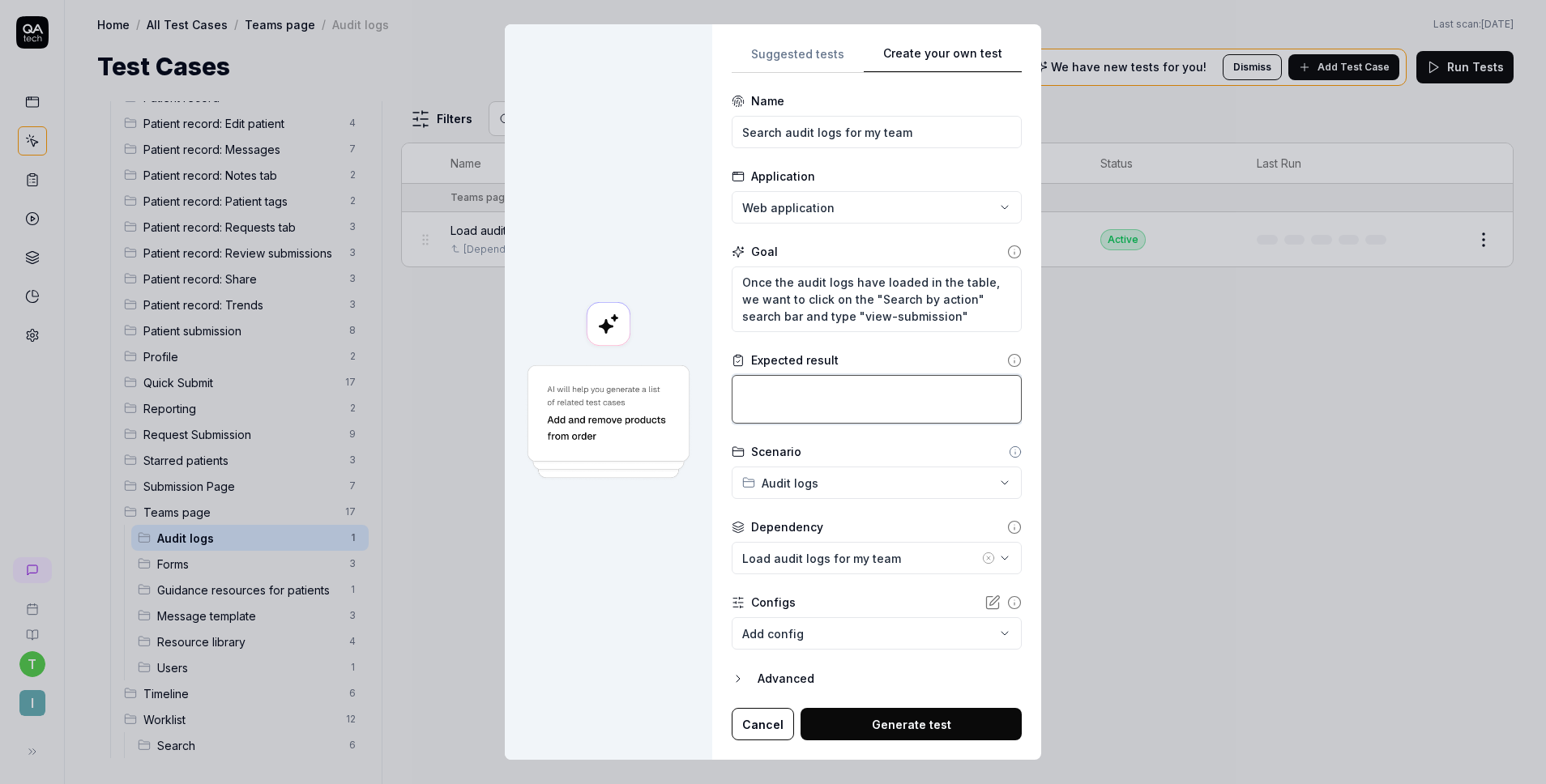
click at [908, 410] on textarea at bounding box center [877, 398] width 290 height 48
click at [911, 714] on button "Generate test" at bounding box center [911, 724] width 221 height 32
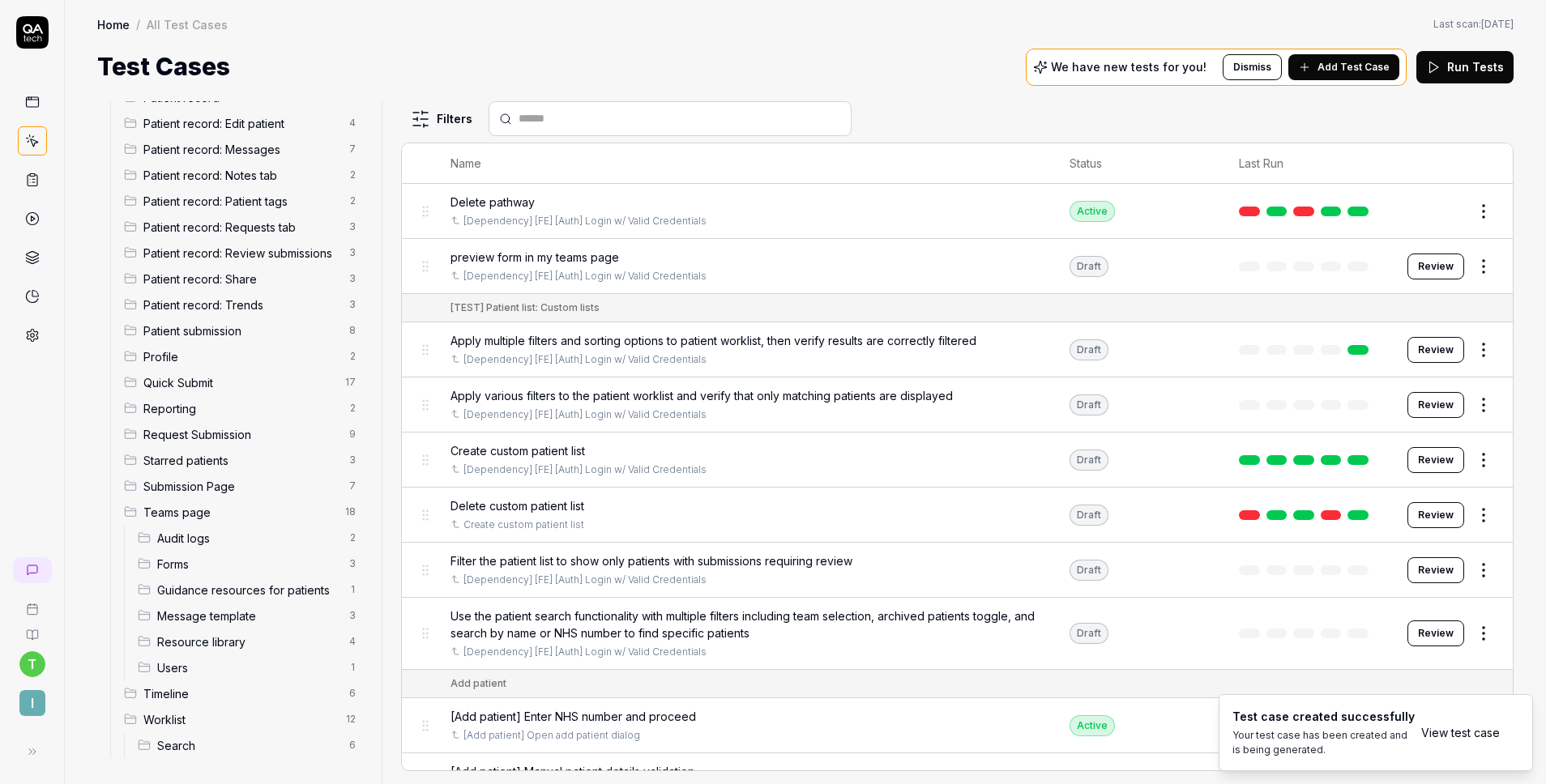
click at [249, 534] on span "Audit logs" at bounding box center [248, 538] width 182 height 17
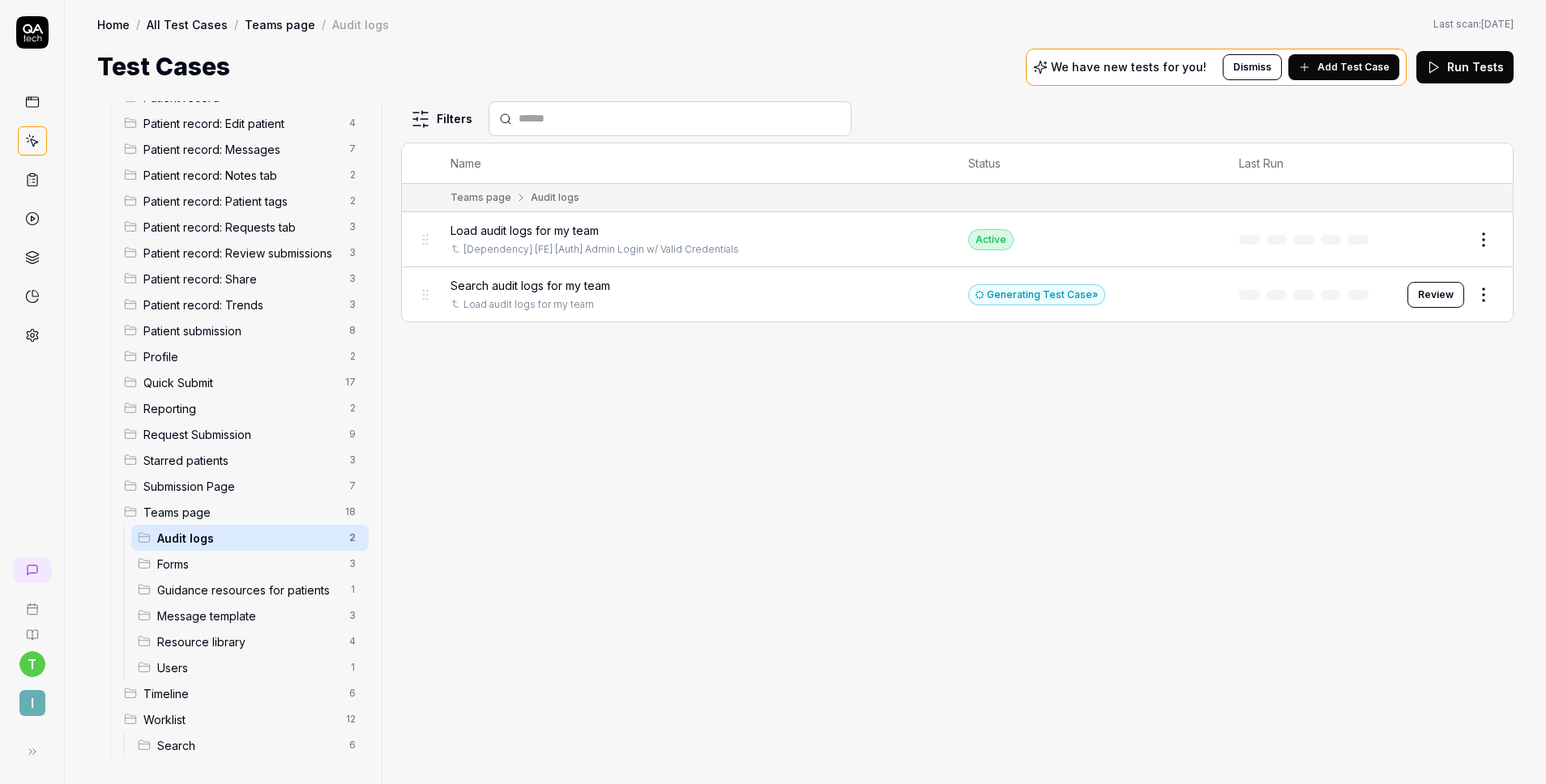
click at [1434, 296] on button "Review" at bounding box center [1435, 294] width 57 height 26
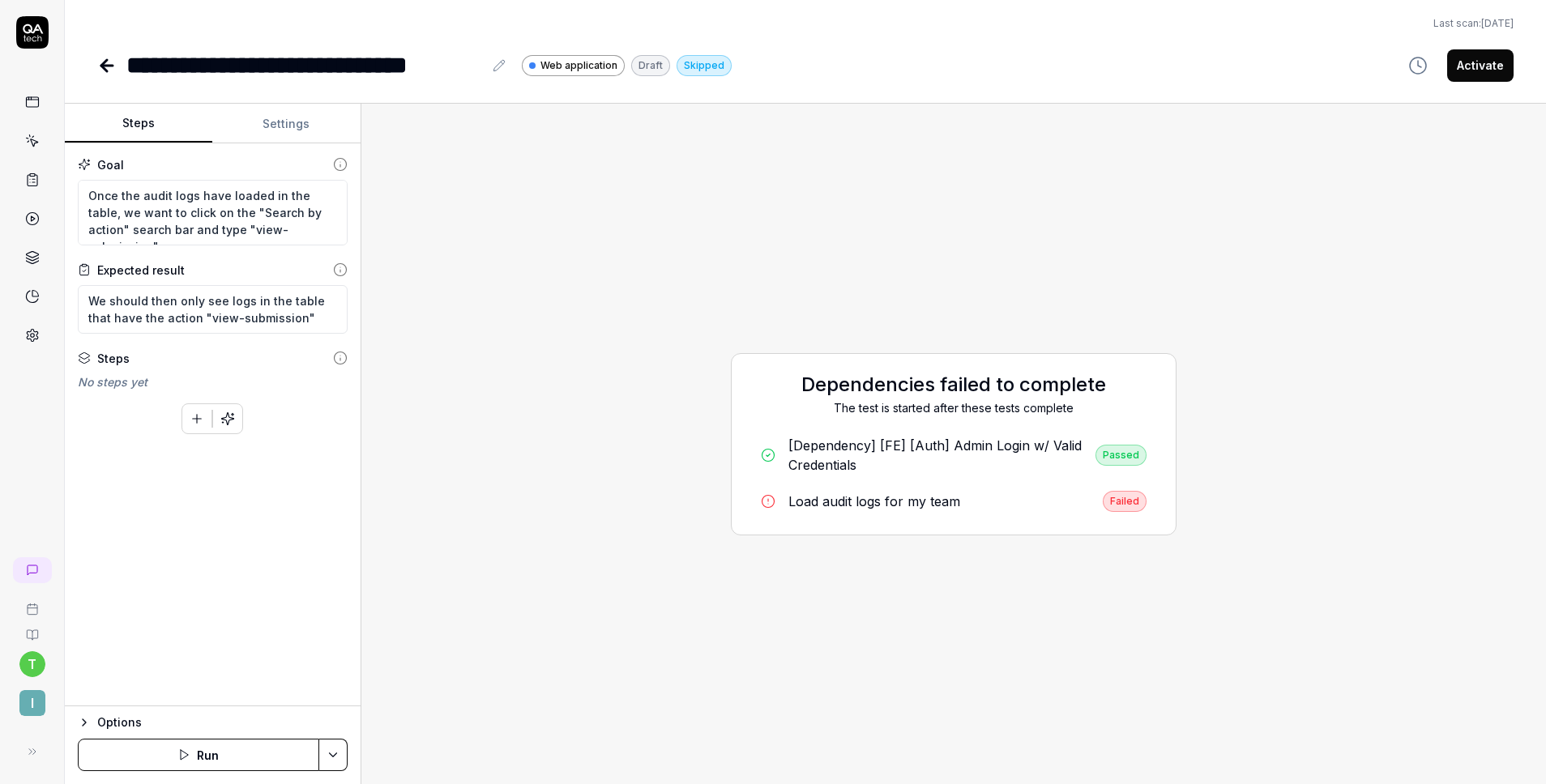
click at [992, 496] on link "Load audit logs for my team Failed" at bounding box center [954, 502] width 411 height 34
click at [223, 227] on textarea "Once the audit logs have loaded in the table, we want to click on the "Search b…" at bounding box center [212, 213] width 270 height 66
click at [230, 304] on textarea "We should then only see logs in the table that have the action "view-submission"" at bounding box center [212, 309] width 270 height 48
click at [85, 299] on textarea "We should then only see logs in the table that have the action "view-submission"" at bounding box center [212, 309] width 270 height 48
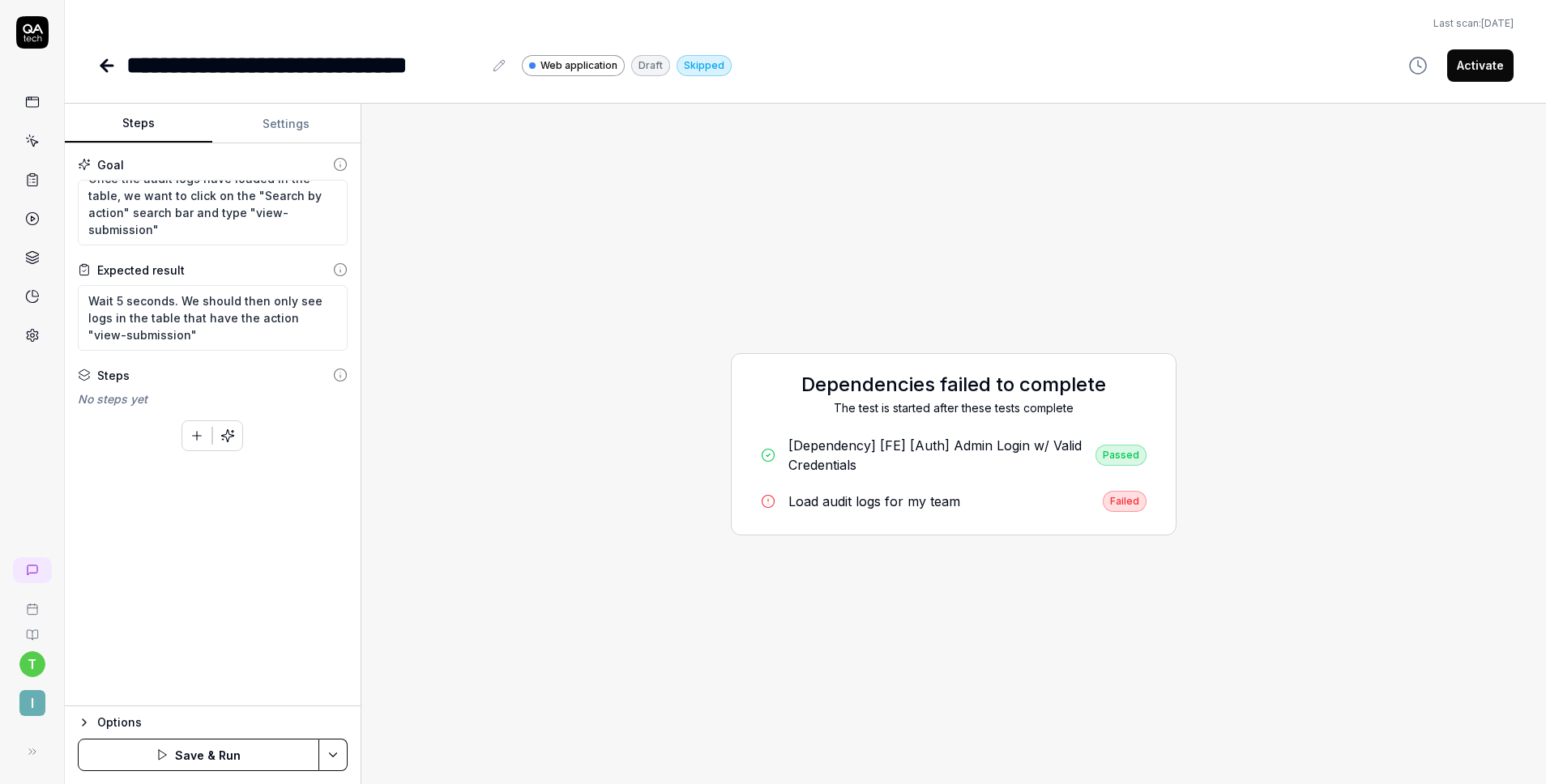
click at [201, 745] on button "Save & Run" at bounding box center [198, 754] width 241 height 32
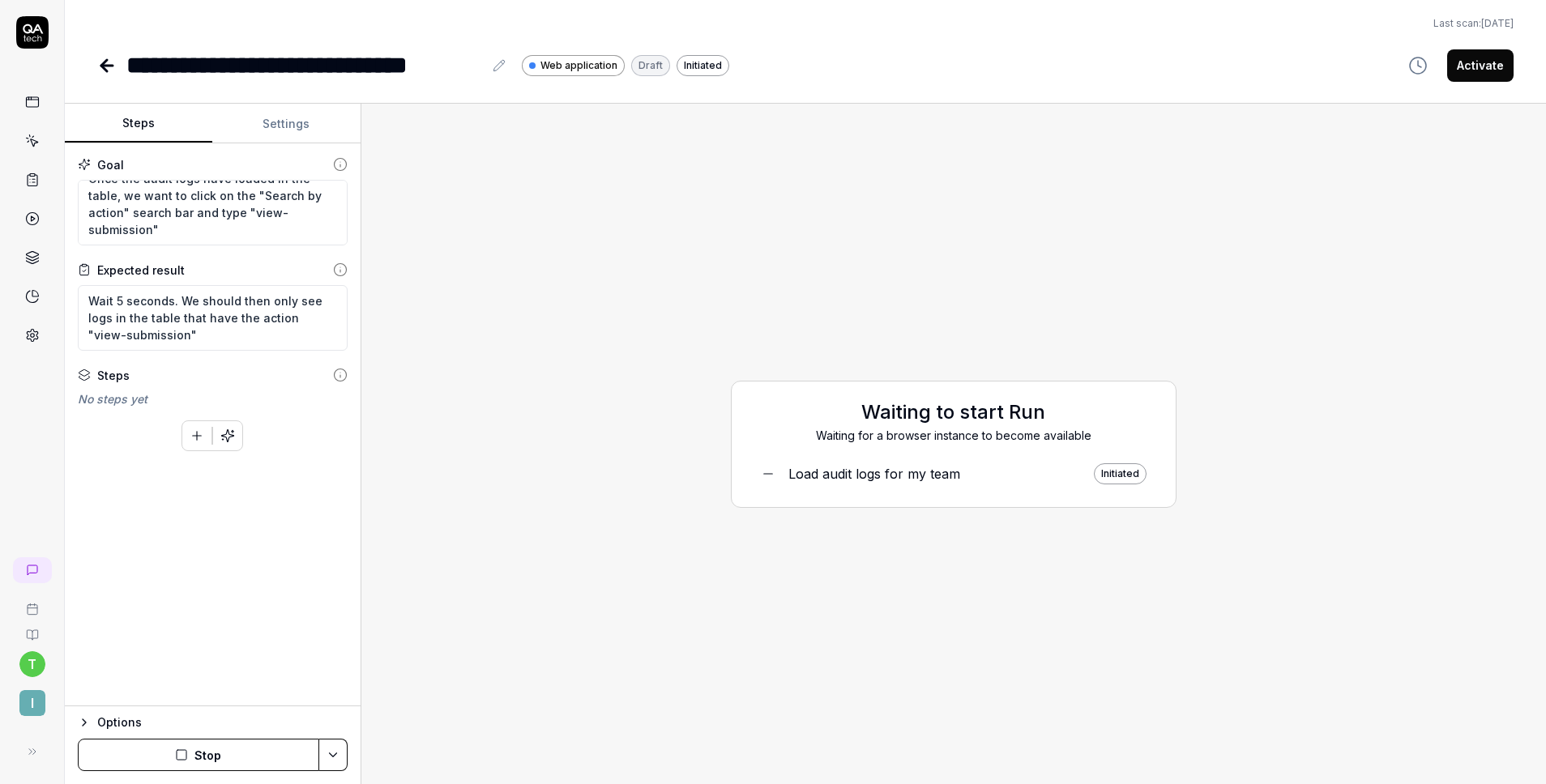
click at [615, 489] on div "Waiting to start Run Waiting for a browser instance to become available Load au…" at bounding box center [953, 444] width 1158 height 655
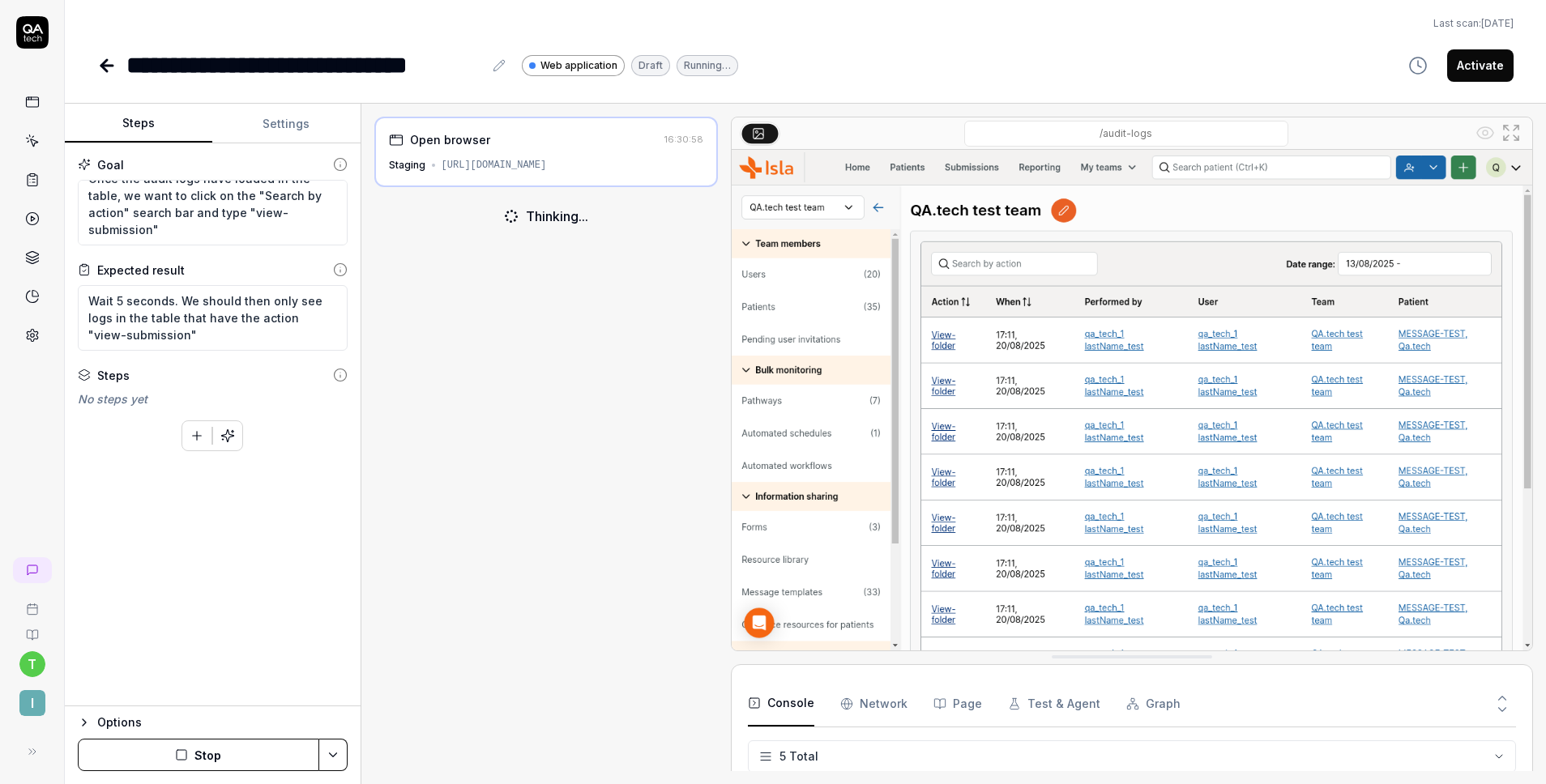
scroll to position [46, 0]
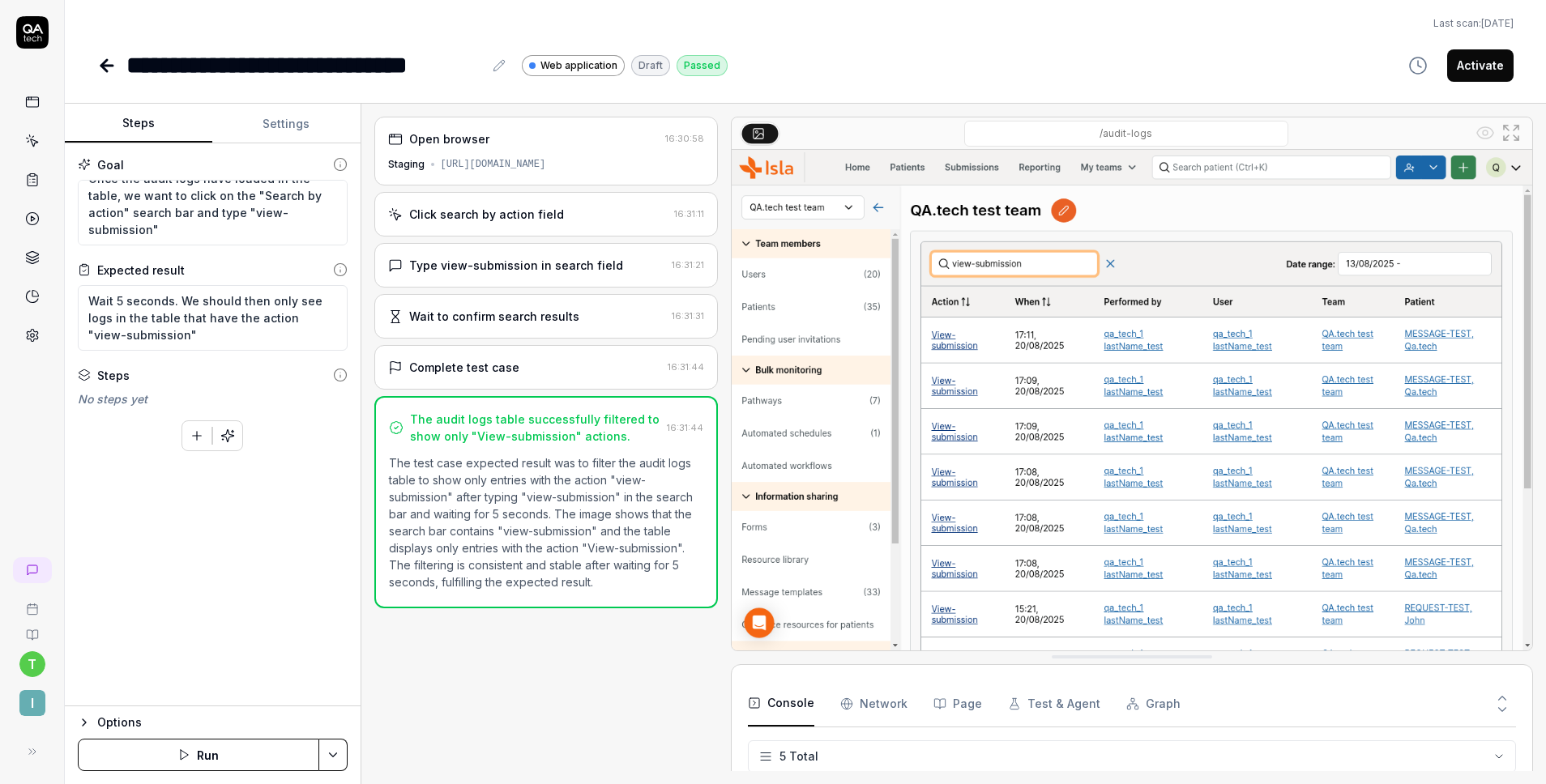
click at [1477, 69] on button "Activate" at bounding box center [1480, 65] width 67 height 32
click at [105, 66] on icon at bounding box center [107, 66] width 11 height 0
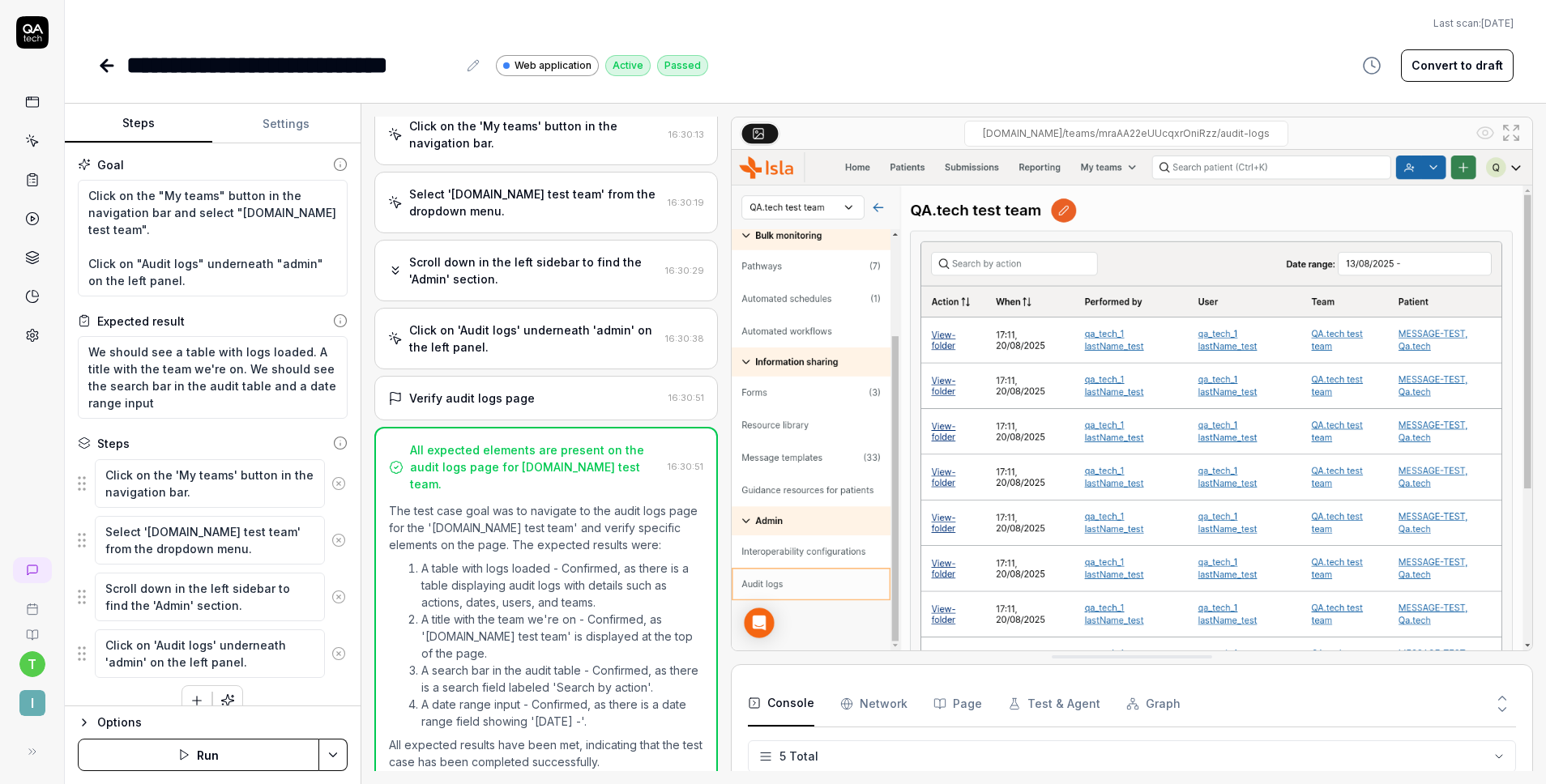
scroll to position [46, 0]
click at [115, 67] on icon at bounding box center [107, 65] width 19 height 19
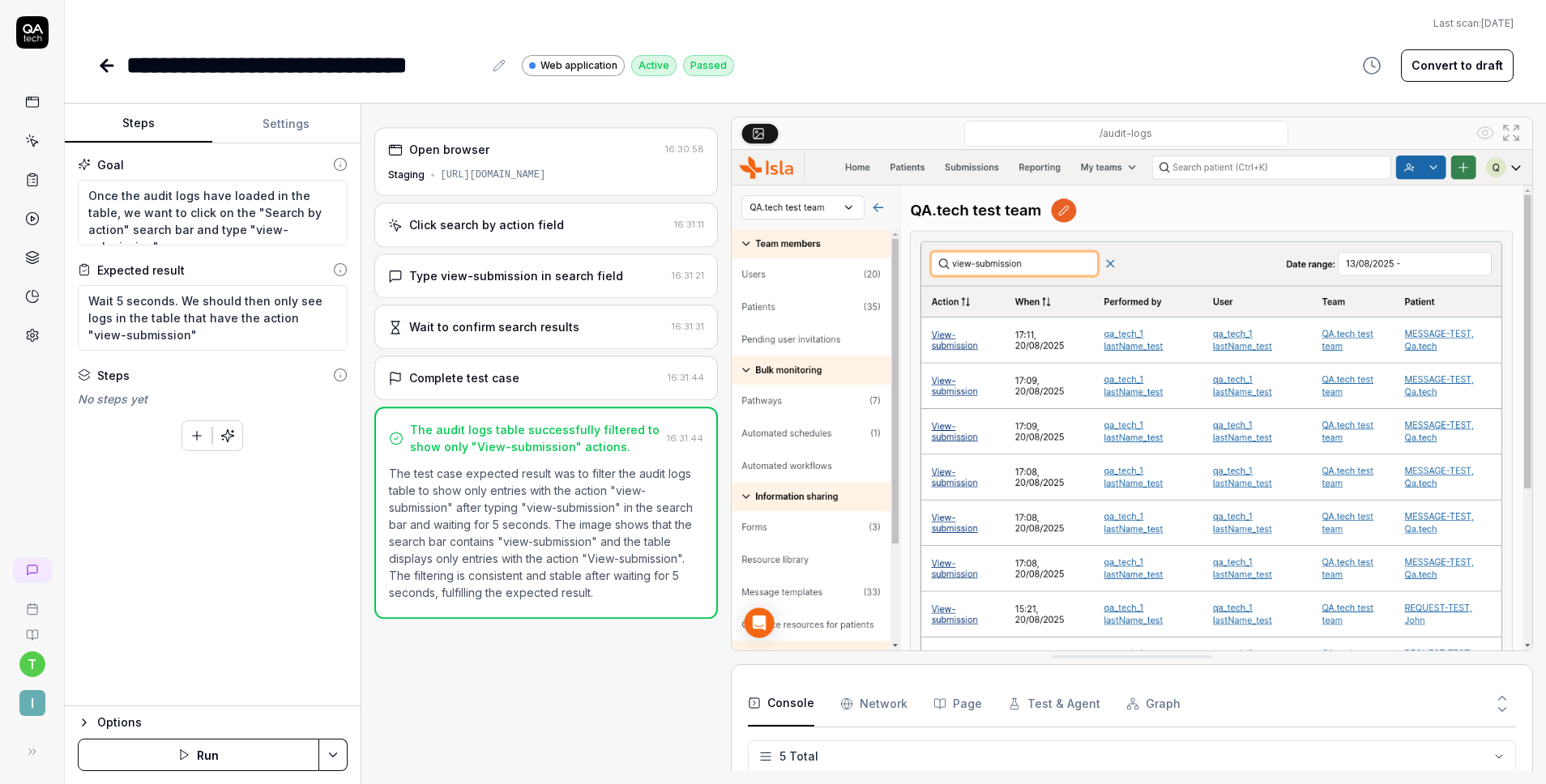
scroll to position [46, 0]
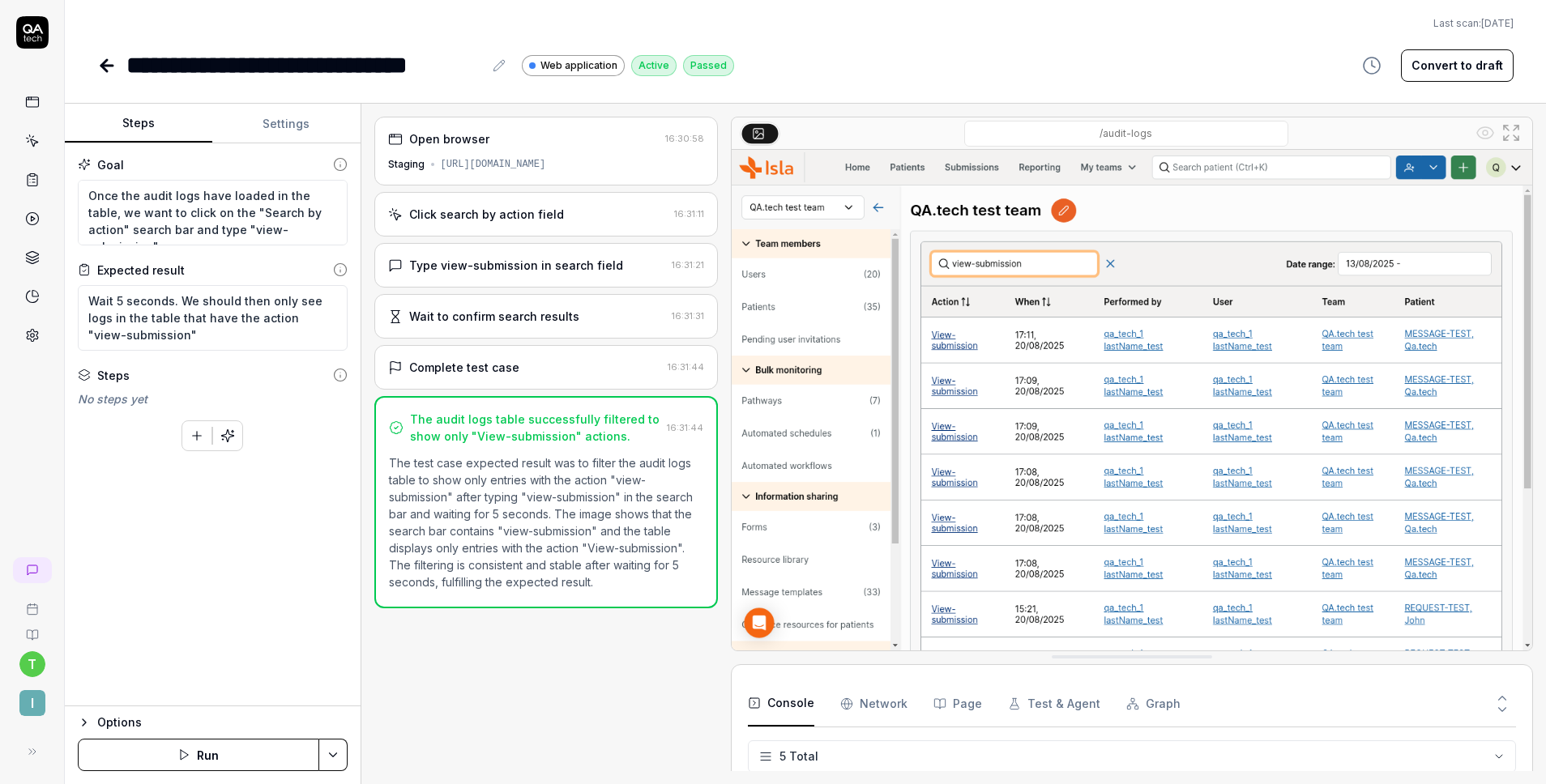
click at [114, 67] on icon at bounding box center [107, 65] width 19 height 19
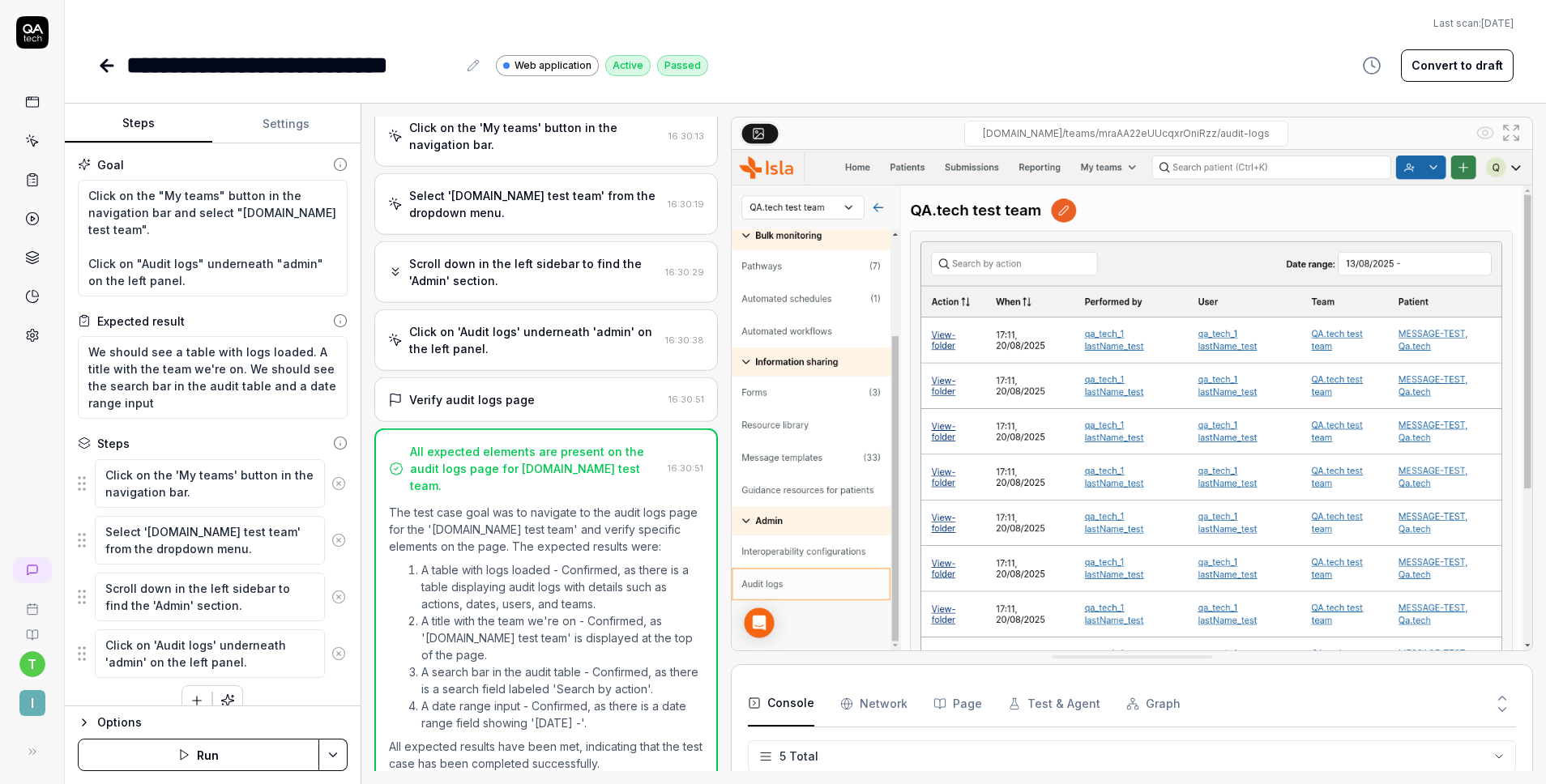
scroll to position [88, 0]
click at [114, 67] on icon at bounding box center [107, 65] width 19 height 19
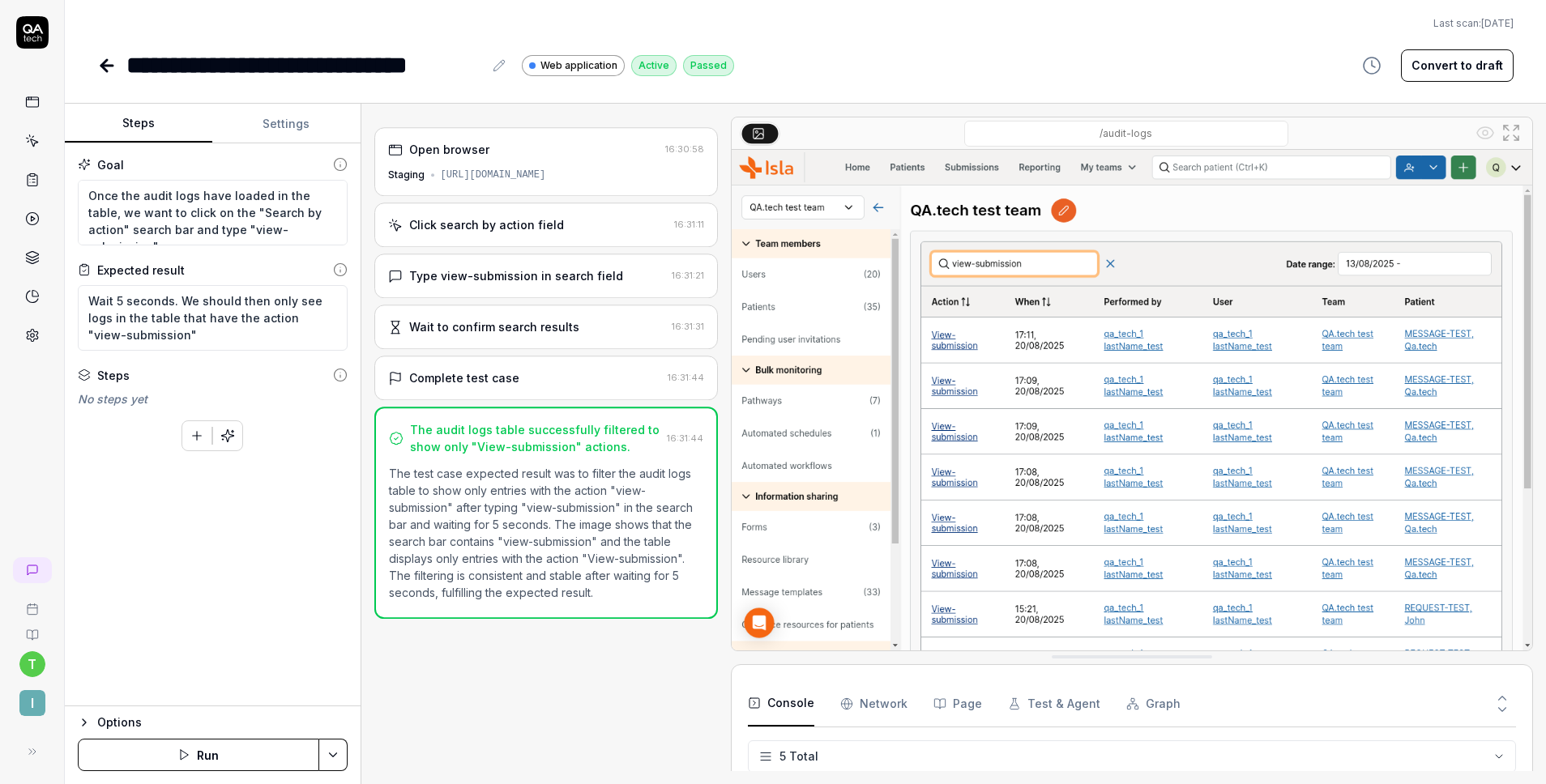
scroll to position [46, 0]
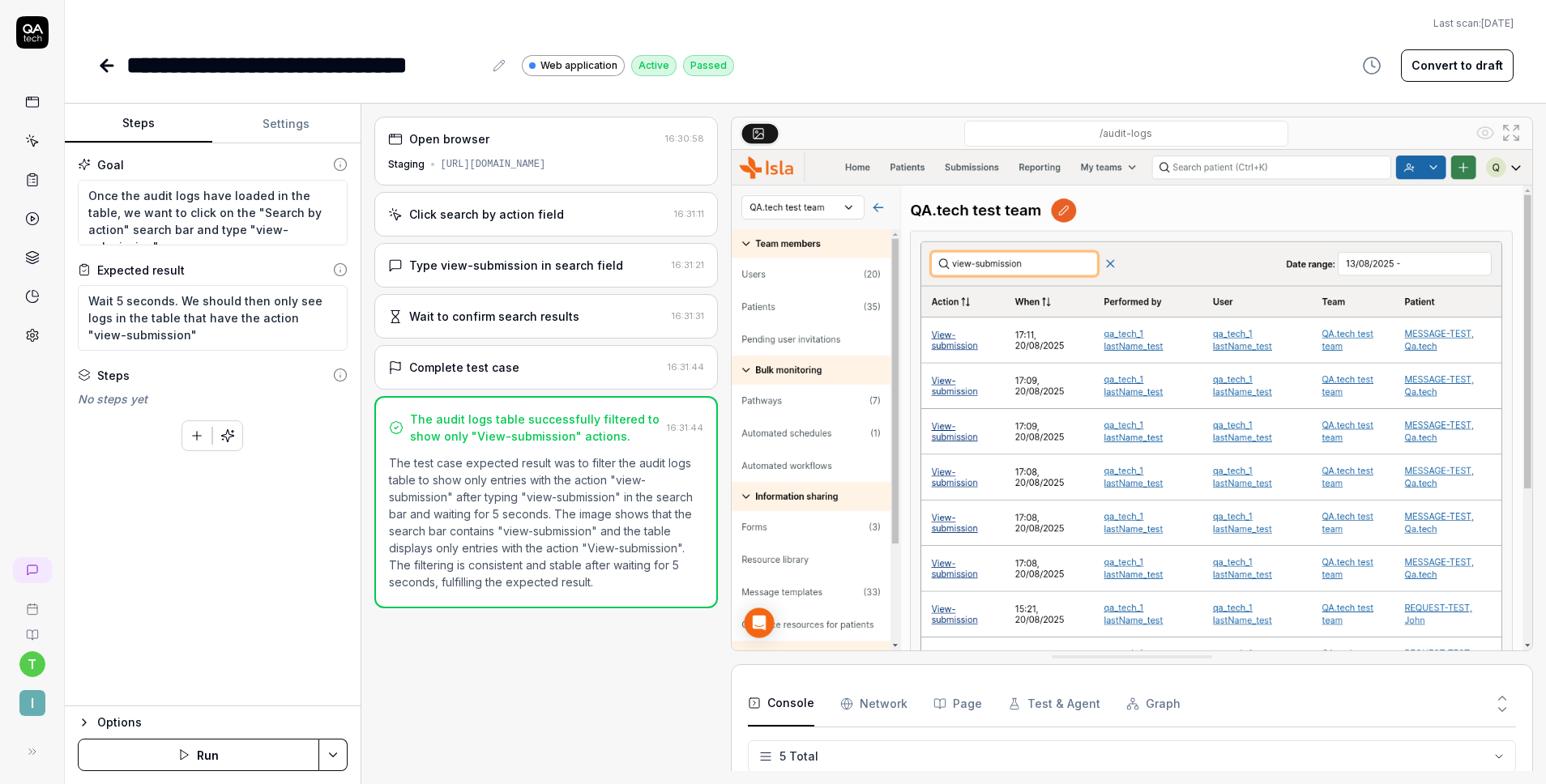
click at [36, 142] on icon at bounding box center [33, 143] width 8 height 8
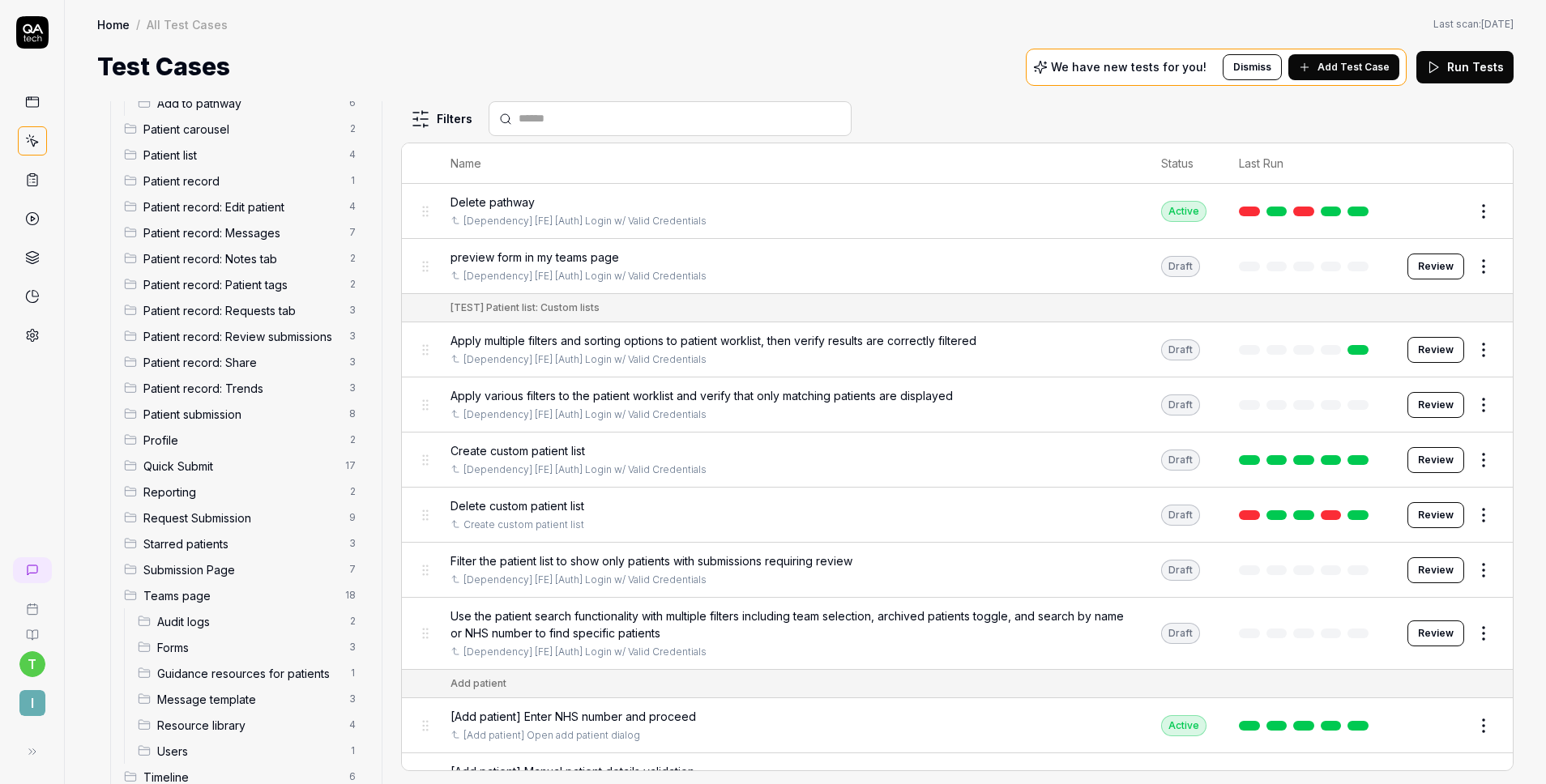
scroll to position [560, 0]
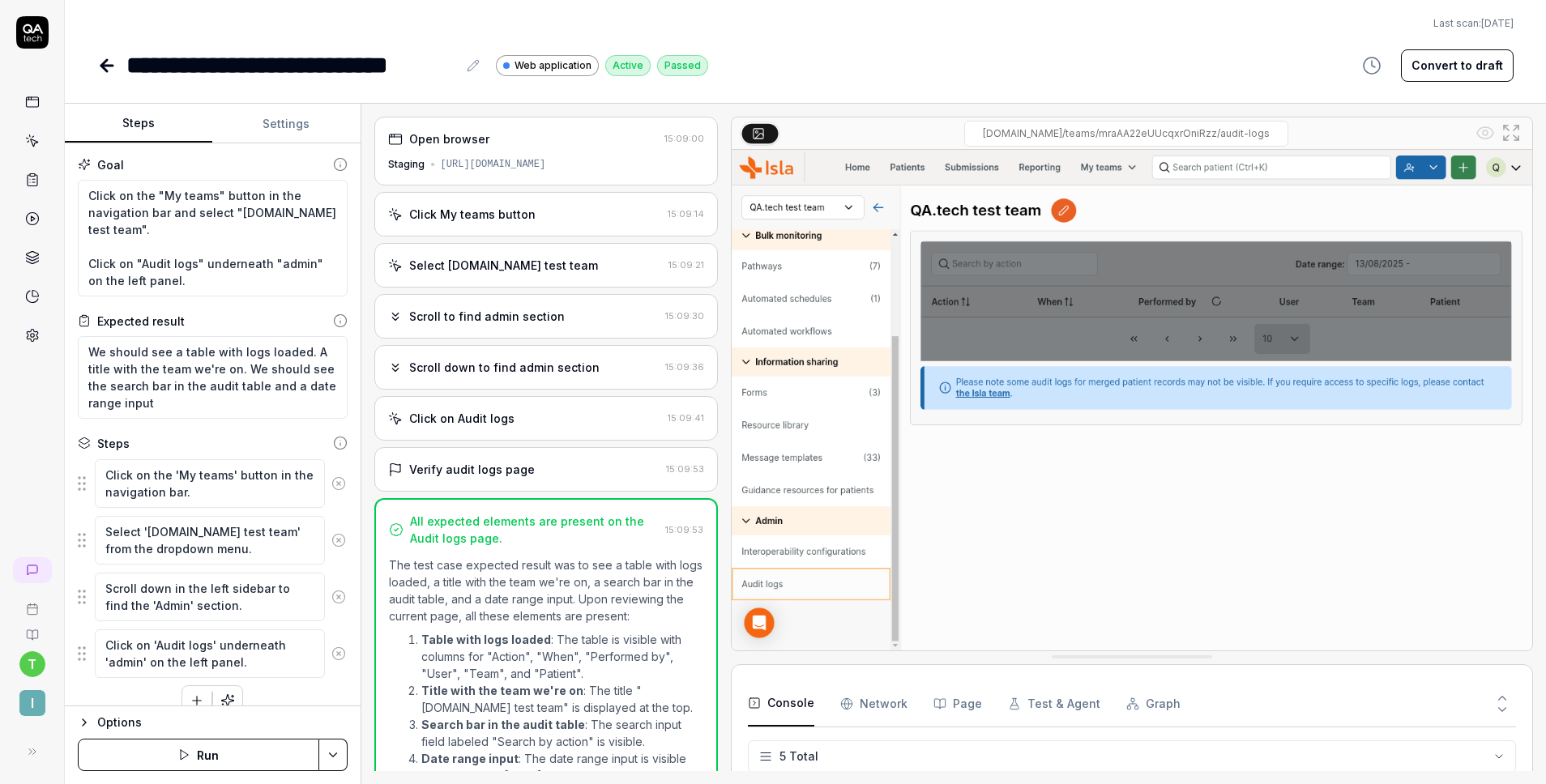
scroll to position [46, 0]
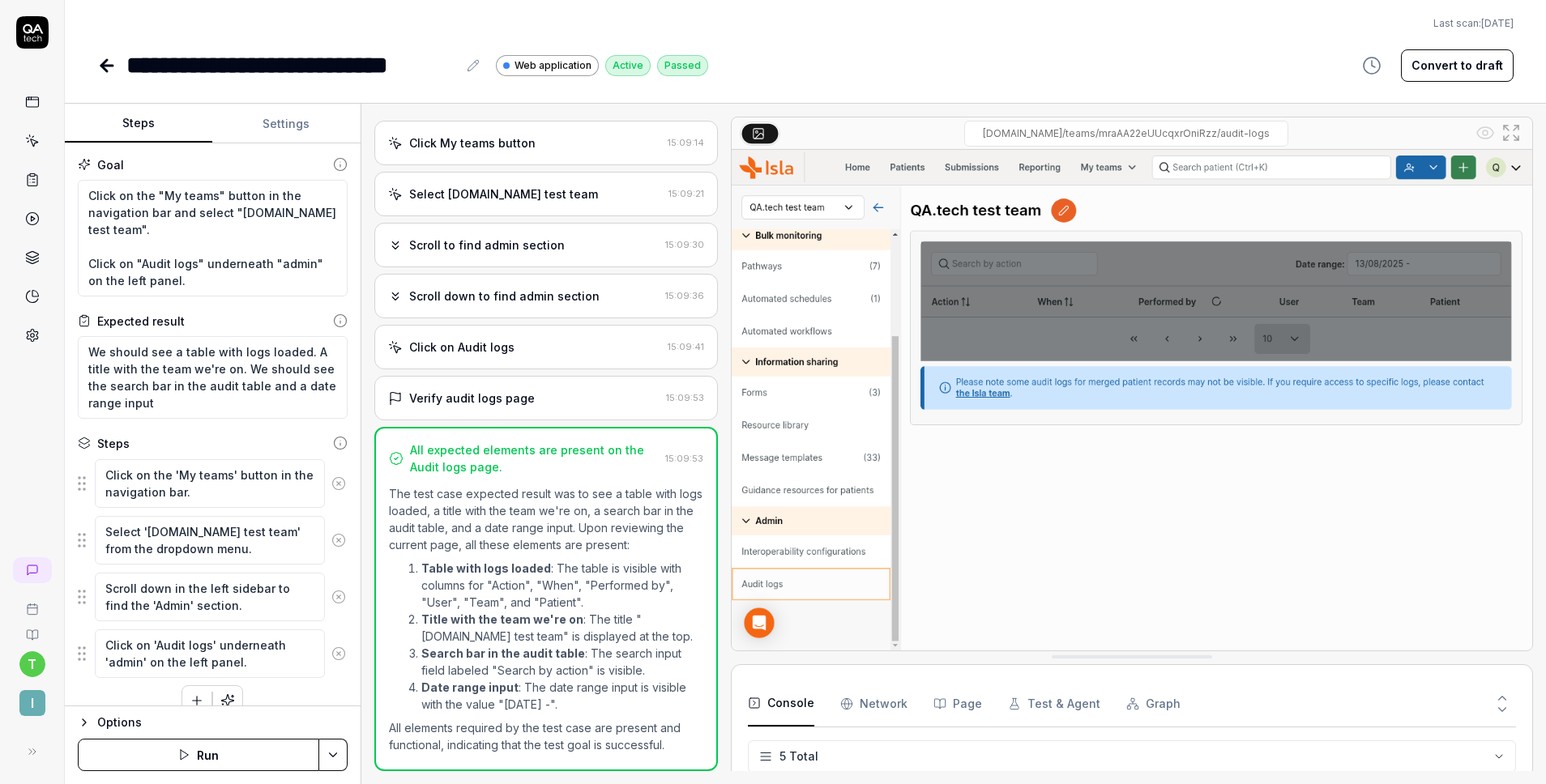
type textarea "*"
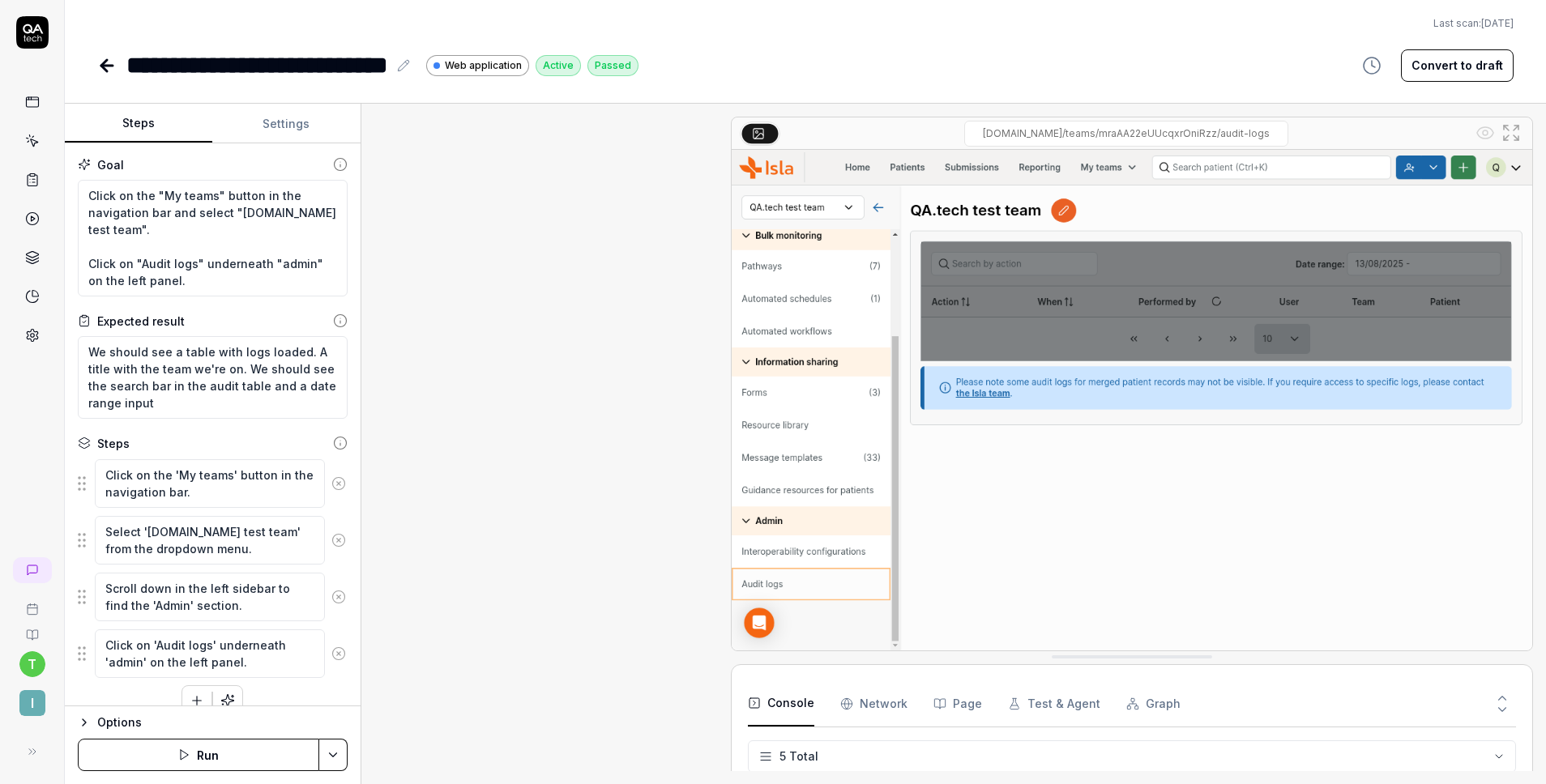
type textarea "*"
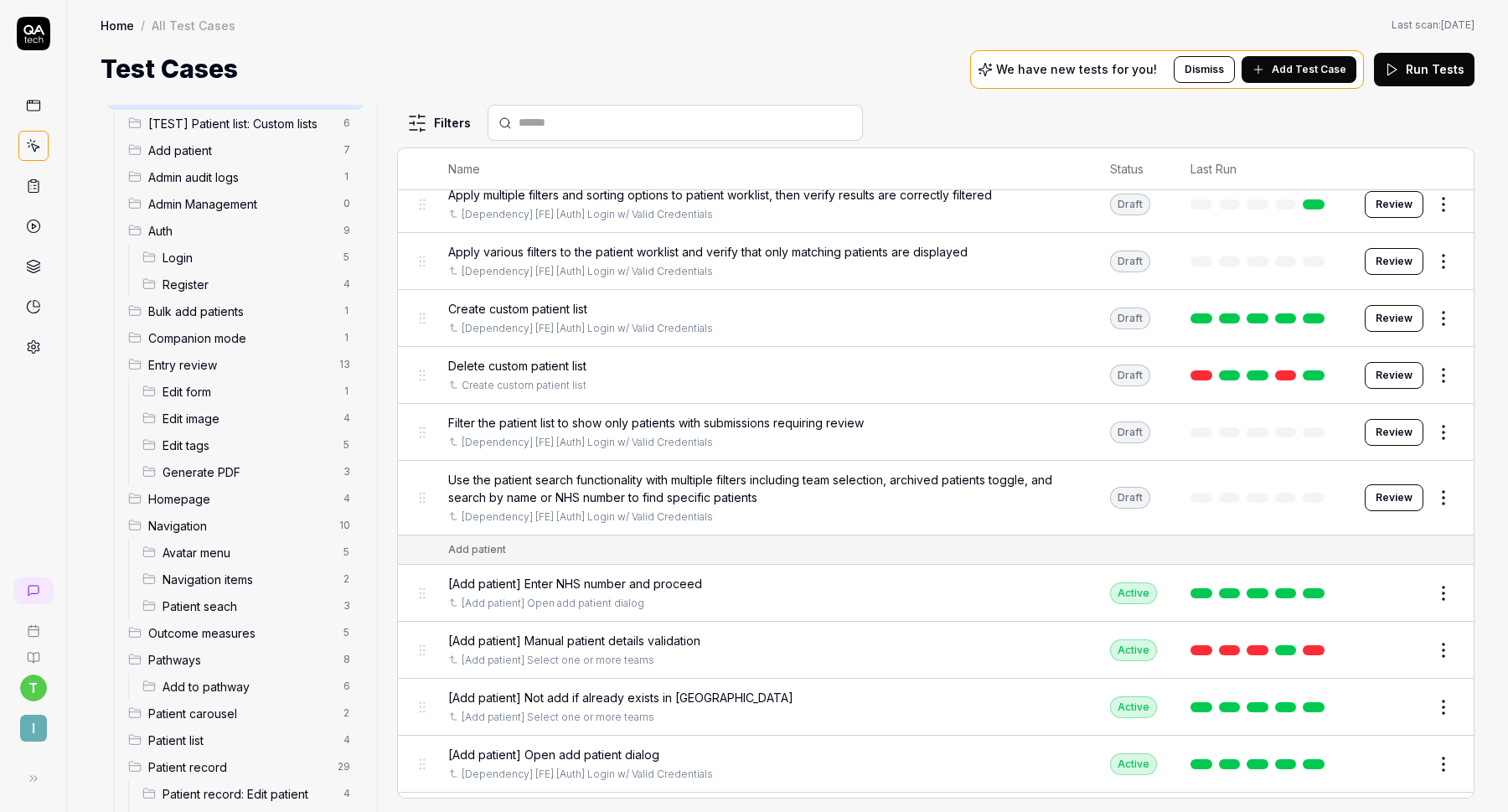
scroll to position [38, 0]
